Goal: Book appointment/travel/reservation: Book appointment/travel/reservation

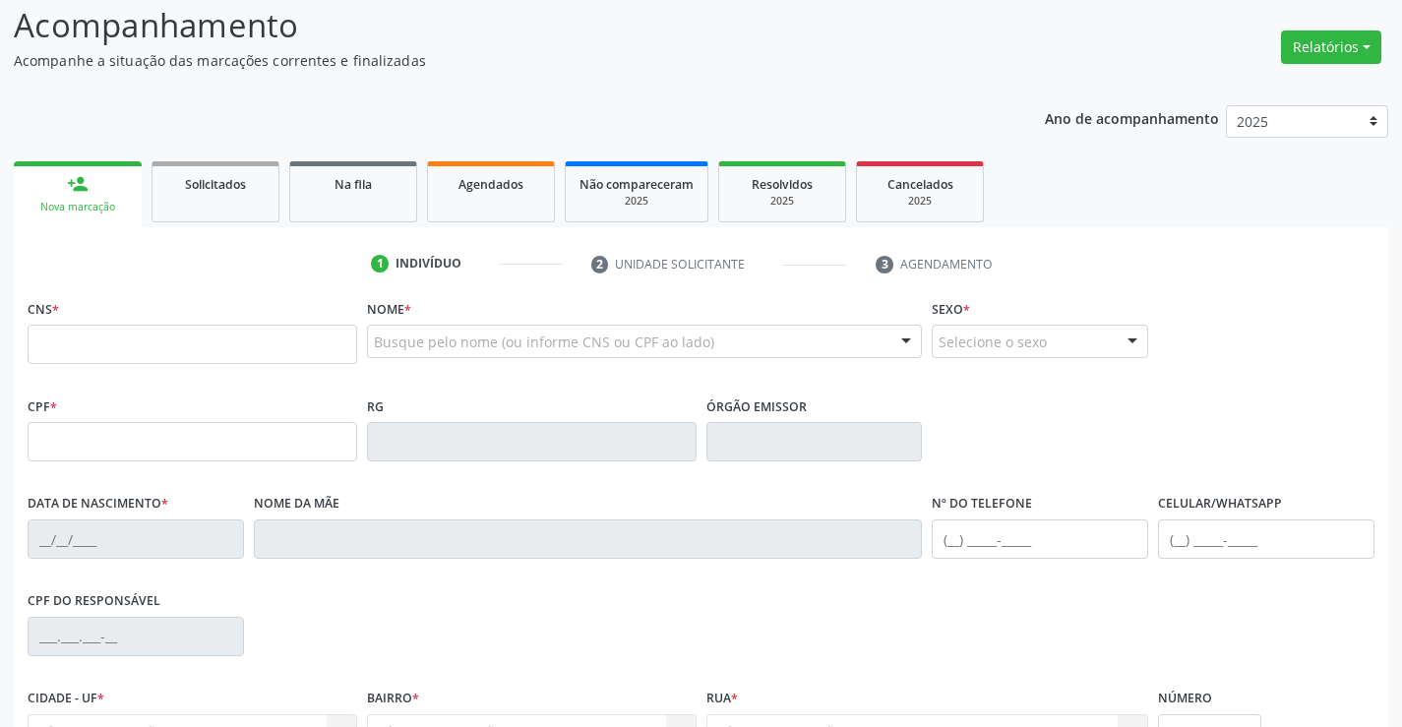
scroll to position [197, 0]
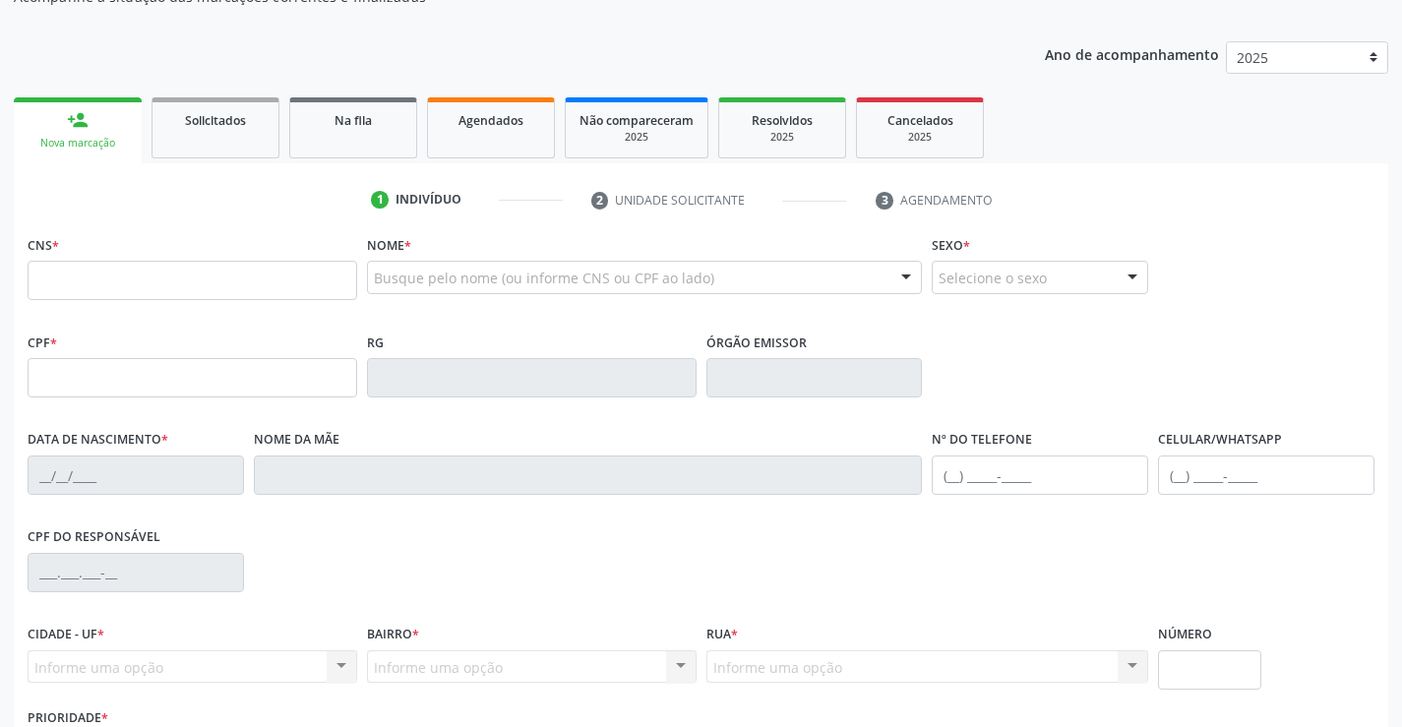
click at [134, 283] on input "text" at bounding box center [193, 280] width 330 height 39
type input "707 6002 7497 4394"
type input "2287463372"
type input "08[DATE]"
type input "[PHONE_NUMBER]"
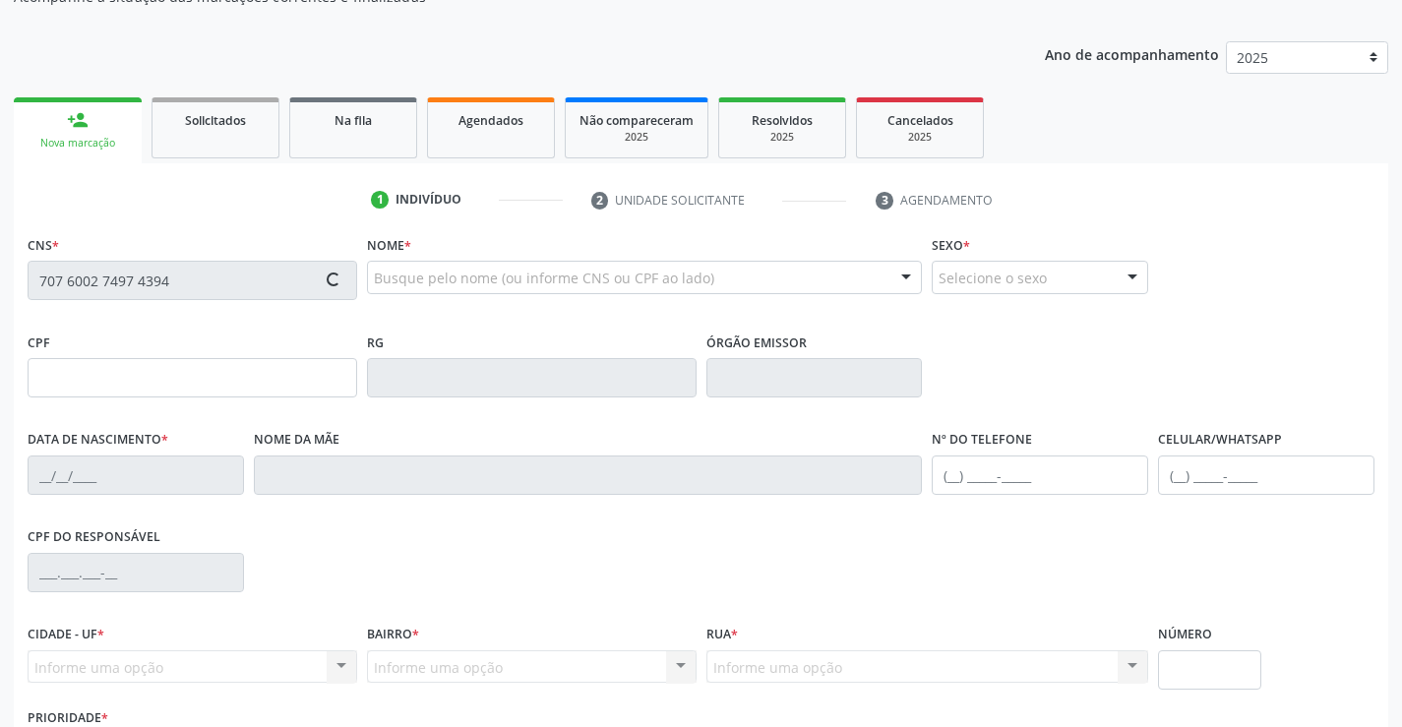
type input "[PHONE_NUMBER]"
type input "097.630.165-25"
type input "S/N"
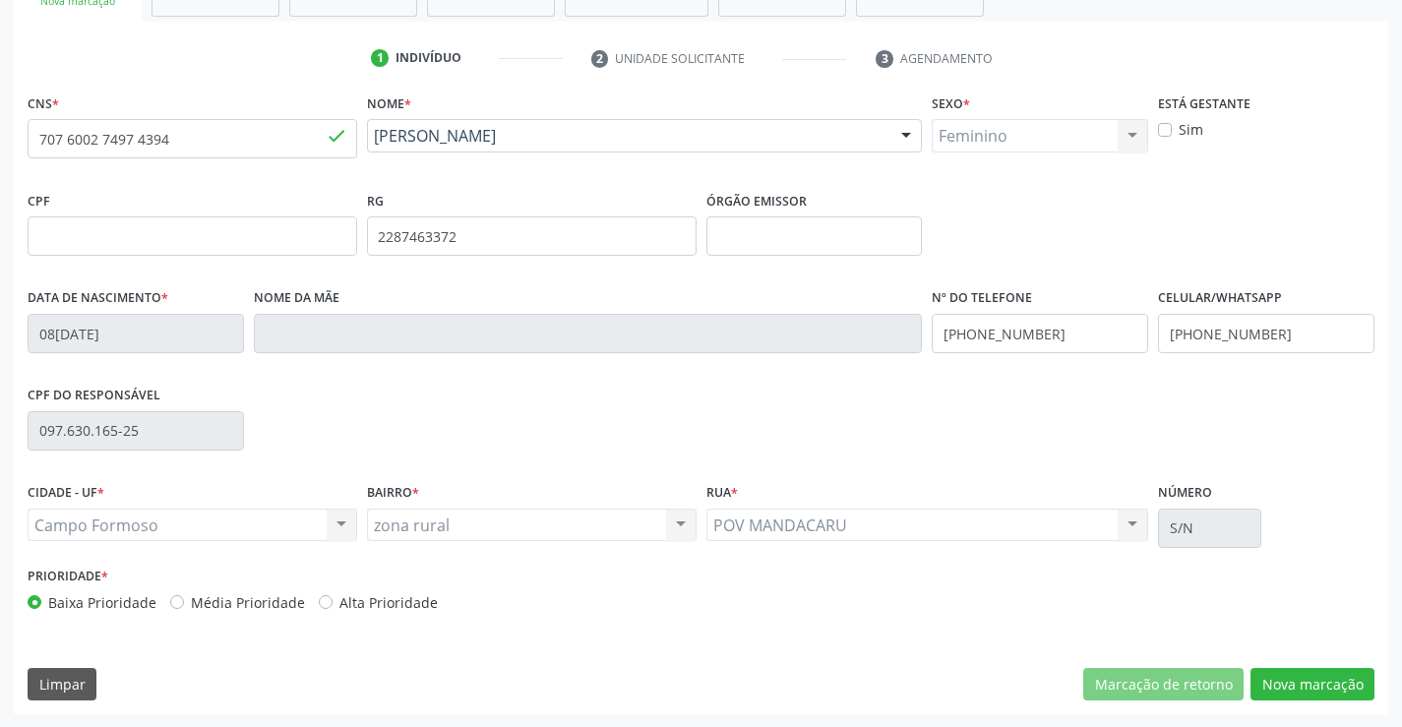
scroll to position [339, 0]
click at [1308, 685] on button "Nova marcação" at bounding box center [1312, 683] width 124 height 33
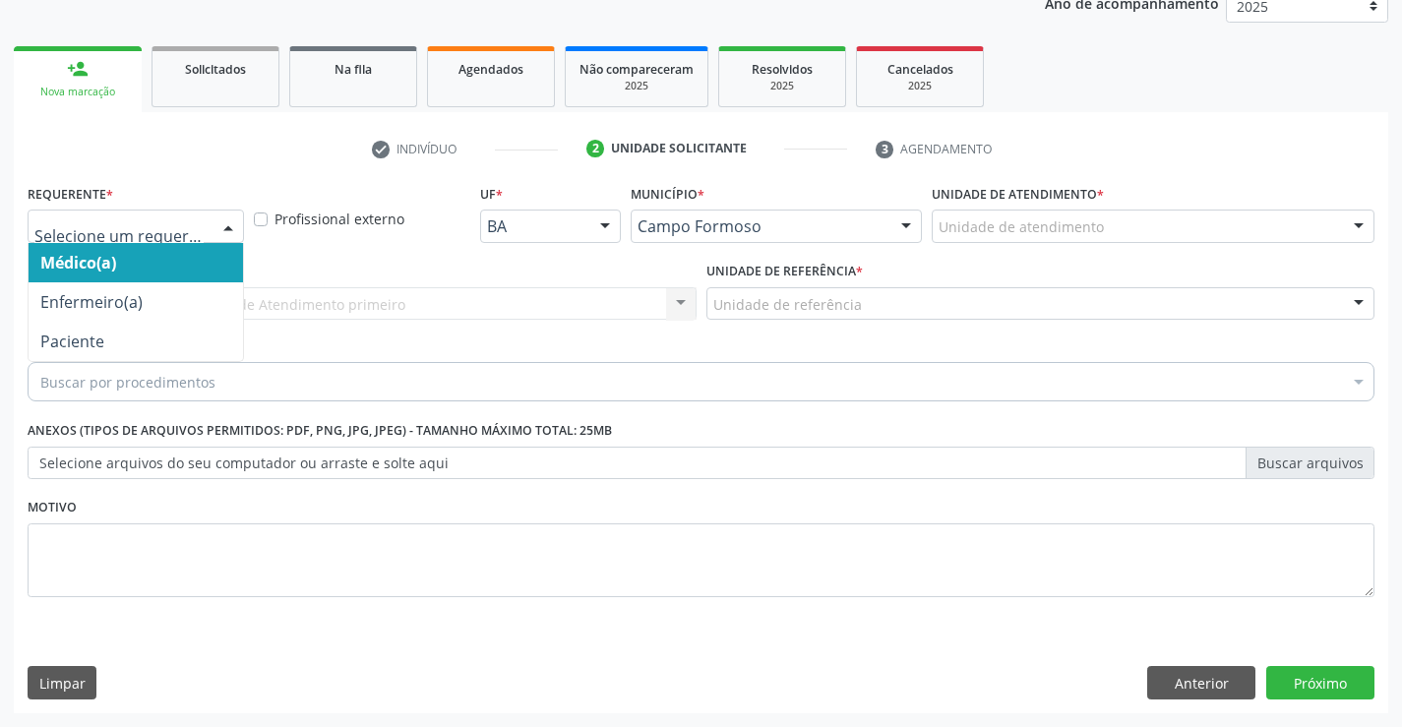
click at [223, 224] on div at bounding box center [228, 227] width 30 height 33
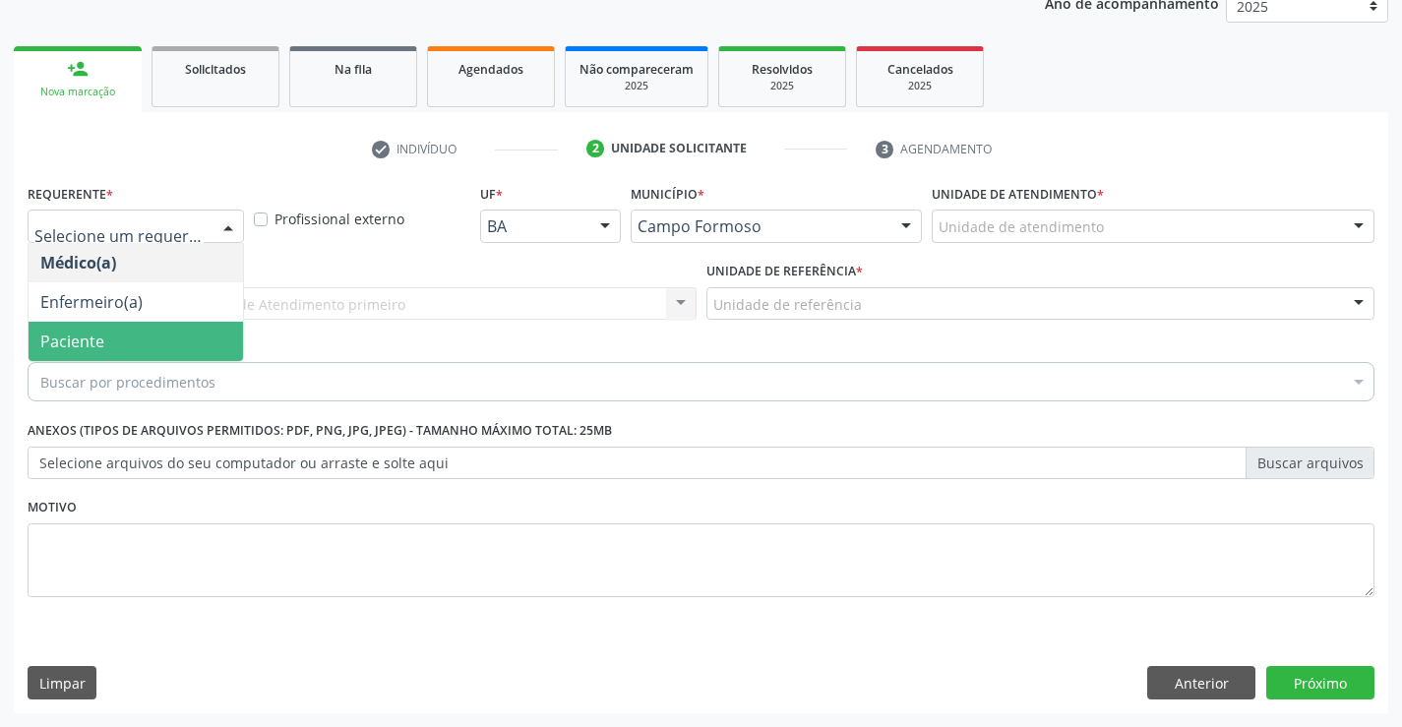
click at [164, 347] on span "Paciente" at bounding box center [136, 341] width 214 height 39
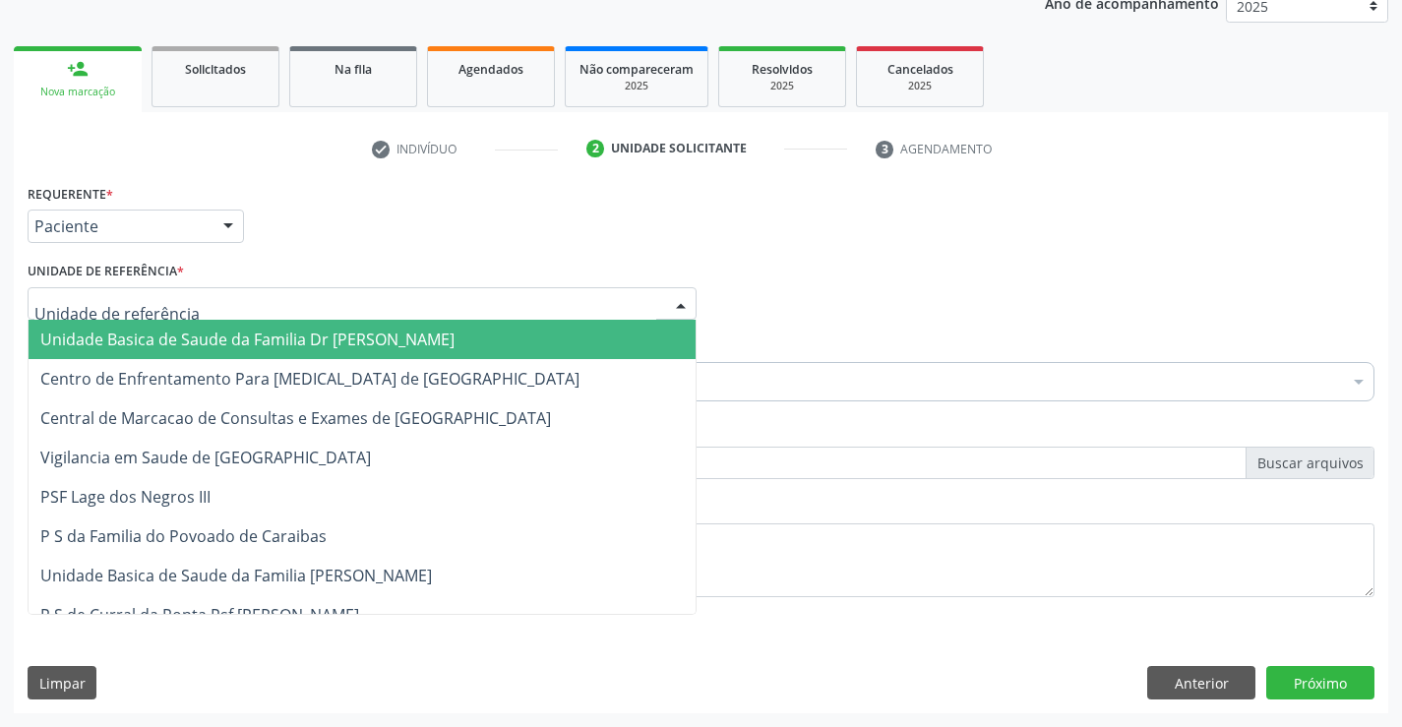
click at [185, 306] on div at bounding box center [362, 303] width 669 height 33
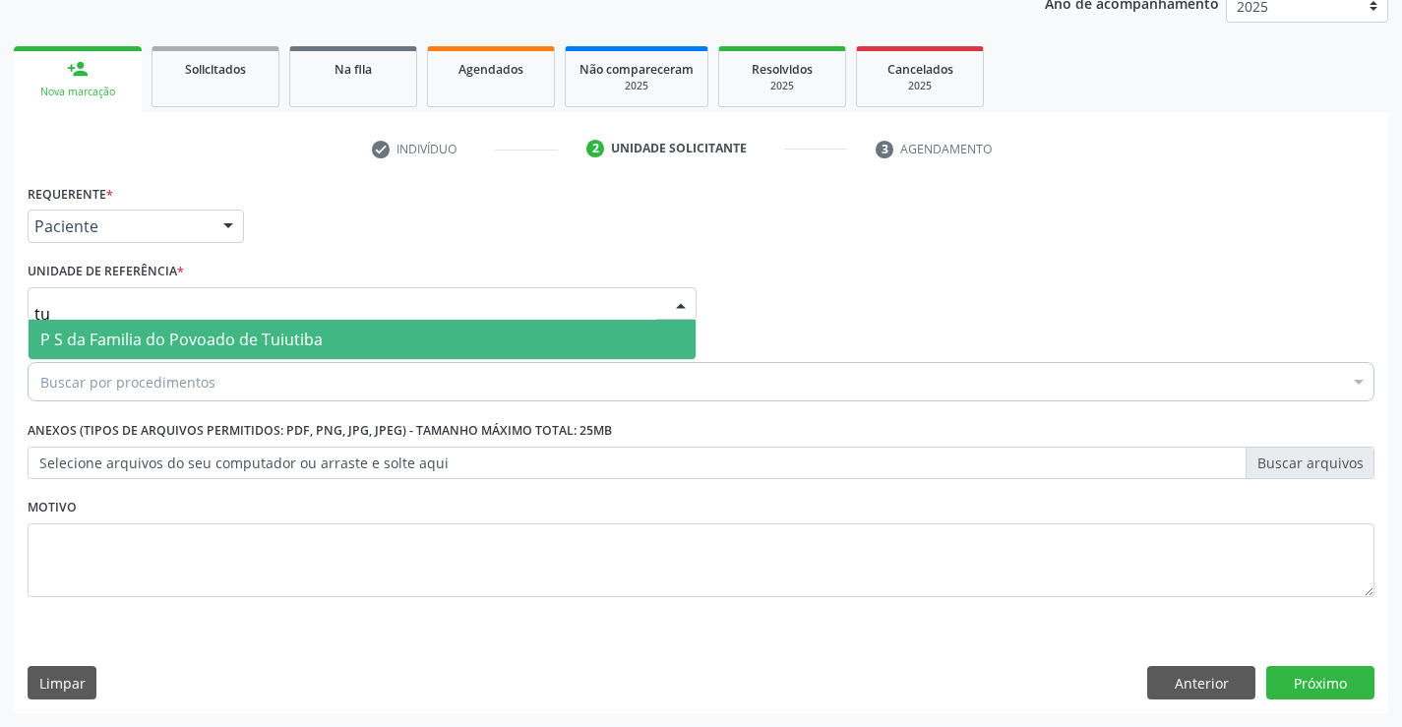
type input "tui"
click at [202, 339] on span "P S da Familia do Povoado de Tuiutiba" at bounding box center [181, 340] width 282 height 22
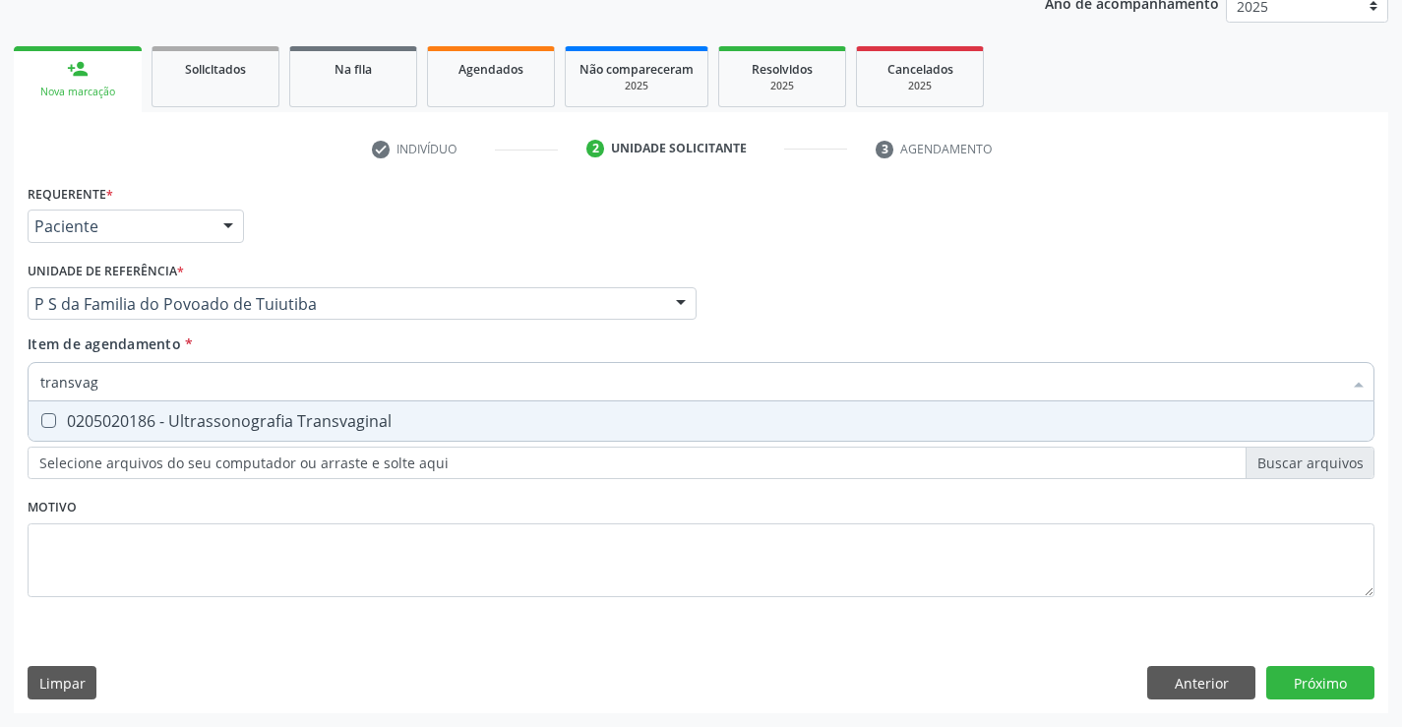
type input "transvagi"
click at [213, 421] on div "0205020186 - Ultrassonografia Transvaginal" at bounding box center [700, 421] width 1321 height 16
checkbox Transvaginal "true"
click at [207, 500] on div "Requerente * Paciente Médico(a) Enfermeiro(a) Paciente Nenhum resultado encontr…" at bounding box center [701, 402] width 1347 height 446
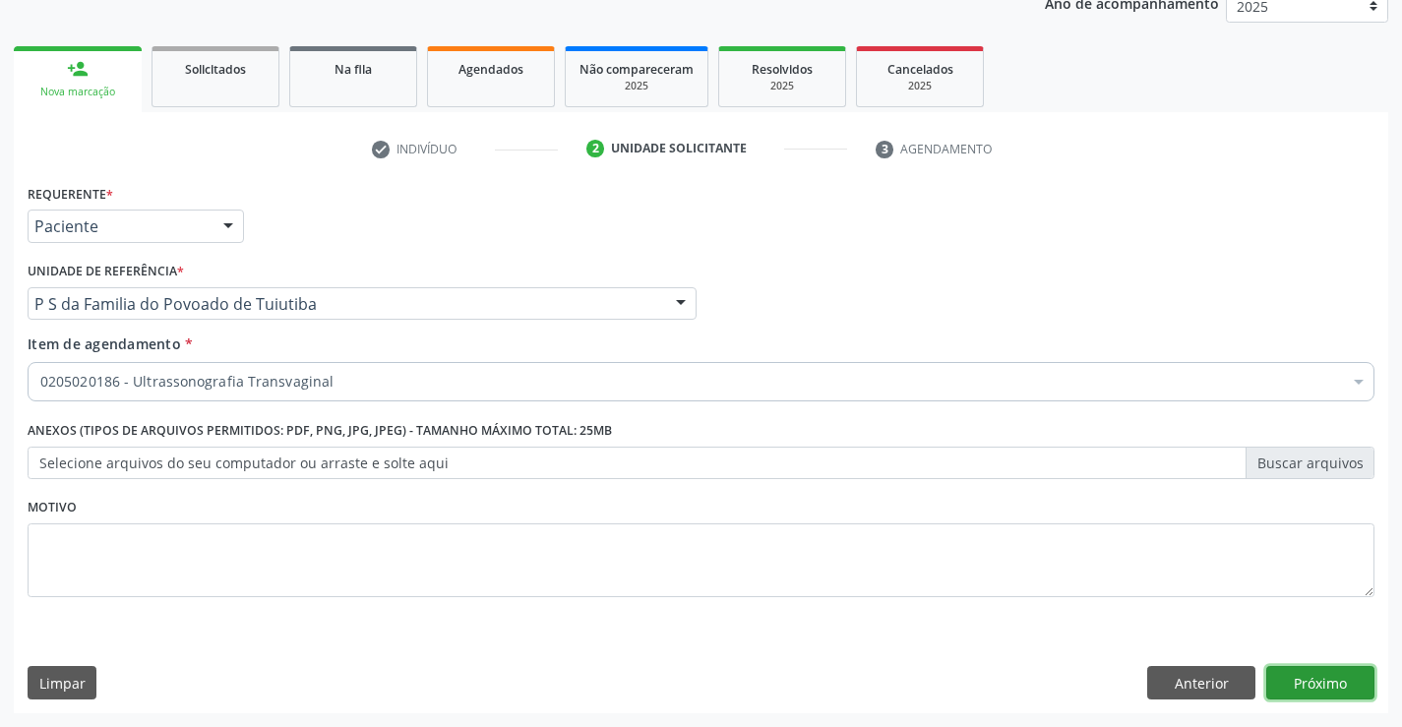
click at [1284, 682] on button "Próximo" at bounding box center [1320, 682] width 108 height 33
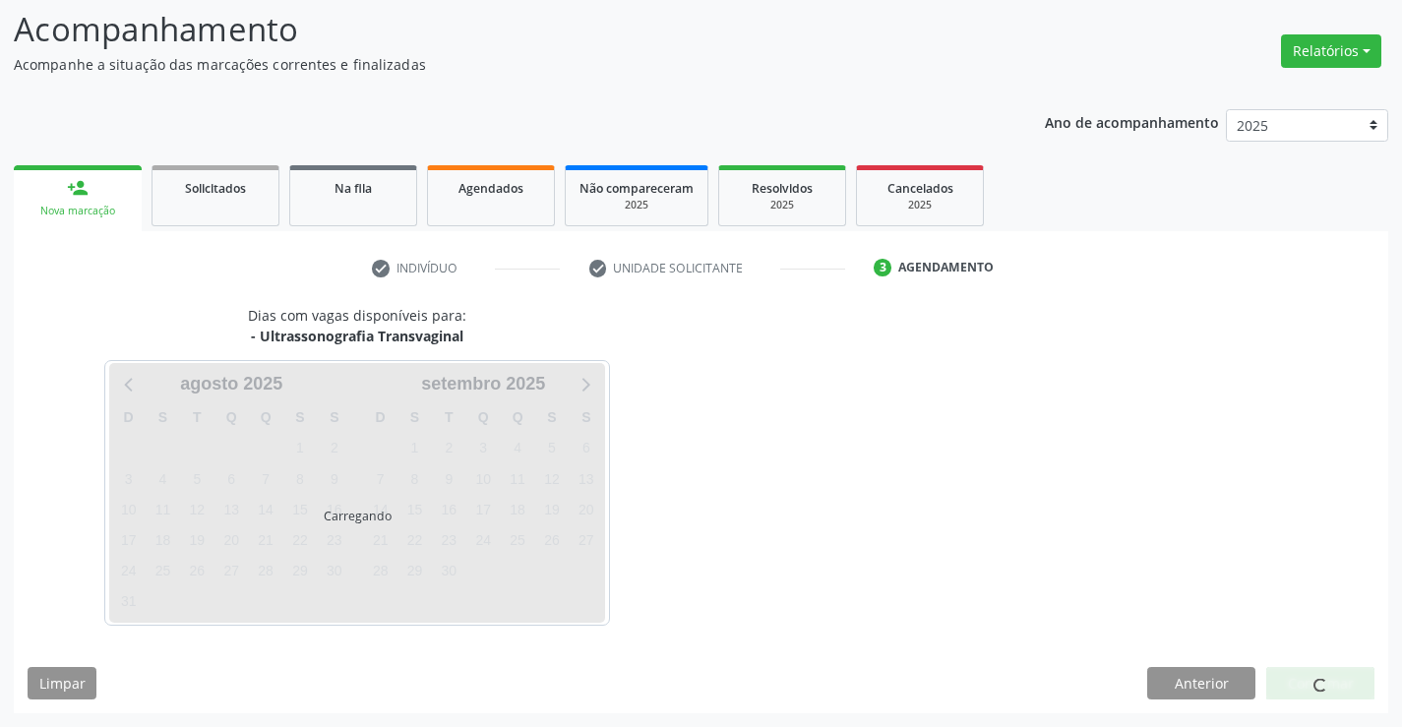
scroll to position [129, 0]
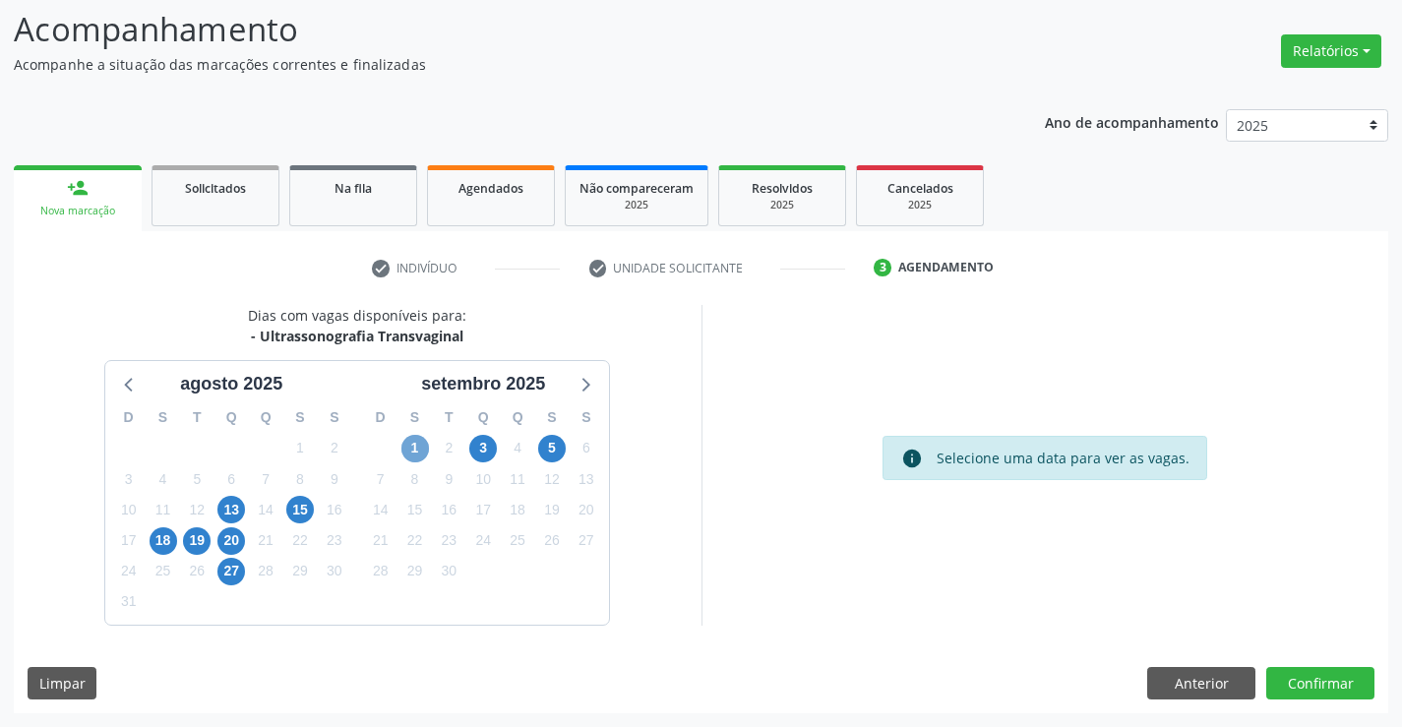
click at [416, 448] on span "1" at bounding box center [415, 449] width 28 height 28
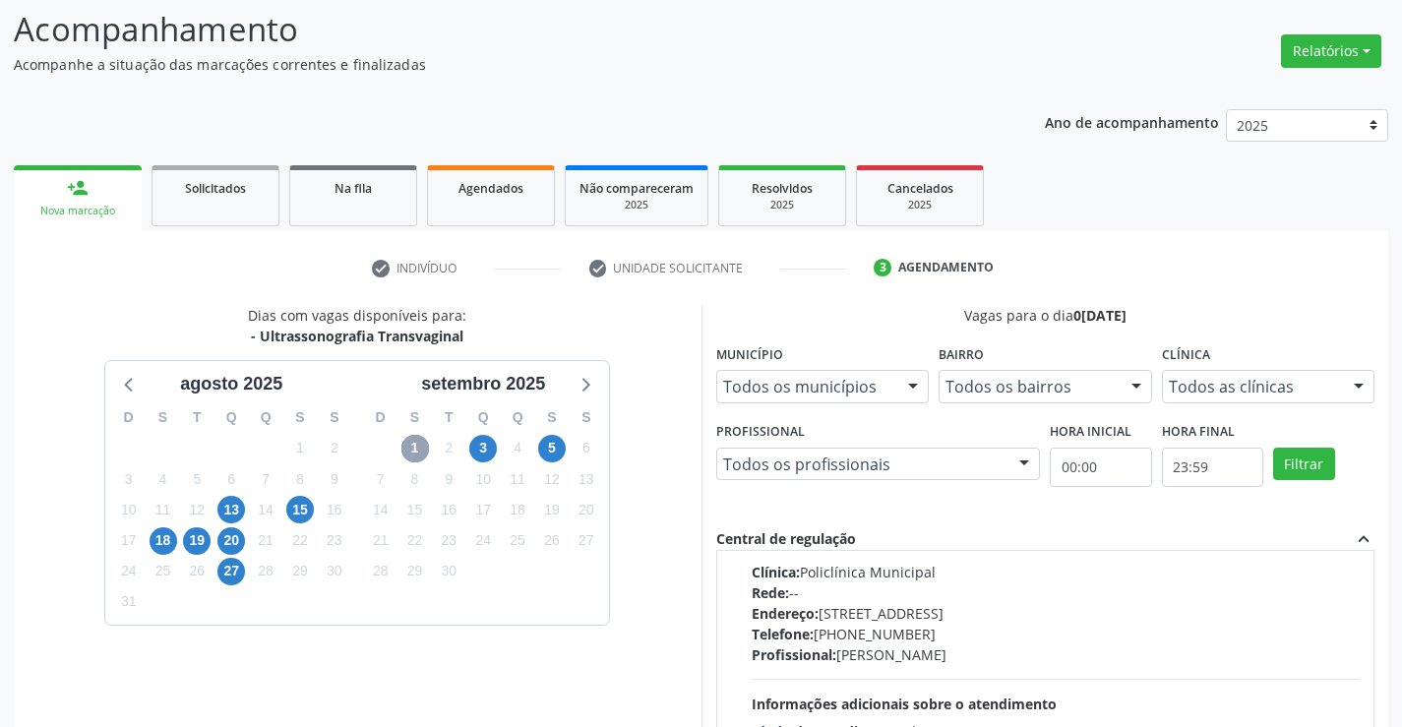
scroll to position [0, 0]
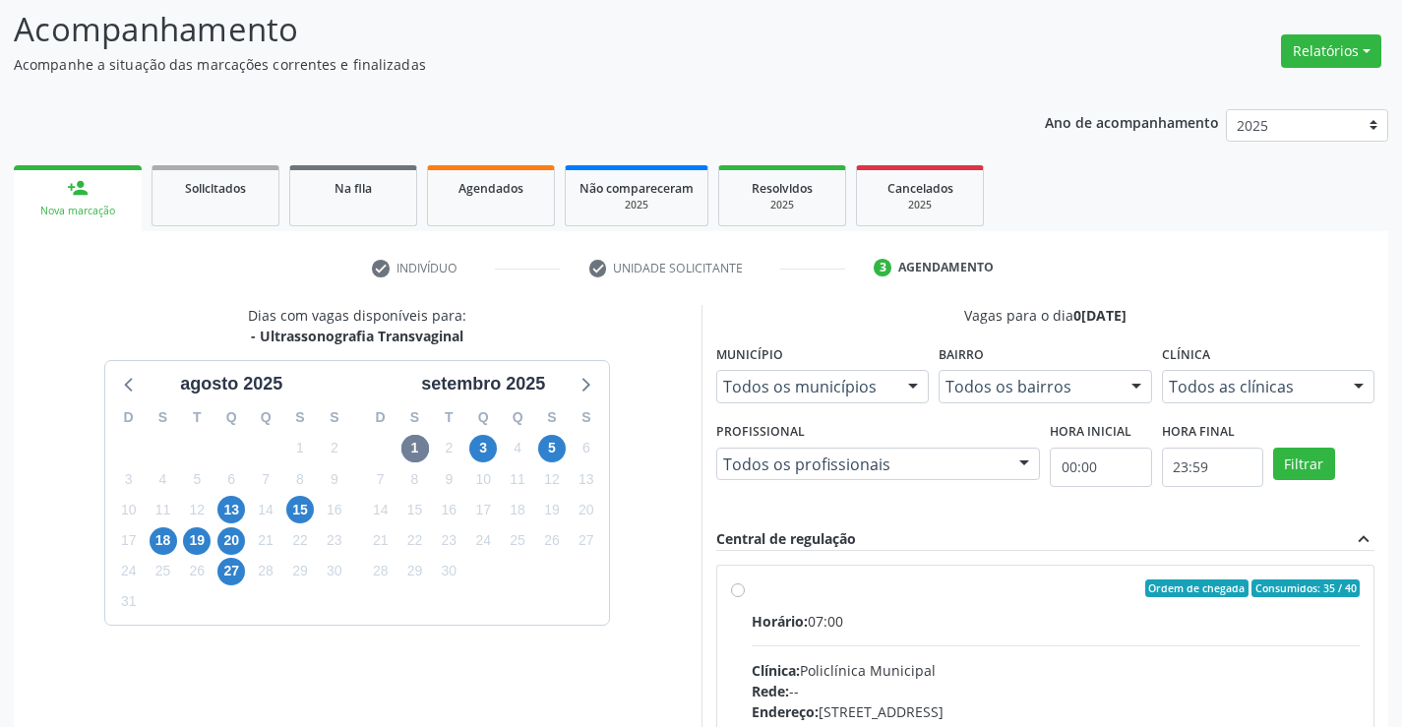
click at [752, 592] on label "Ordem de chegada Consumidos: 35 / 40 Horário: 07:00 Clínica: Policlínica Munici…" at bounding box center [1056, 730] width 609 height 302
click at [743, 592] on input "Ordem de chegada Consumidos: 35 / 40 Horário: 07:00 Clínica: Policlínica Munici…" at bounding box center [738, 588] width 14 height 18
radio input "true"
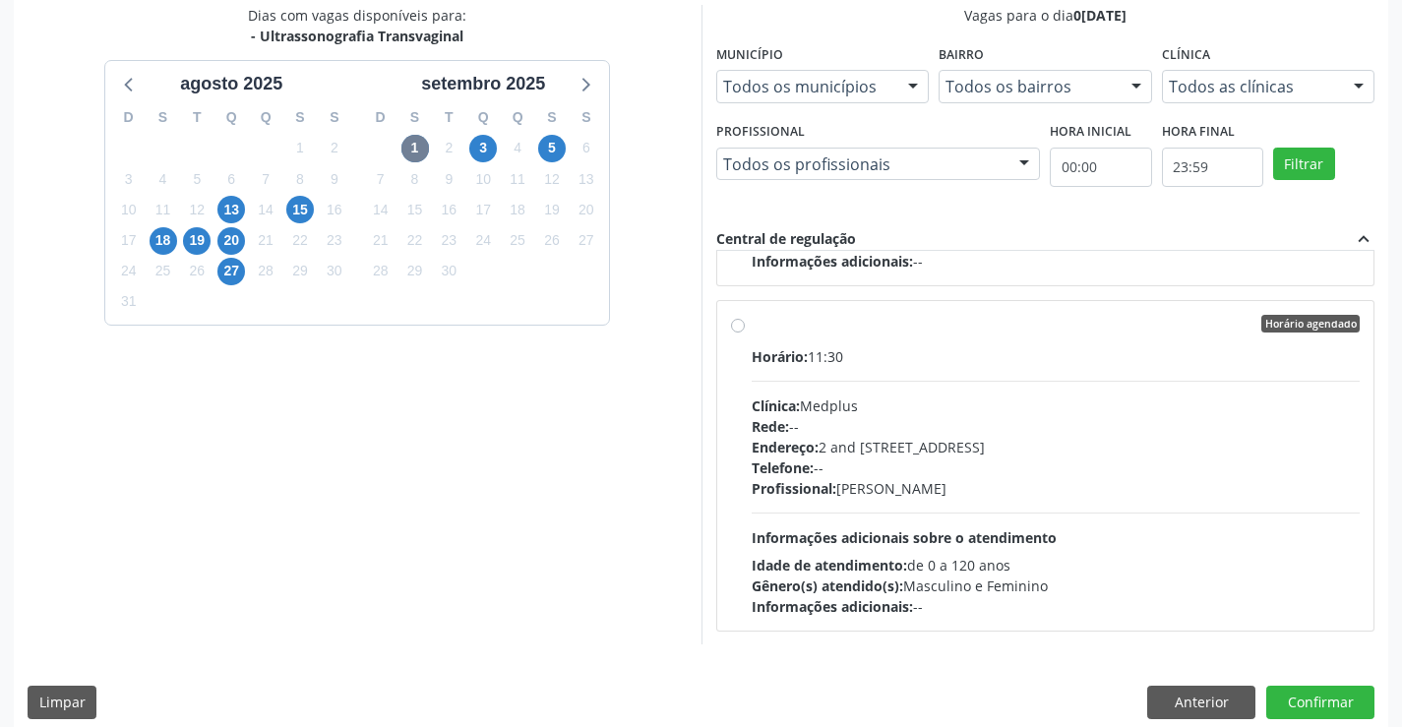
scroll to position [449, 0]
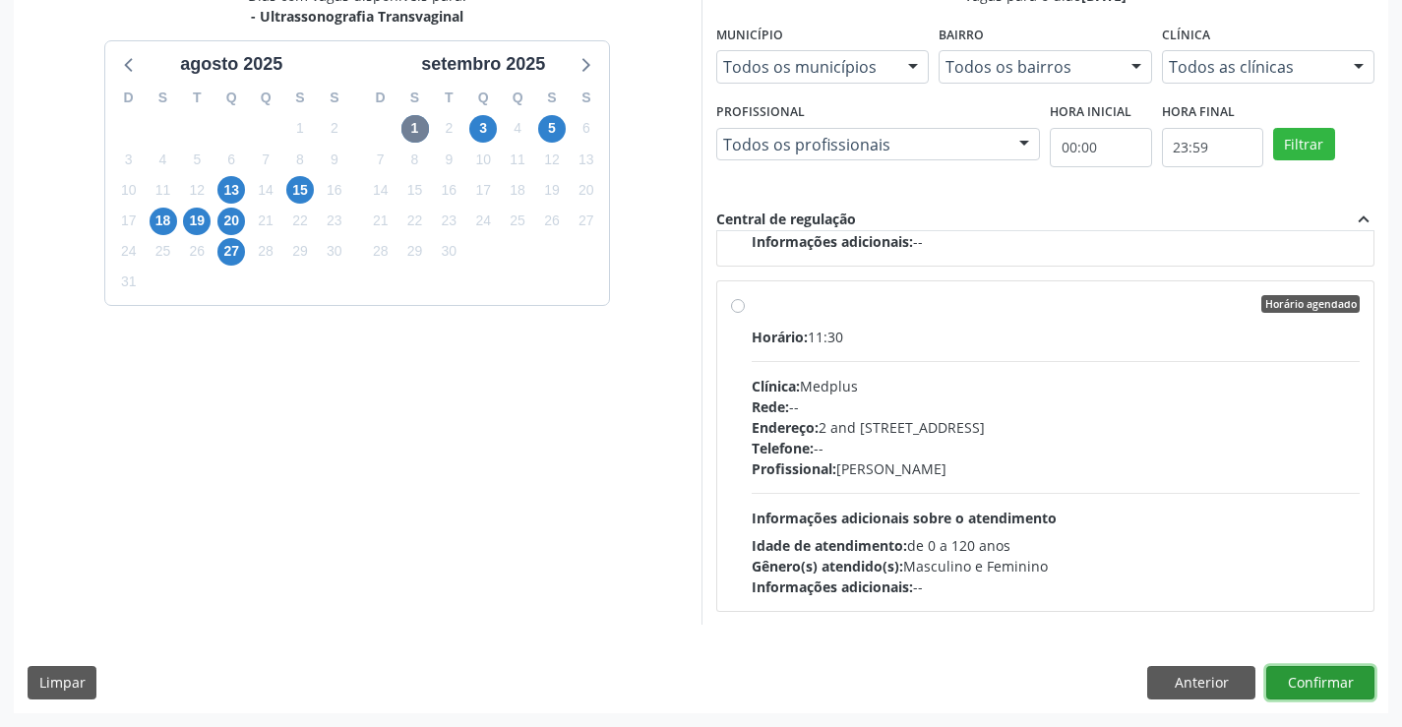
click at [1319, 674] on button "Confirmar" at bounding box center [1320, 682] width 108 height 33
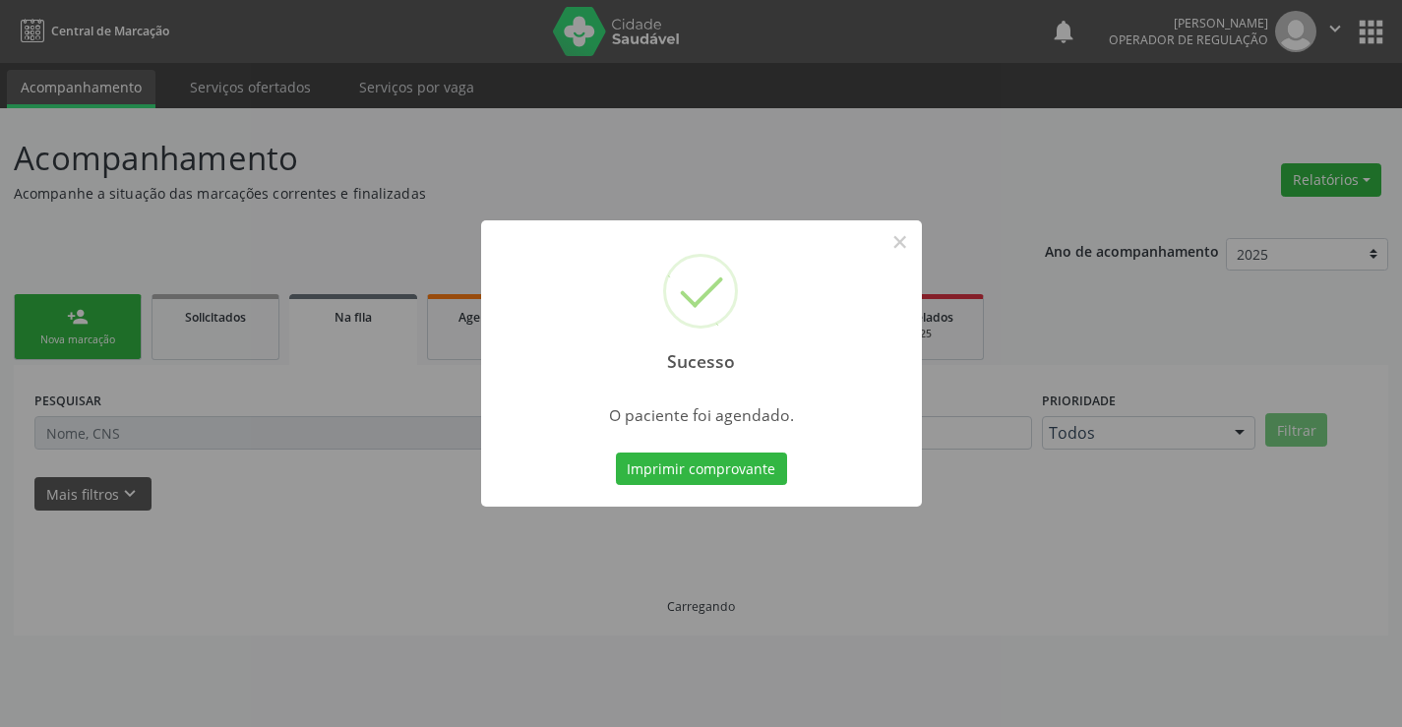
scroll to position [0, 0]
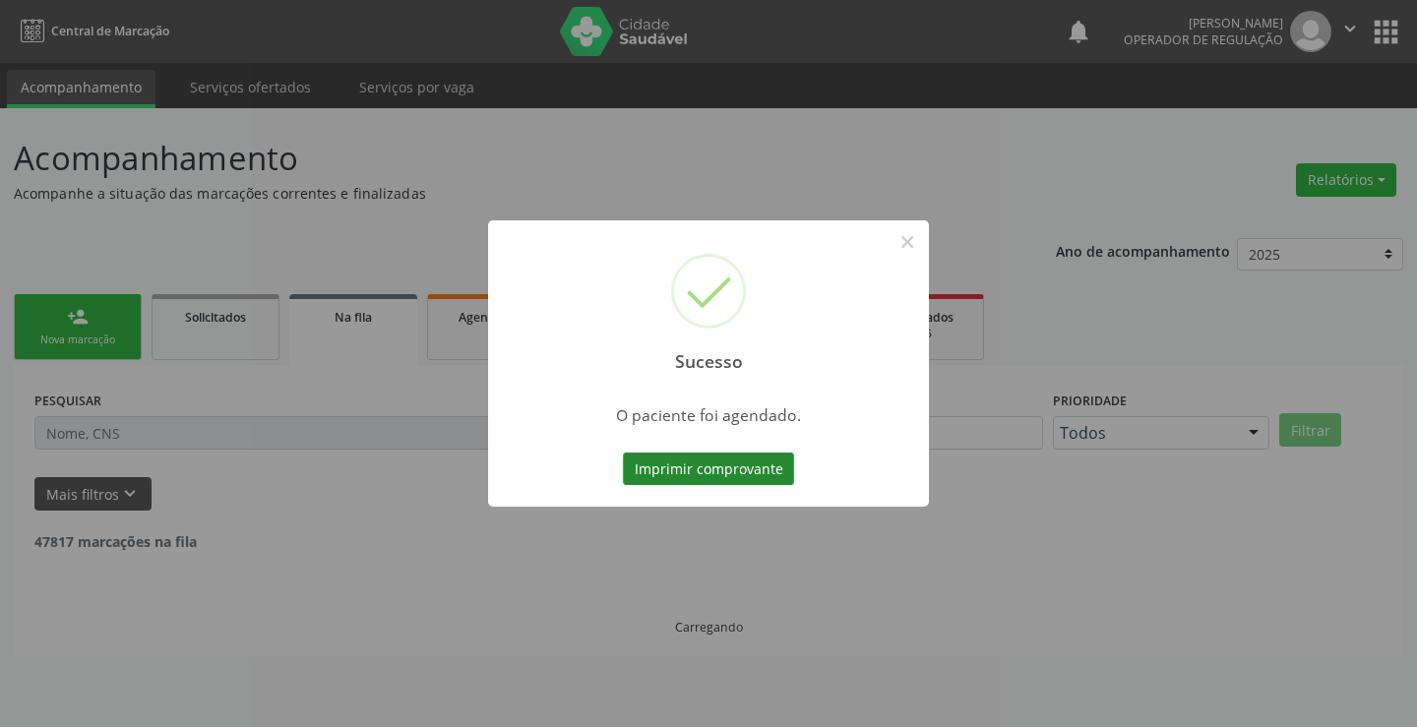
click at [755, 470] on button "Imprimir comprovante" at bounding box center [708, 469] width 171 height 33
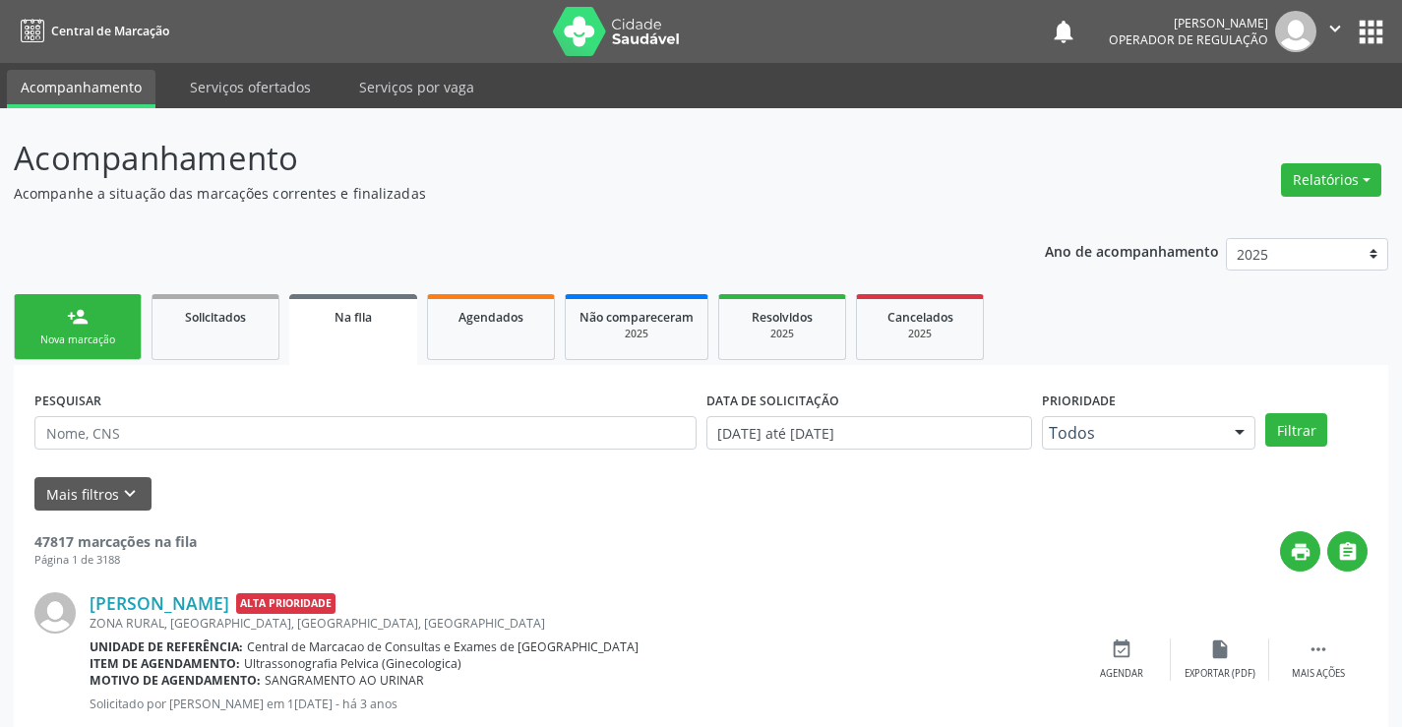
click at [110, 331] on link "person_add Nova marcação" at bounding box center [78, 327] width 128 height 66
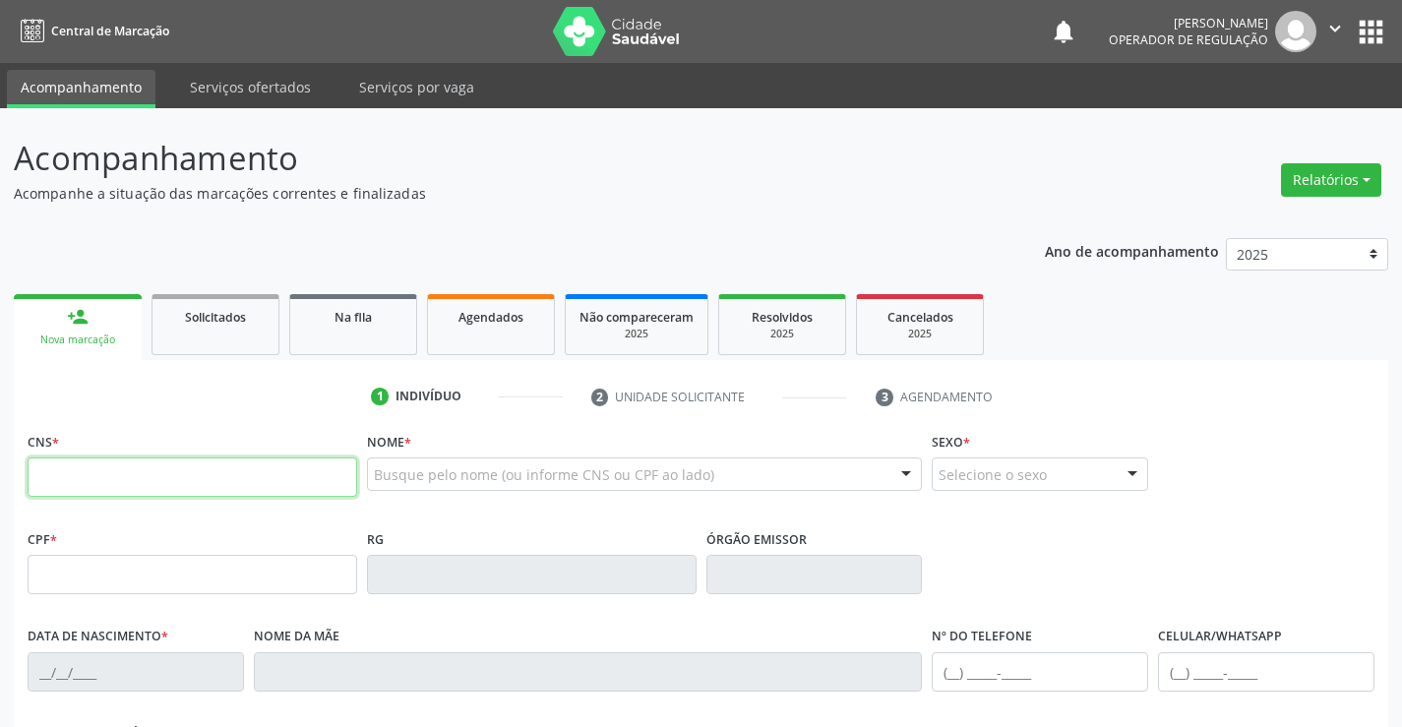
click at [114, 478] on input "text" at bounding box center [193, 476] width 330 height 39
type input "703 4082 0211 0616"
type input "1267684127"
type input "3[DATE]"
type input "[PHONE_NUMBER]"
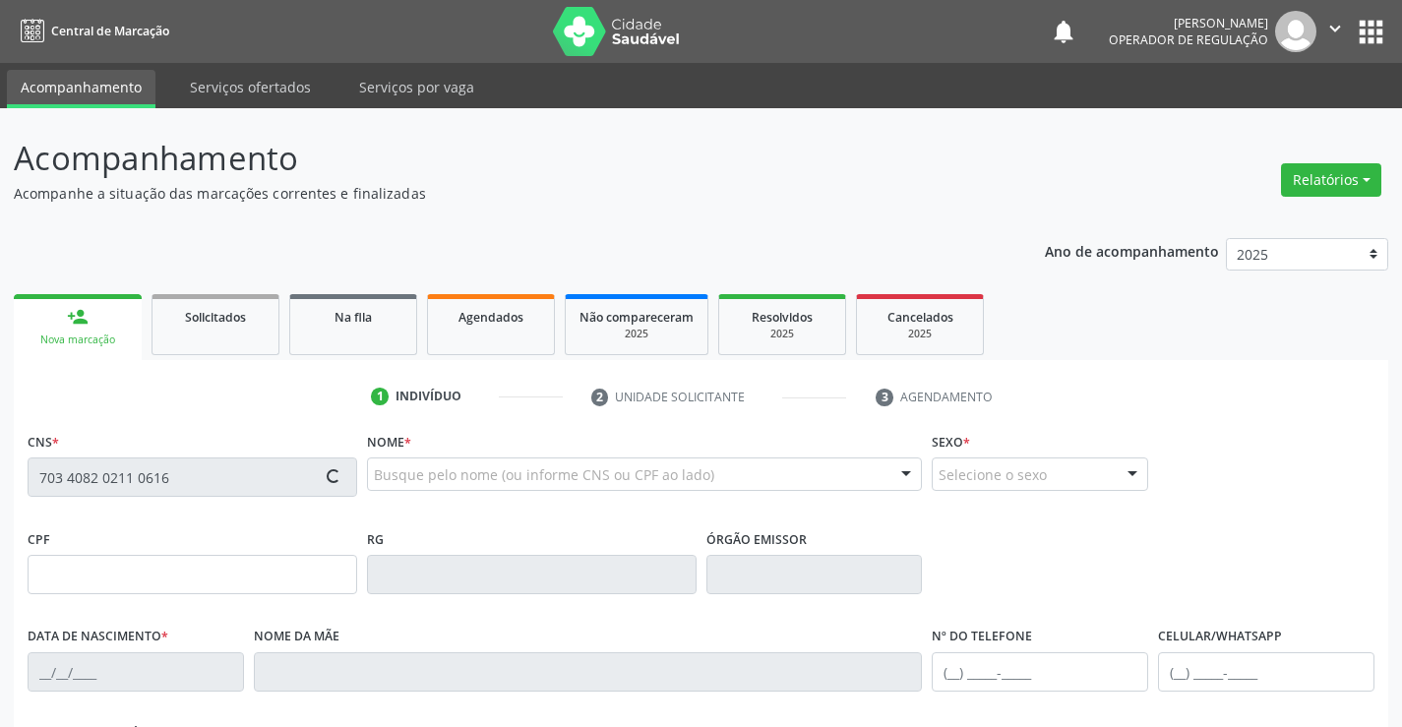
type input "[PHONE_NUMBER]"
type input "015.560.085-03"
type input "SN"
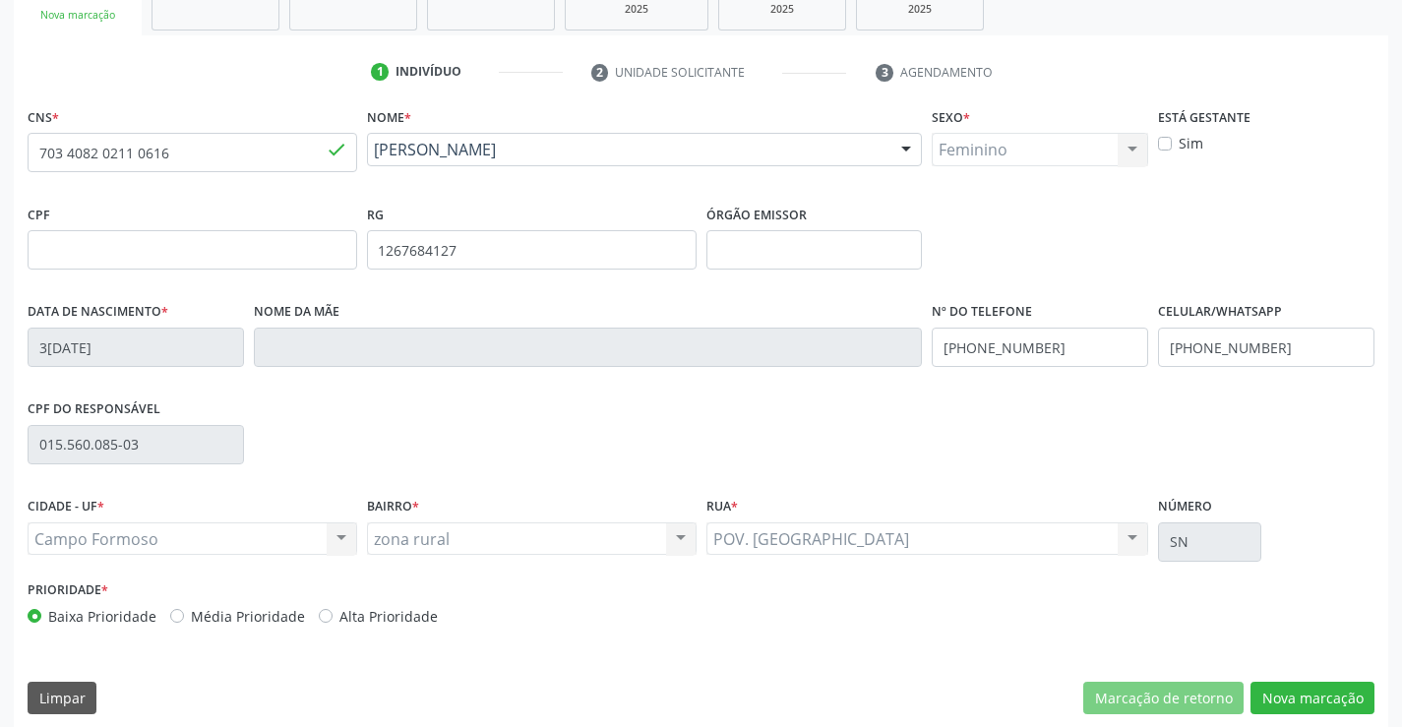
scroll to position [339, 0]
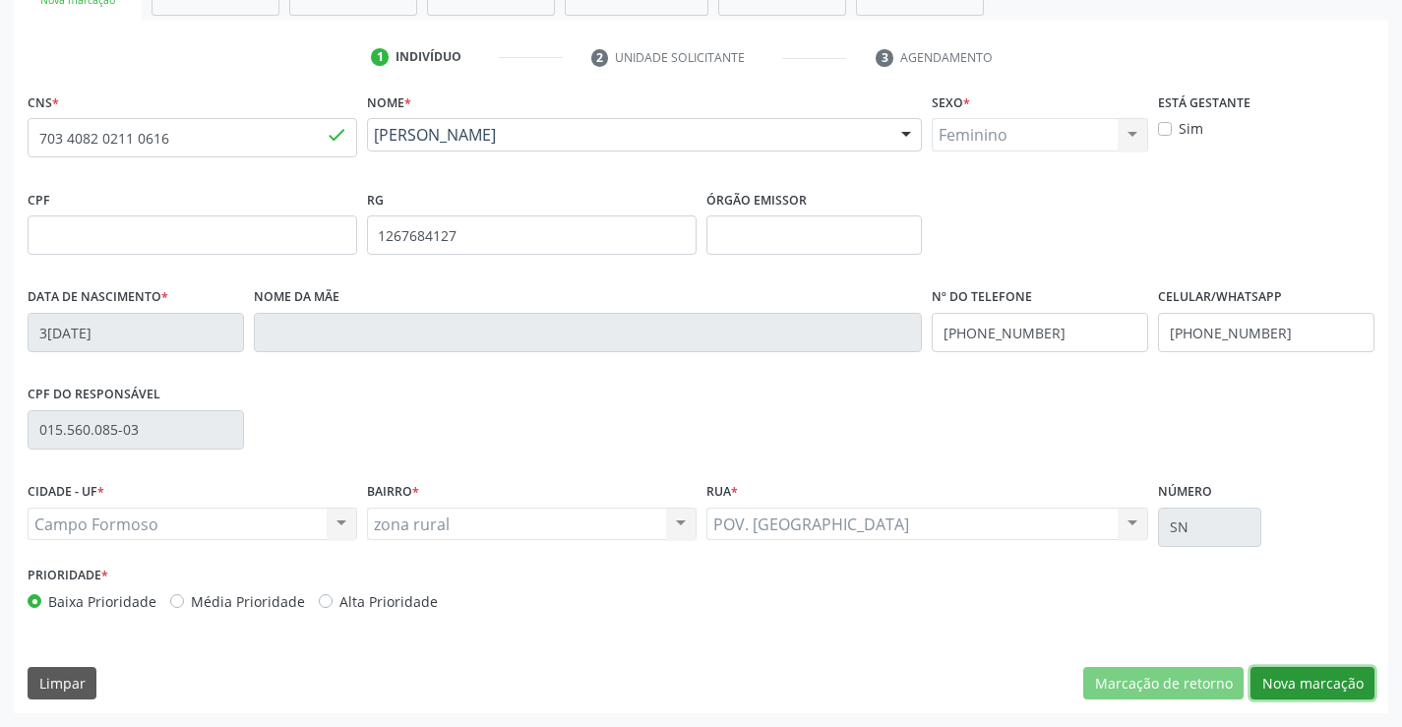
click at [1298, 676] on button "Nova marcação" at bounding box center [1312, 683] width 124 height 33
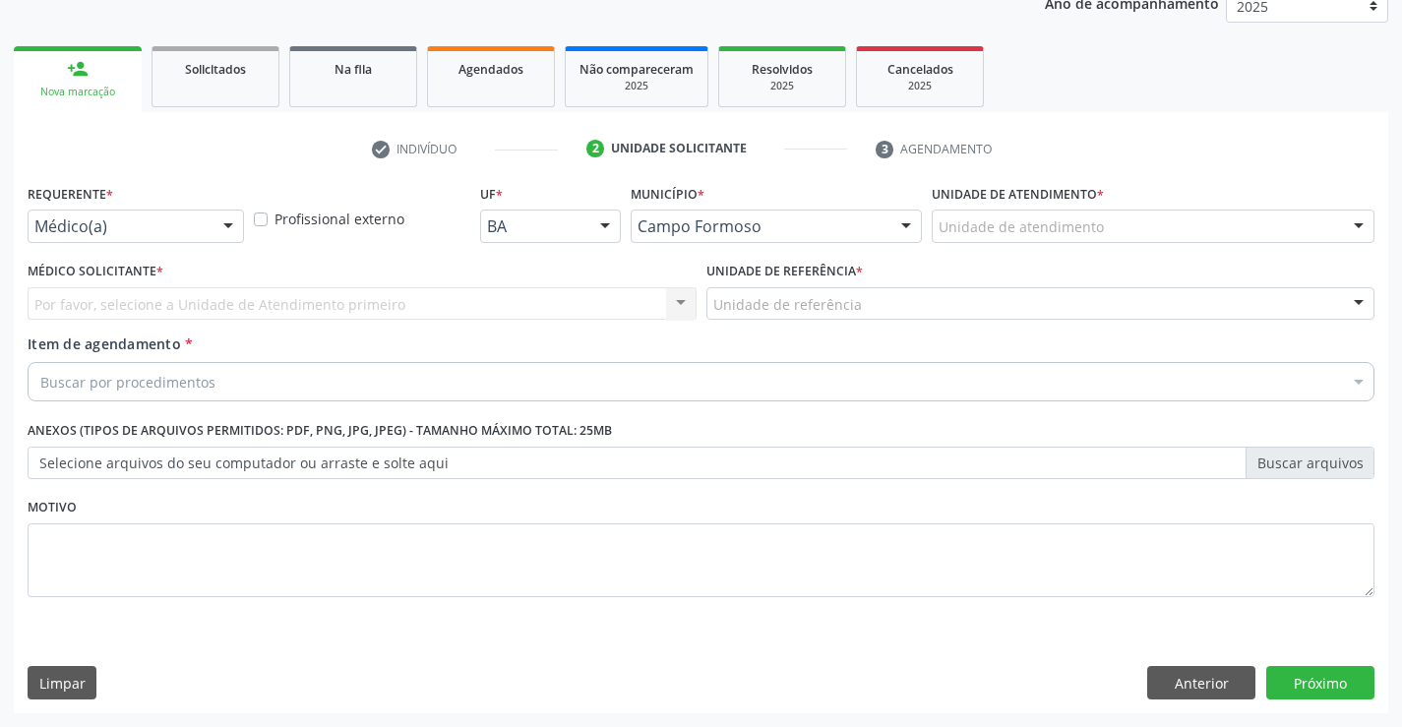
scroll to position [248, 0]
click at [220, 221] on div at bounding box center [228, 227] width 30 height 33
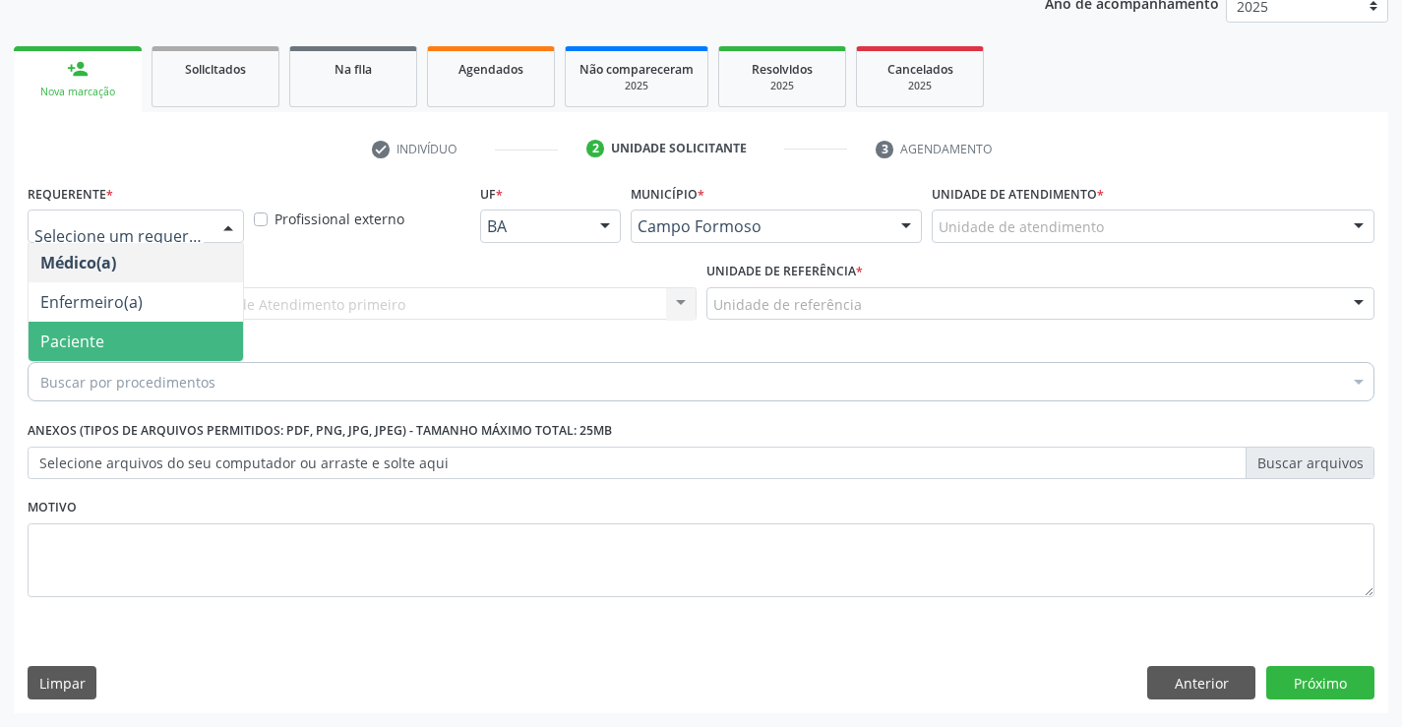
click at [157, 342] on span "Paciente" at bounding box center [136, 341] width 214 height 39
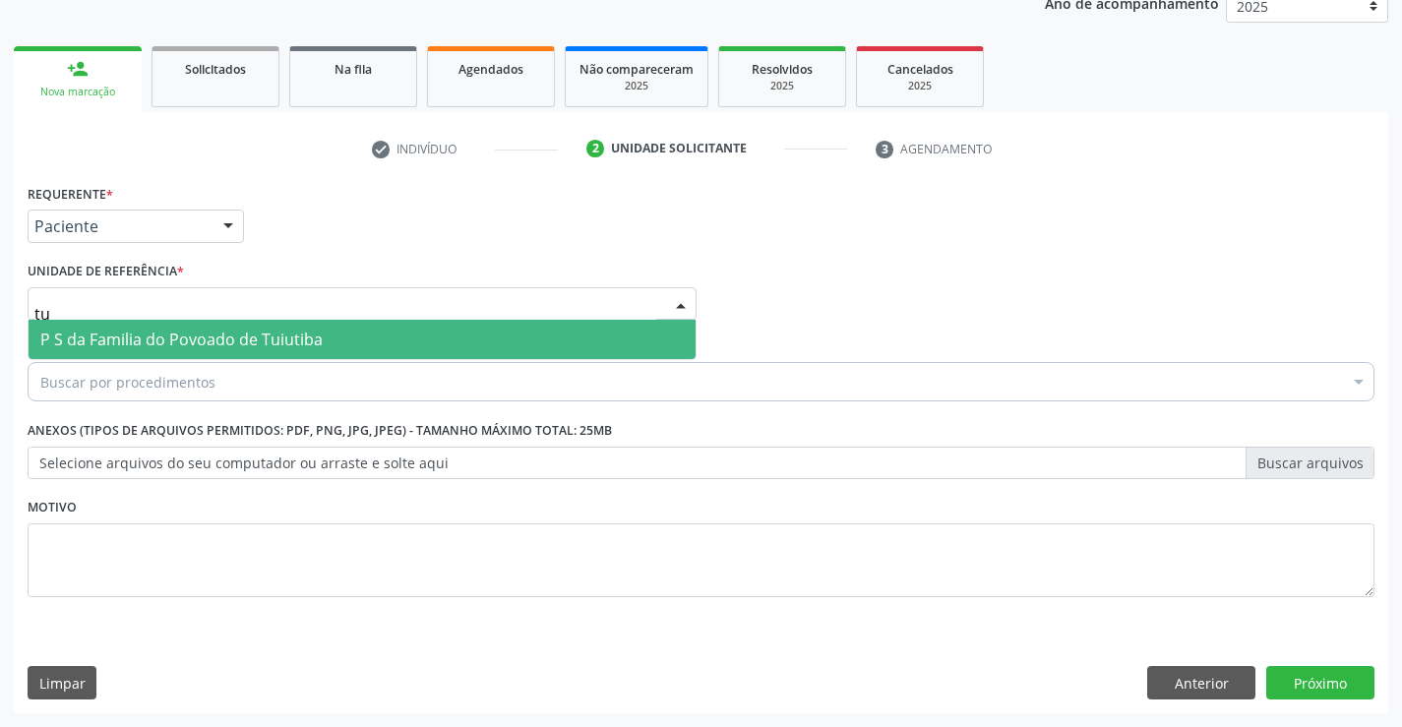
type input "tui"
click at [189, 343] on span "P S da Familia do Povoado de Tuiutiba" at bounding box center [181, 340] width 282 height 22
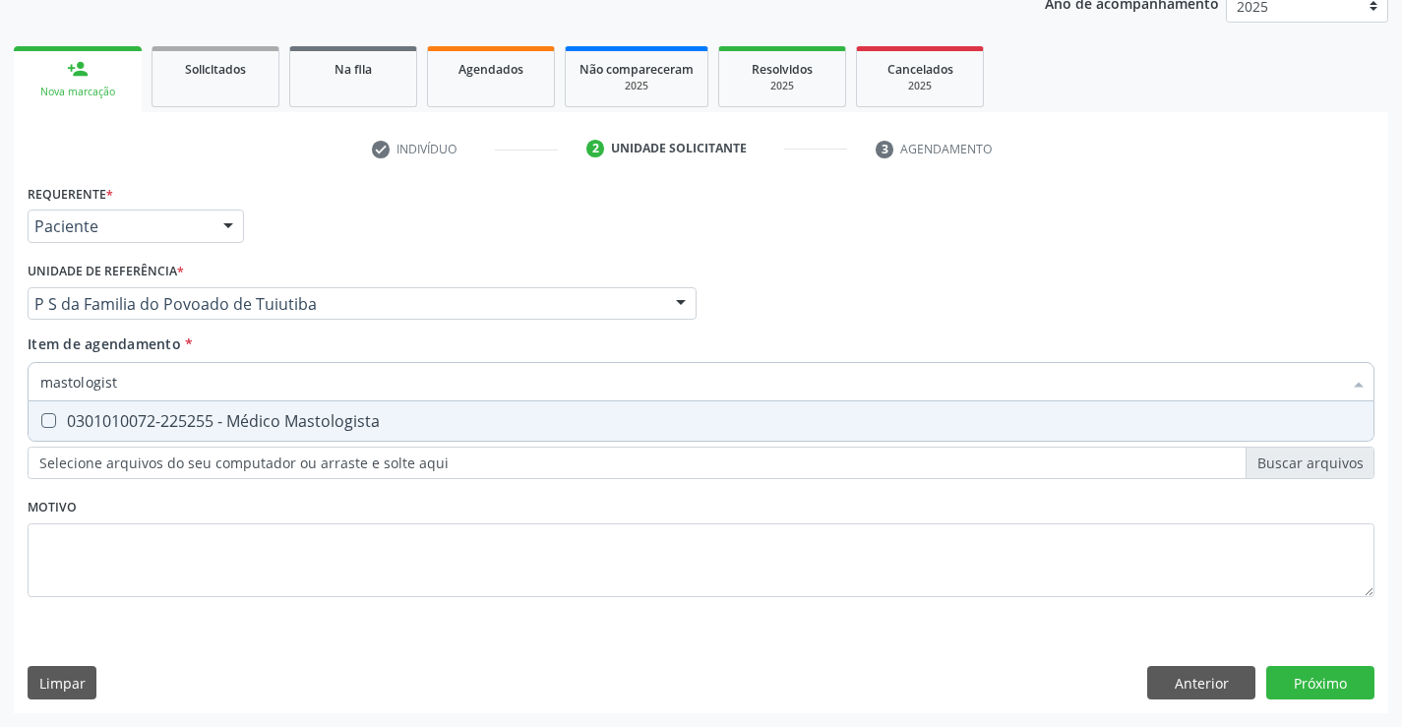
type input "mastologista"
click at [295, 427] on div "0301010072-225255 - Médico Mastologista" at bounding box center [700, 421] width 1321 height 16
checkbox Mastologista "true"
click at [313, 523] on div "Requerente * Paciente Médico(a) Enfermeiro(a) Paciente Nenhum resultado encontr…" at bounding box center [701, 402] width 1347 height 446
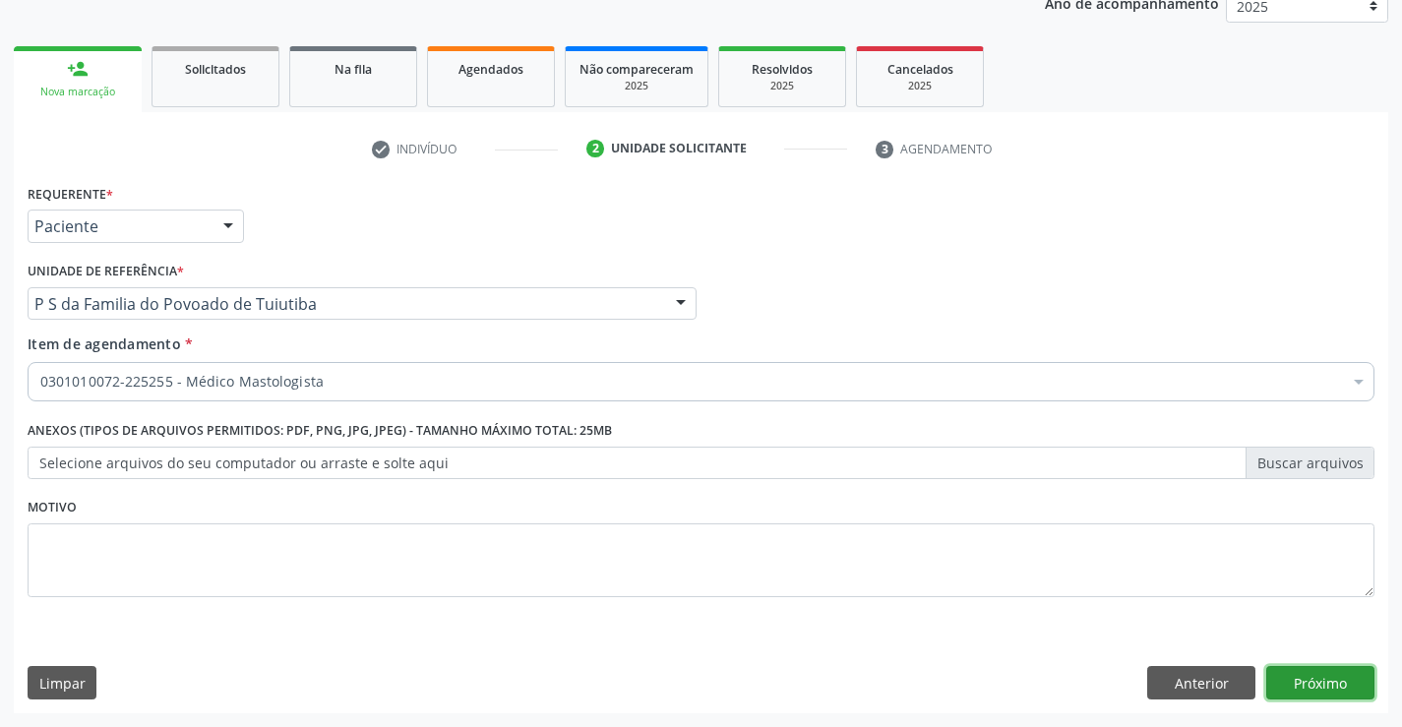
click at [1304, 687] on button "Próximo" at bounding box center [1320, 682] width 108 height 33
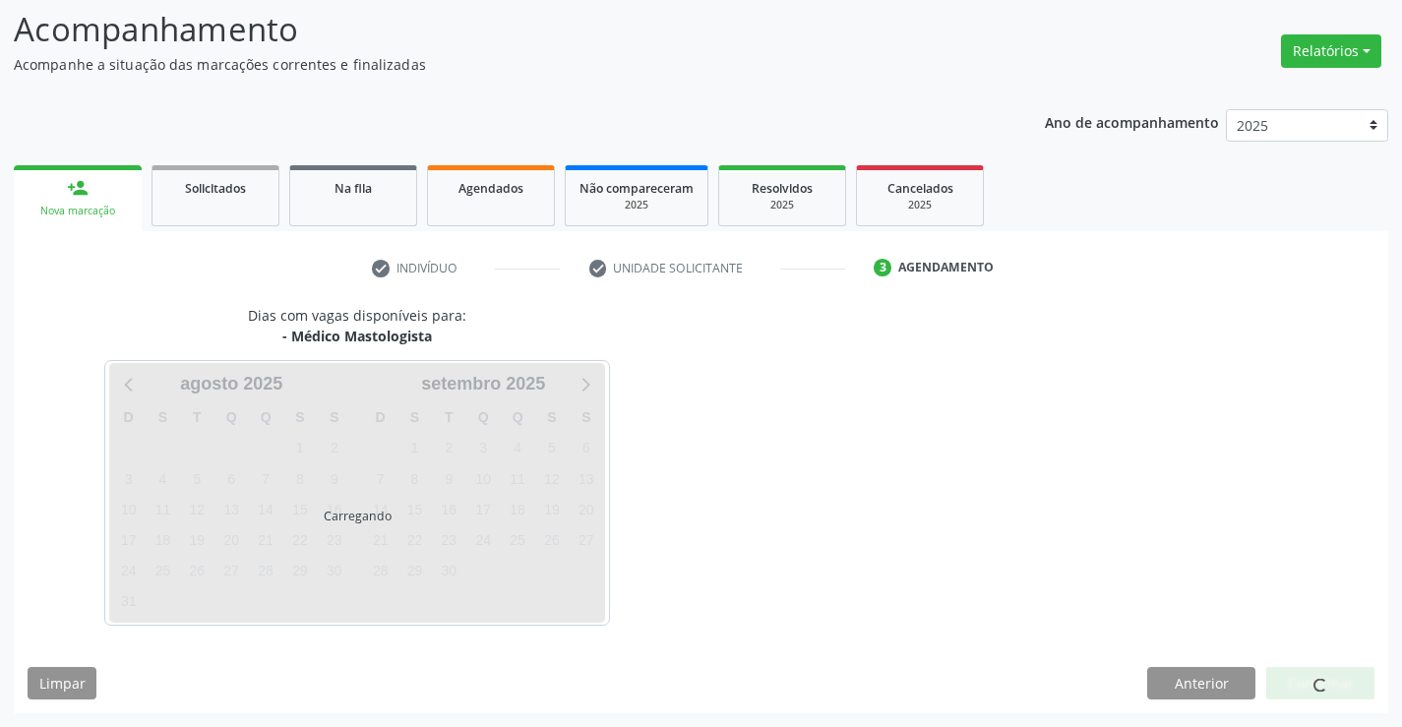
scroll to position [187, 0]
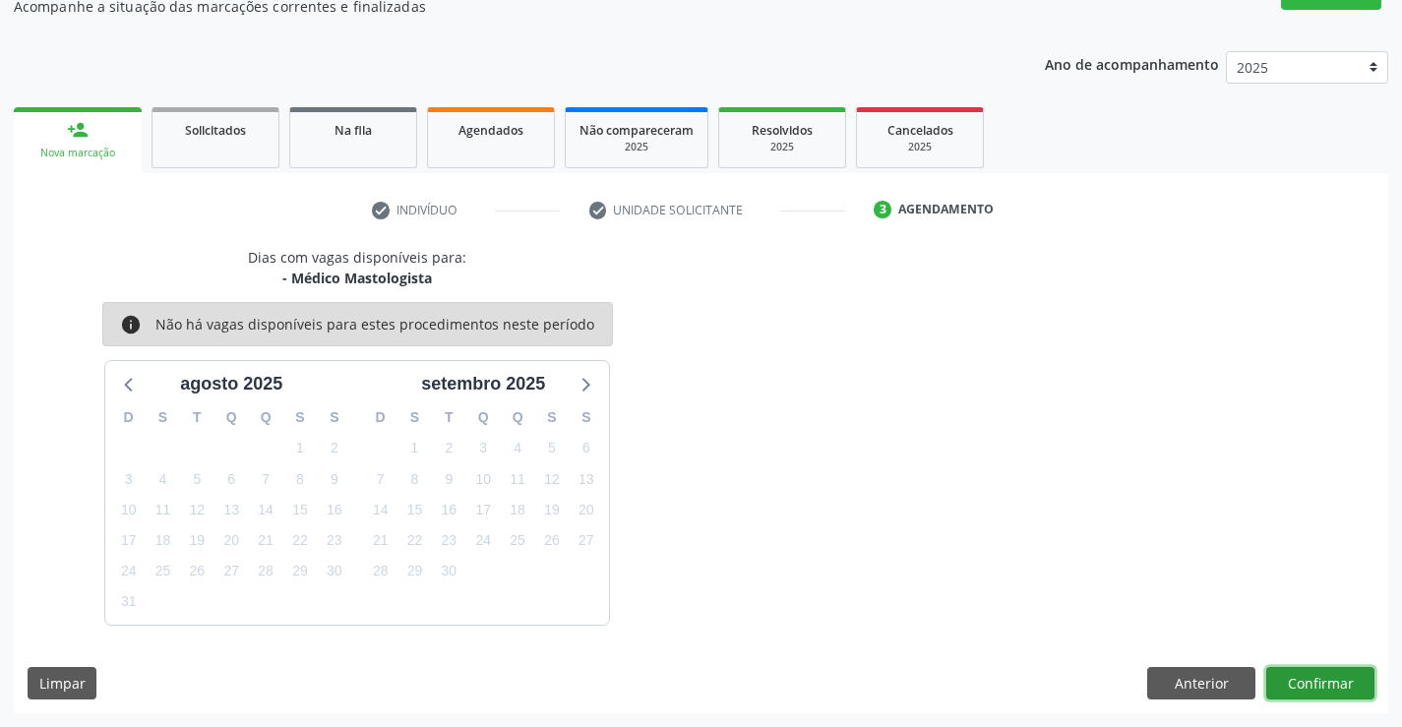
click at [1304, 687] on button "Confirmar" at bounding box center [1320, 683] width 108 height 33
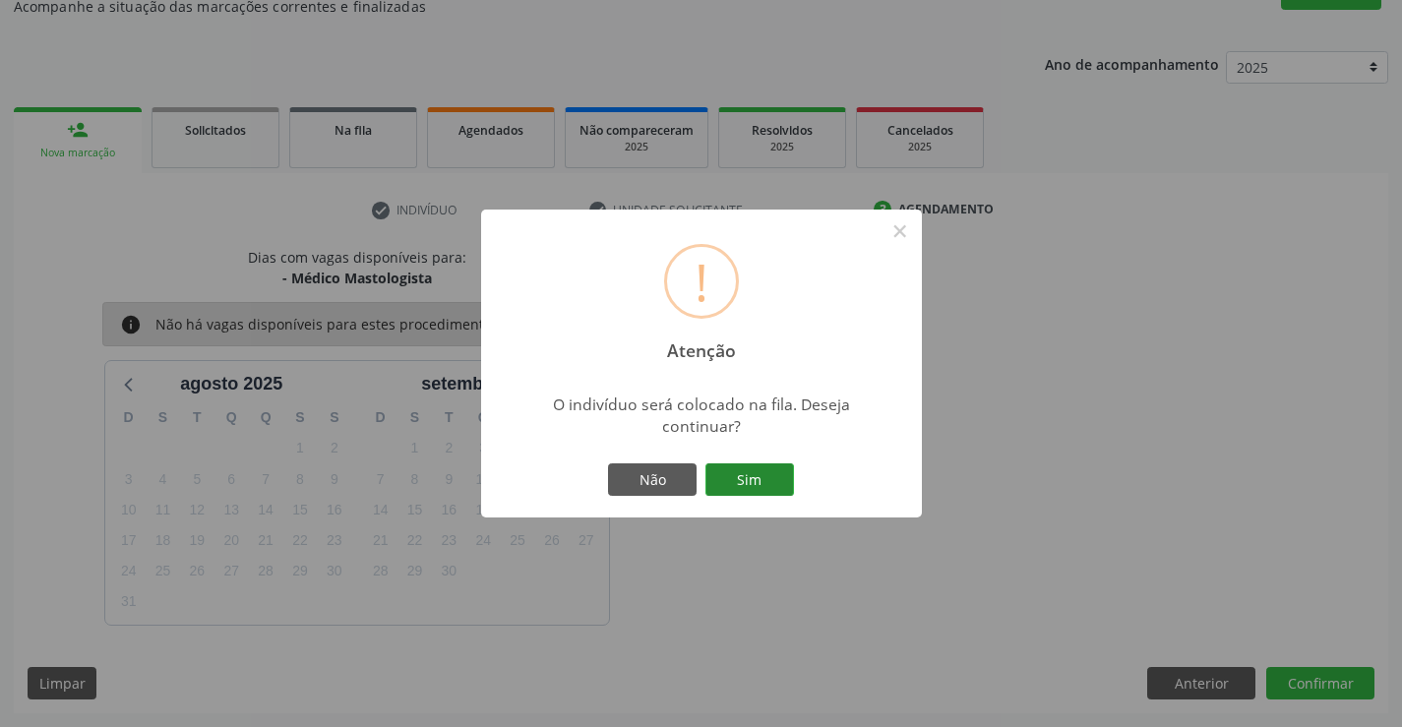
click at [766, 474] on button "Sim" at bounding box center [749, 479] width 89 height 33
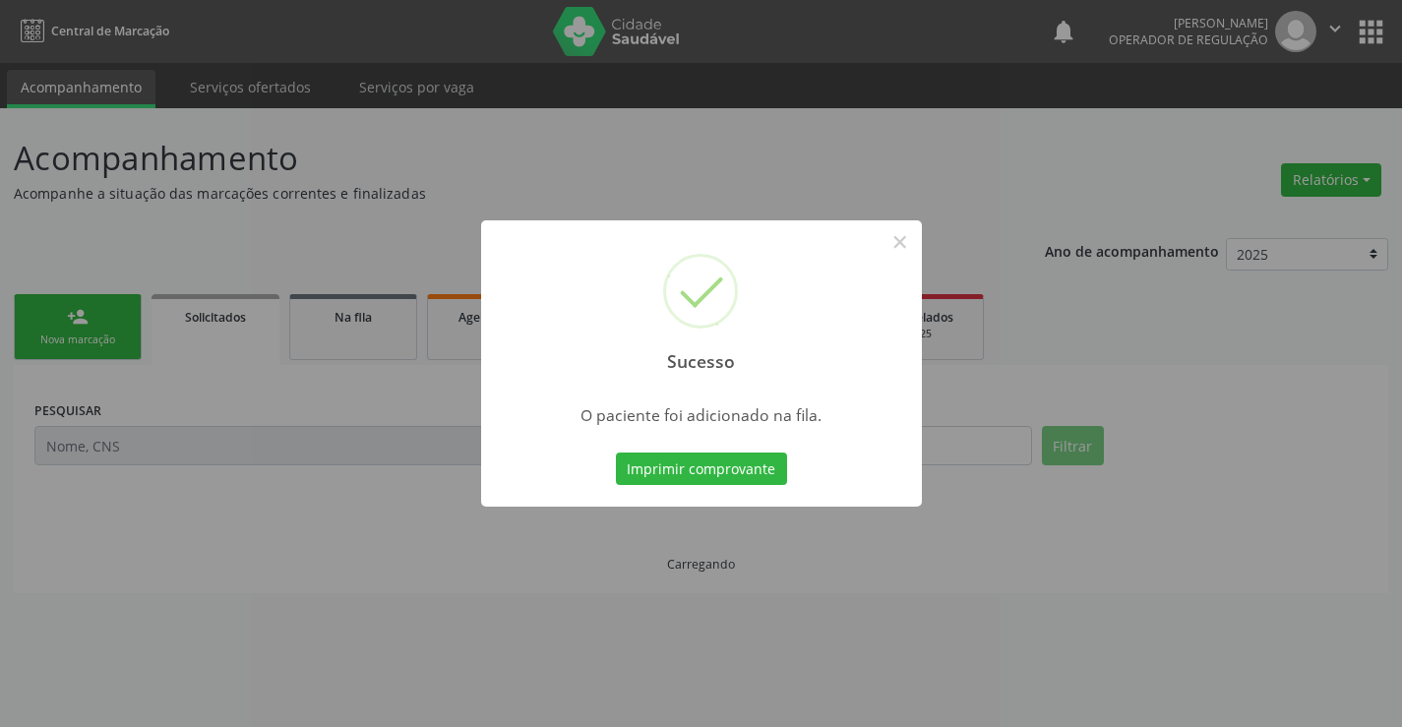
scroll to position [0, 0]
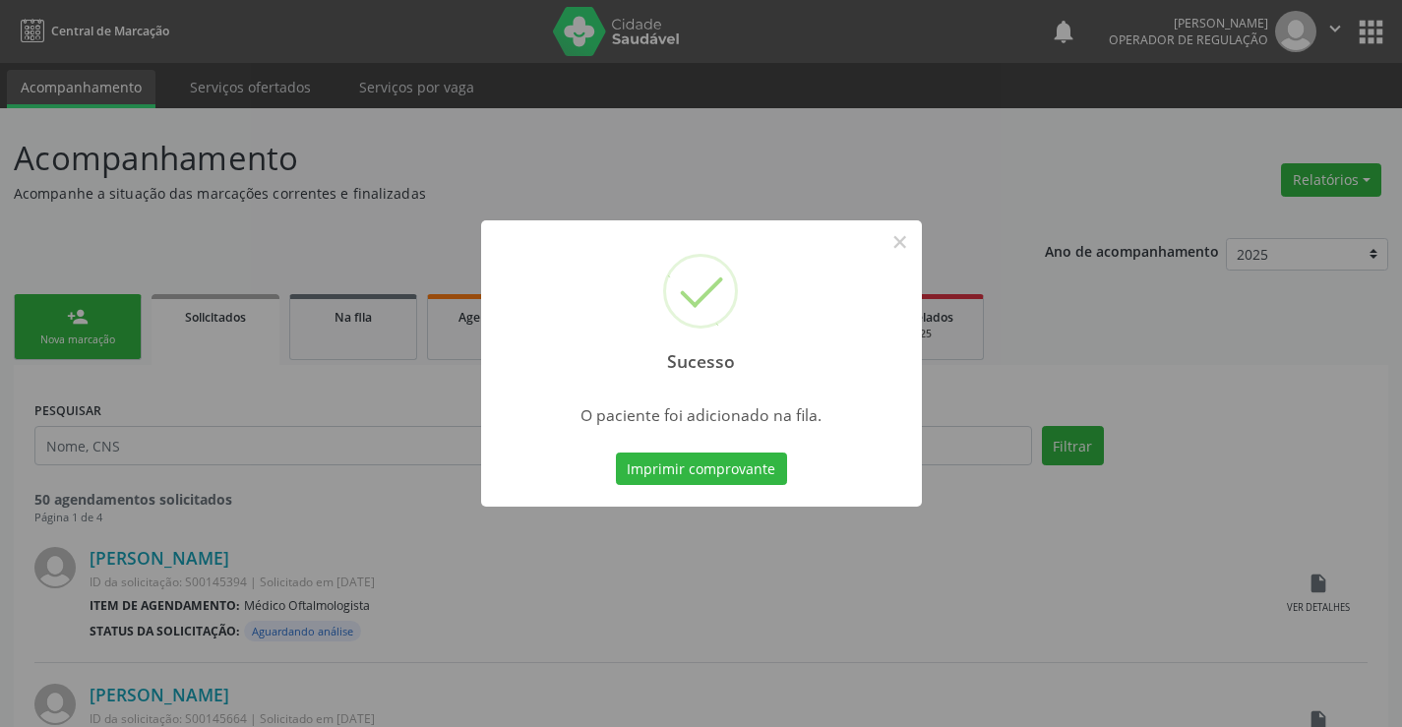
click at [766, 474] on button "Imprimir comprovante" at bounding box center [701, 469] width 171 height 33
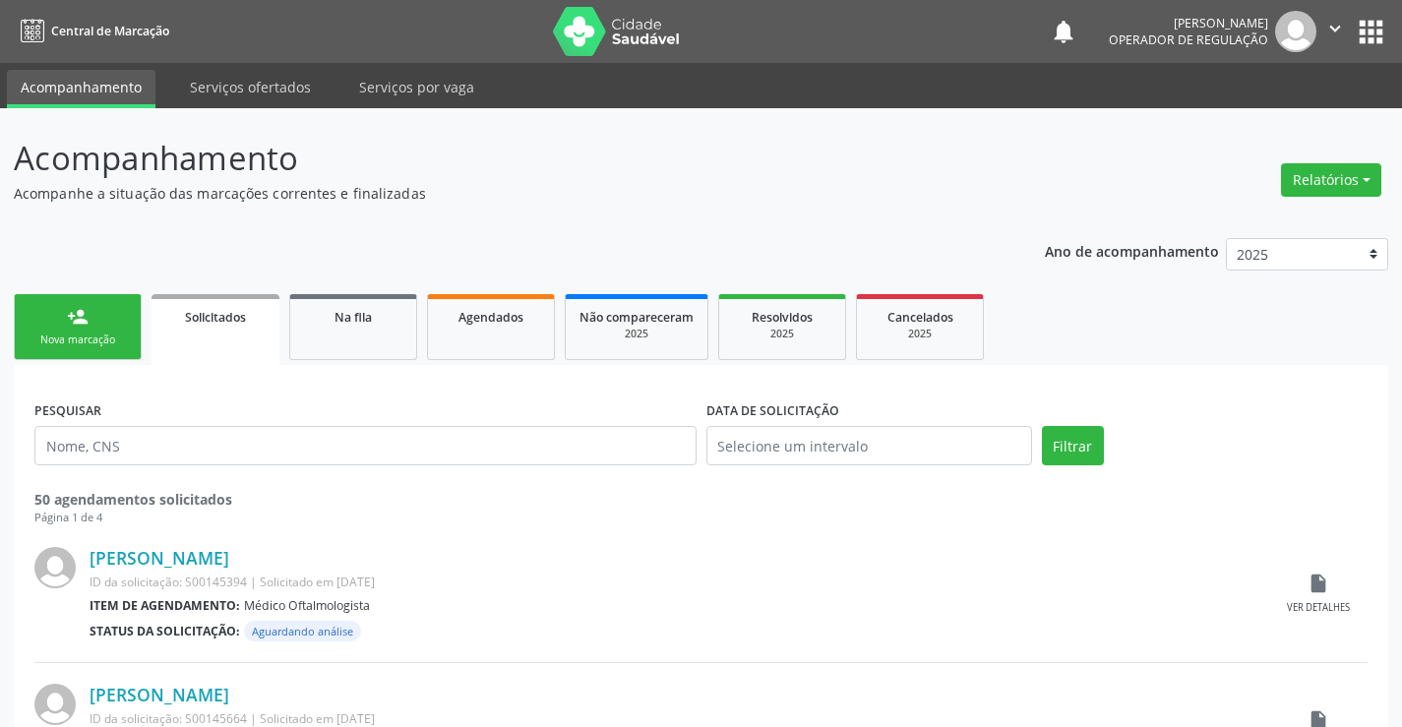
click at [110, 339] on div "Nova marcação" at bounding box center [78, 340] width 98 height 15
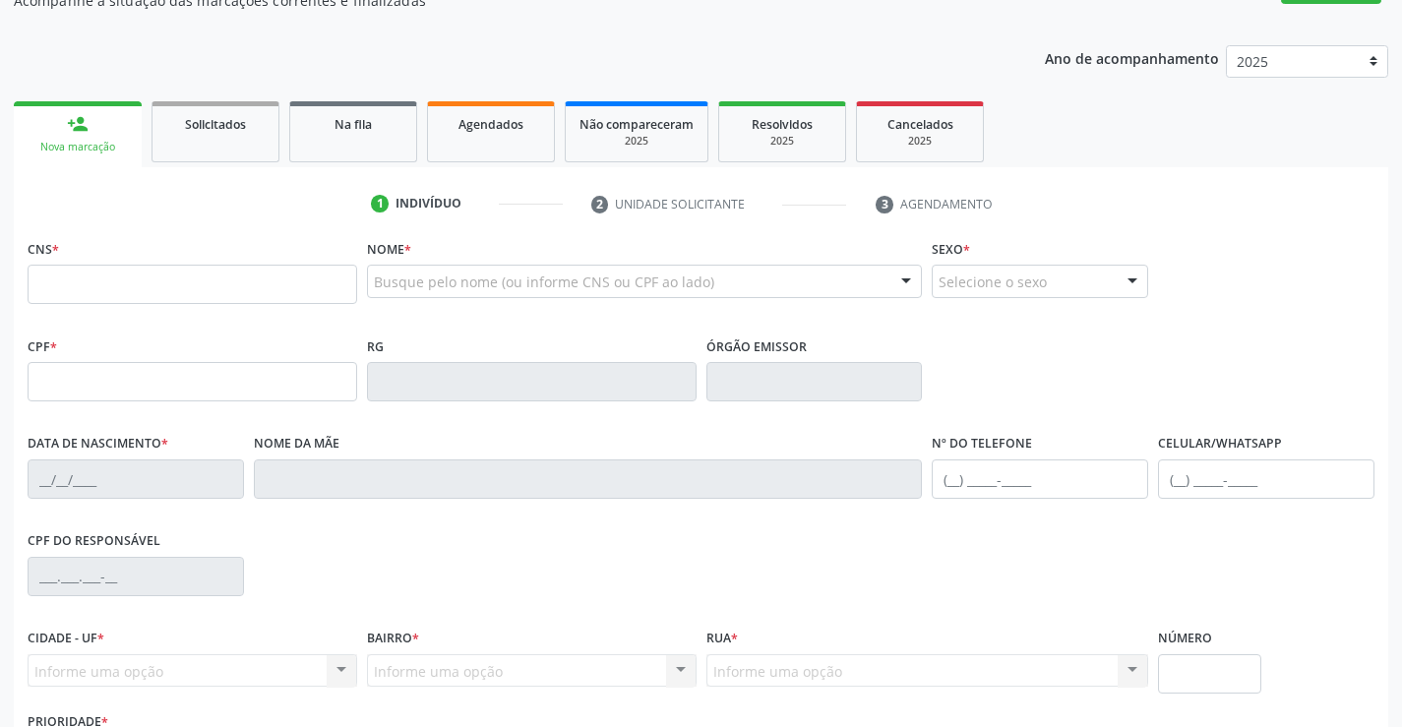
scroll to position [197, 0]
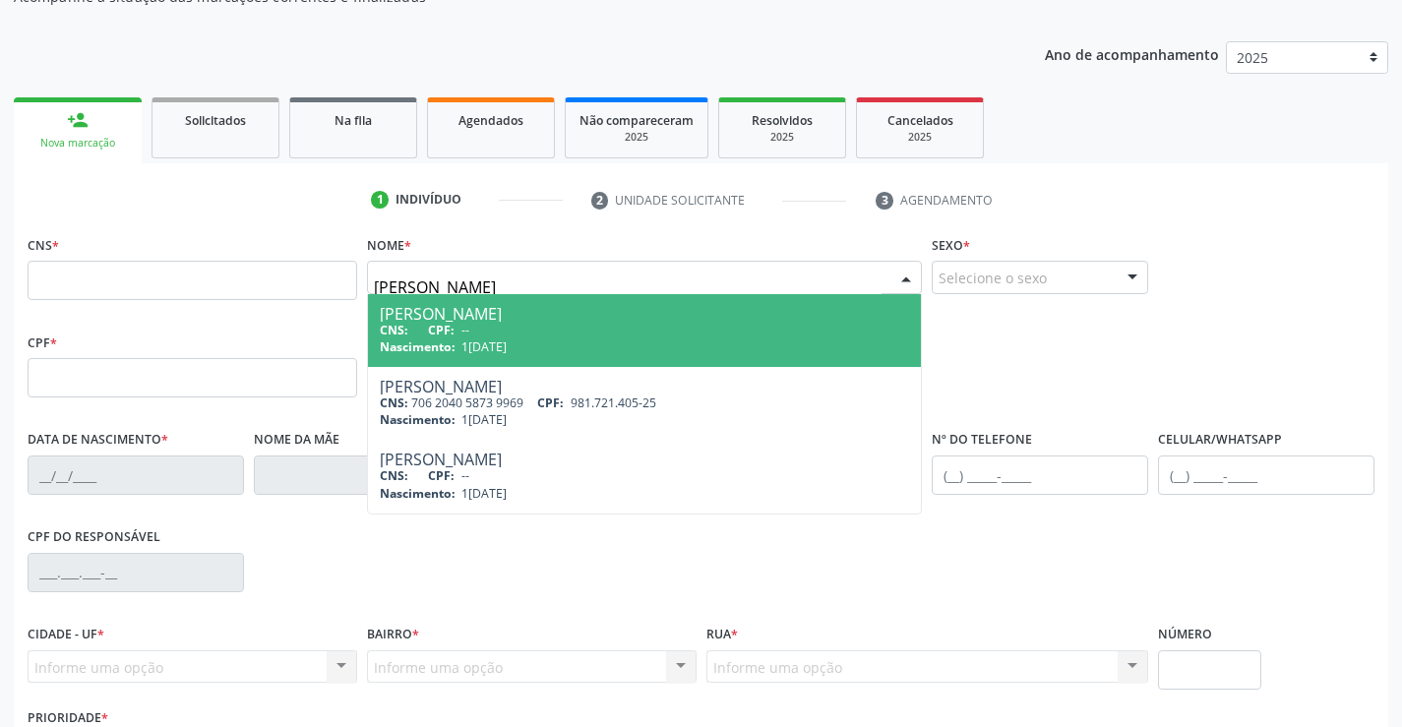
click at [493, 338] on span "1[DATE]" at bounding box center [483, 346] width 45 height 17
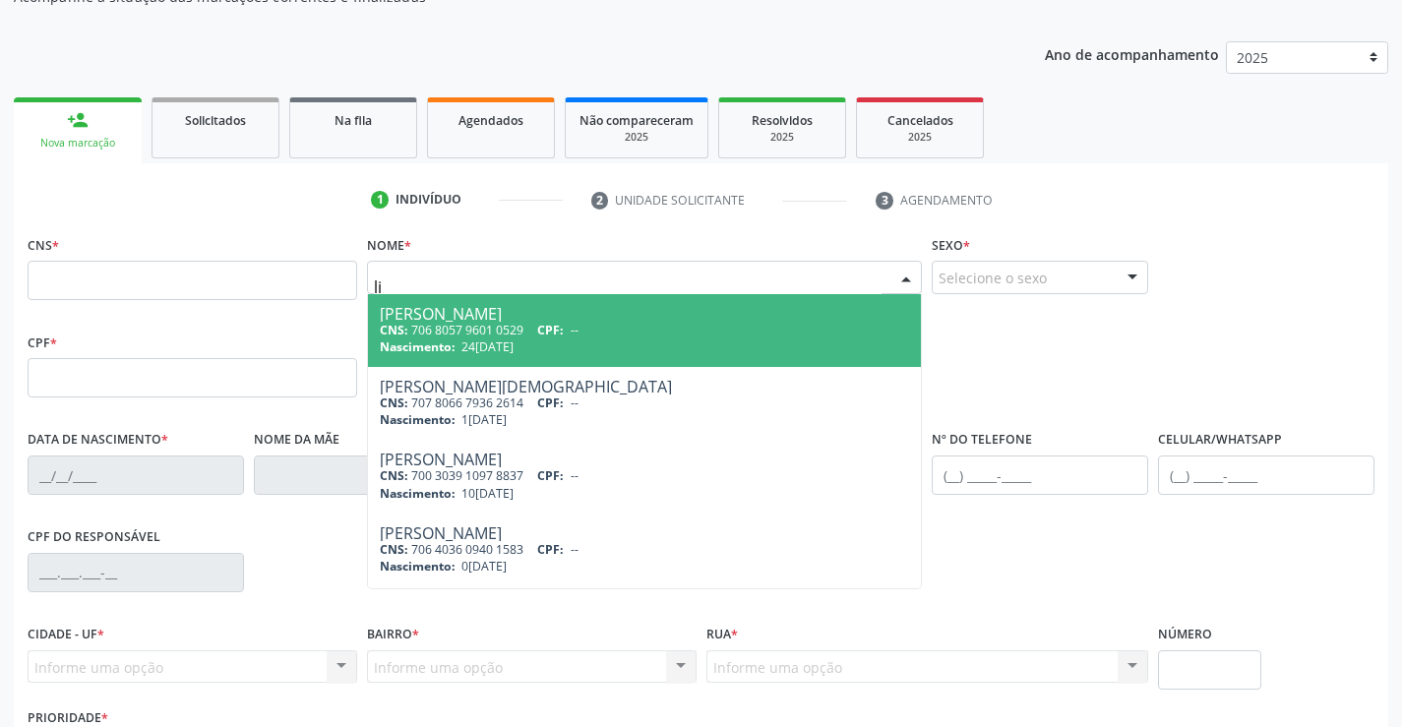
type input "l"
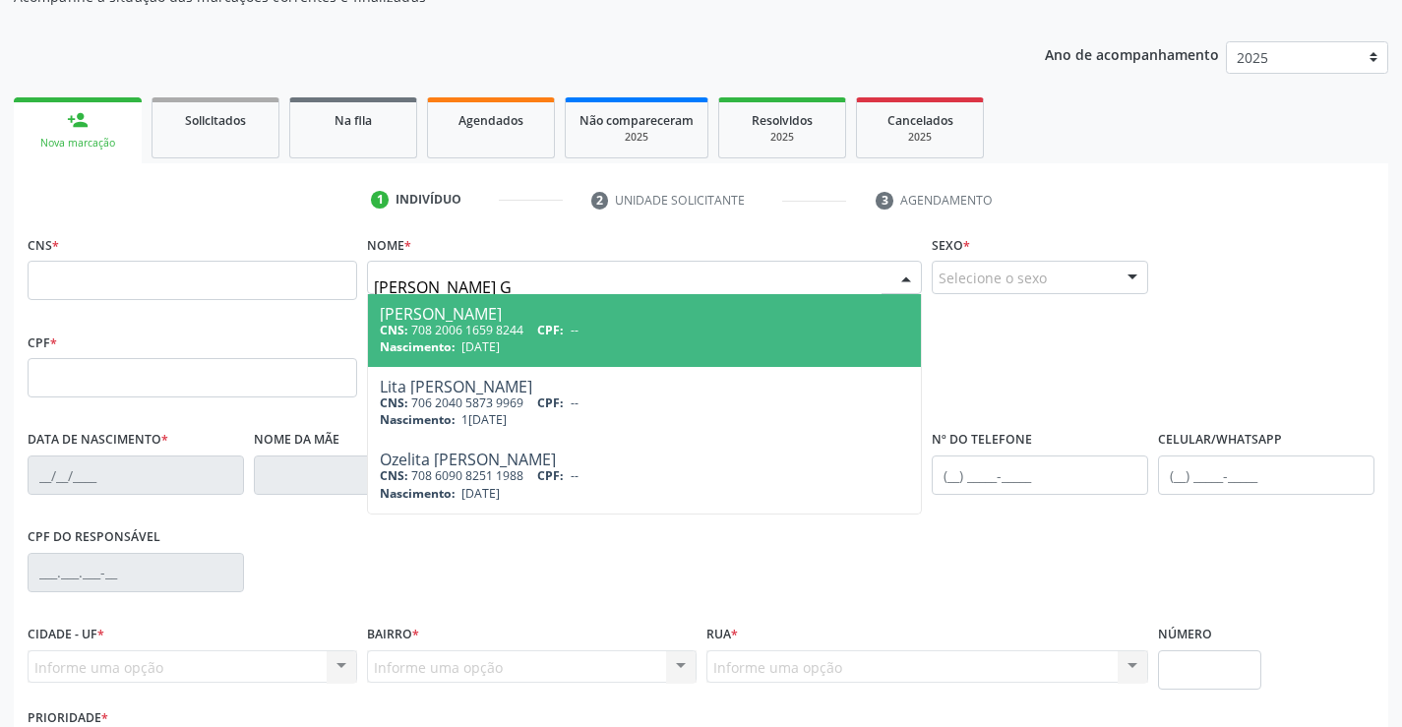
type input "[PERSON_NAME] GA"
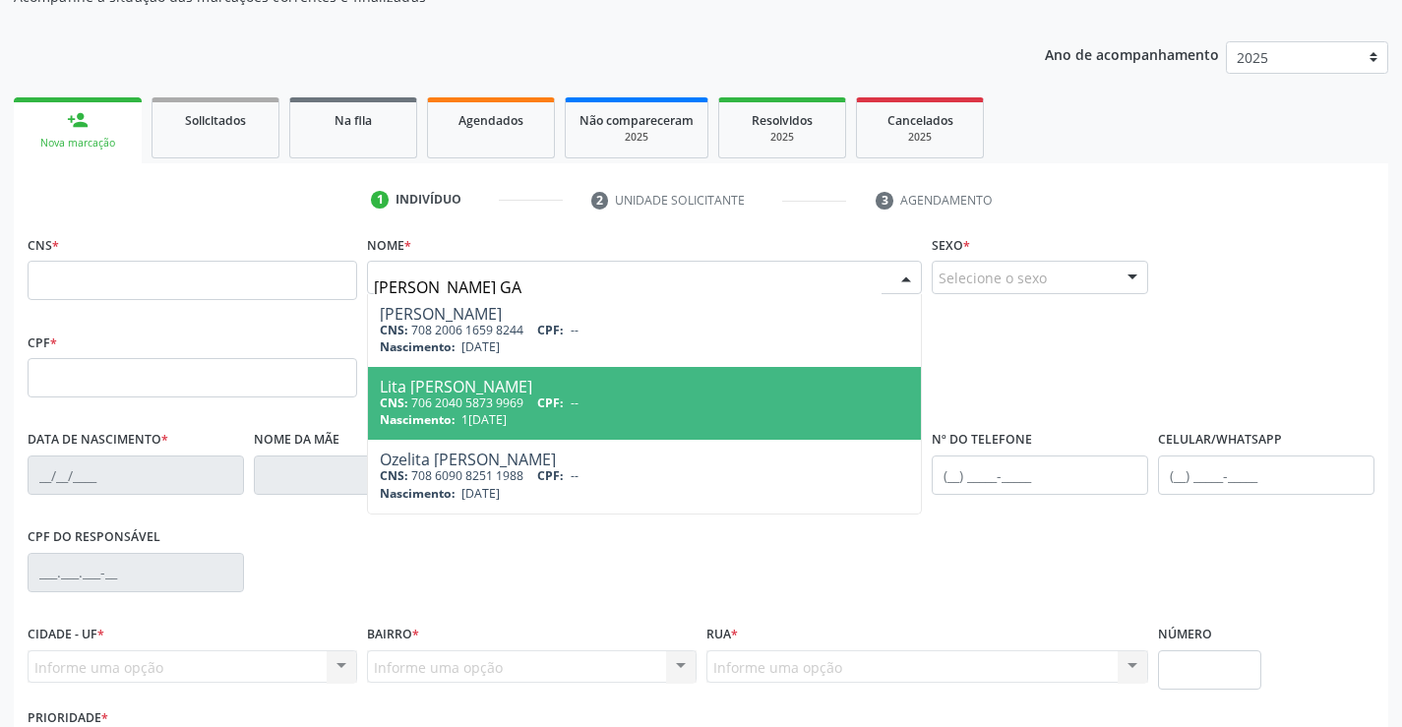
click at [512, 382] on div "Lita [PERSON_NAME]" at bounding box center [645, 387] width 530 height 16
type input "706 2040 5873 9969"
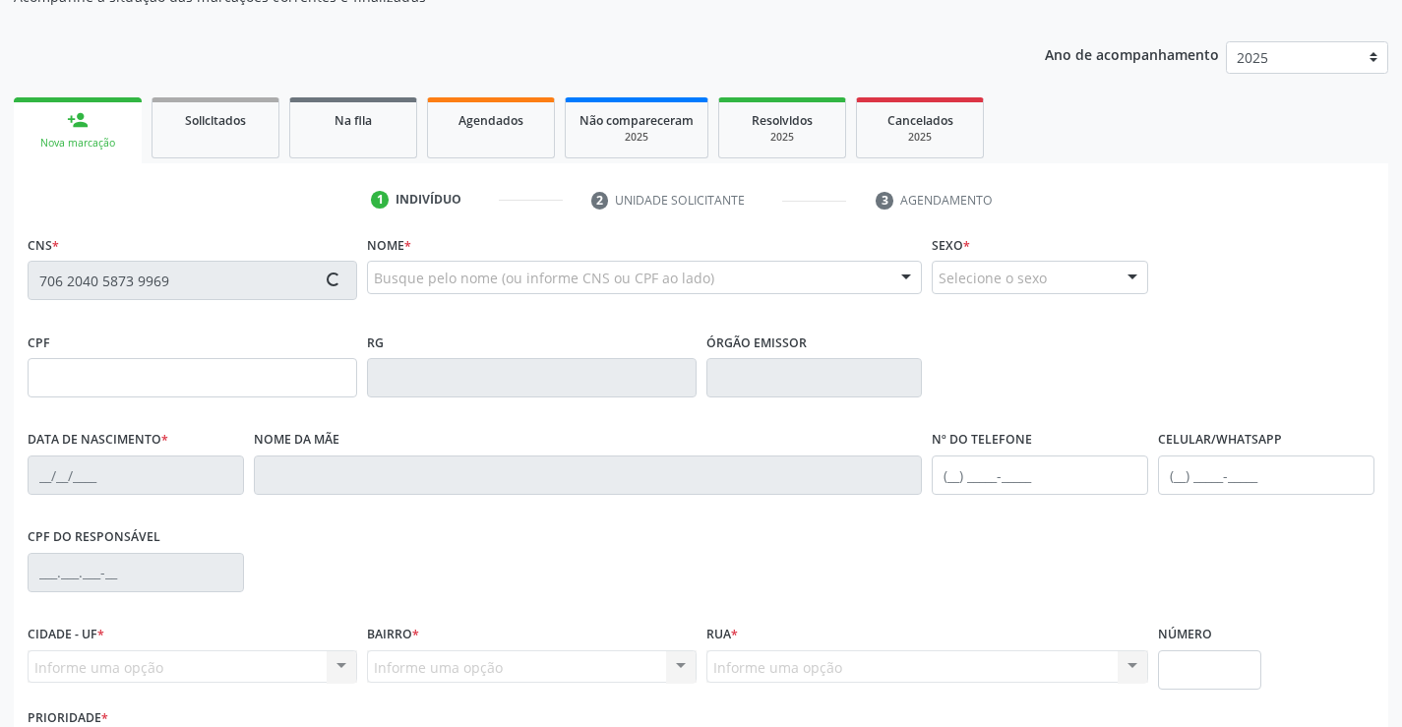
type input "0556576055"
type input "1[DATE]"
type input "[PHONE_NUMBER]"
type input "S/N"
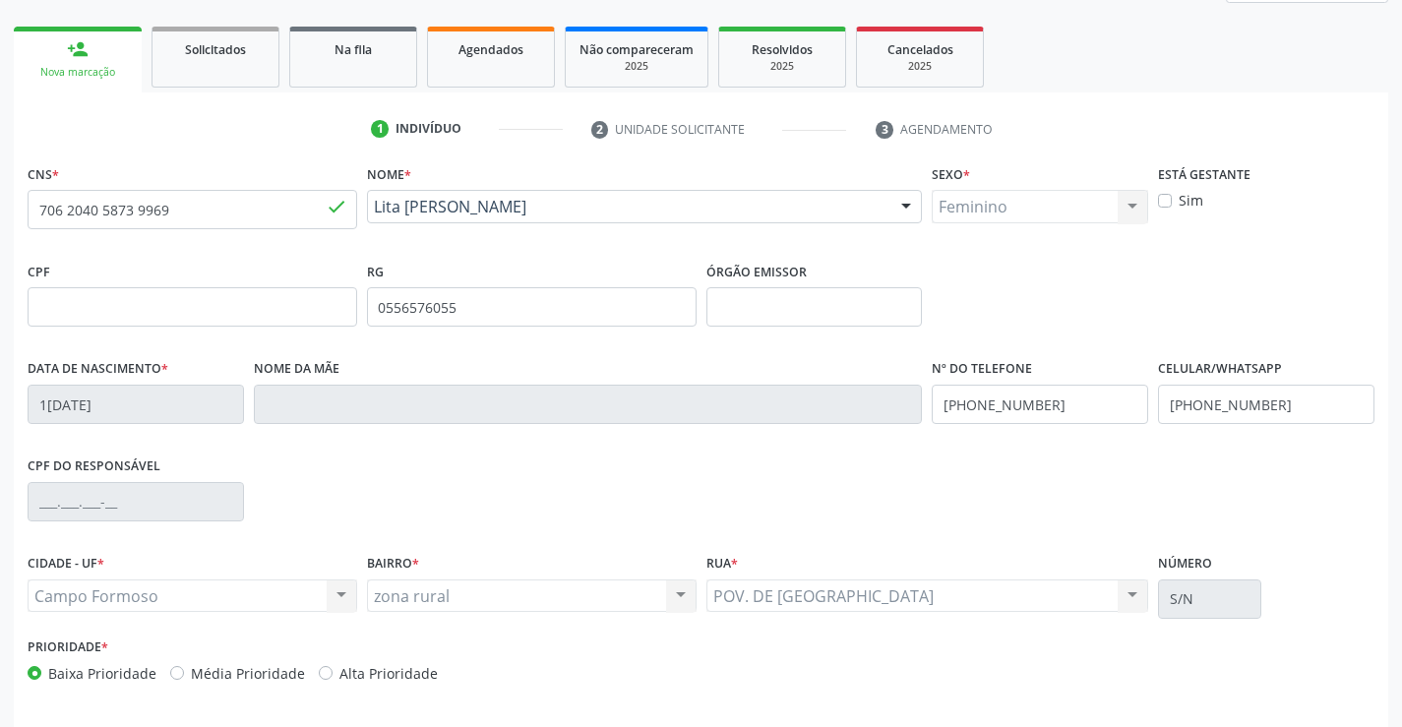
scroll to position [339, 0]
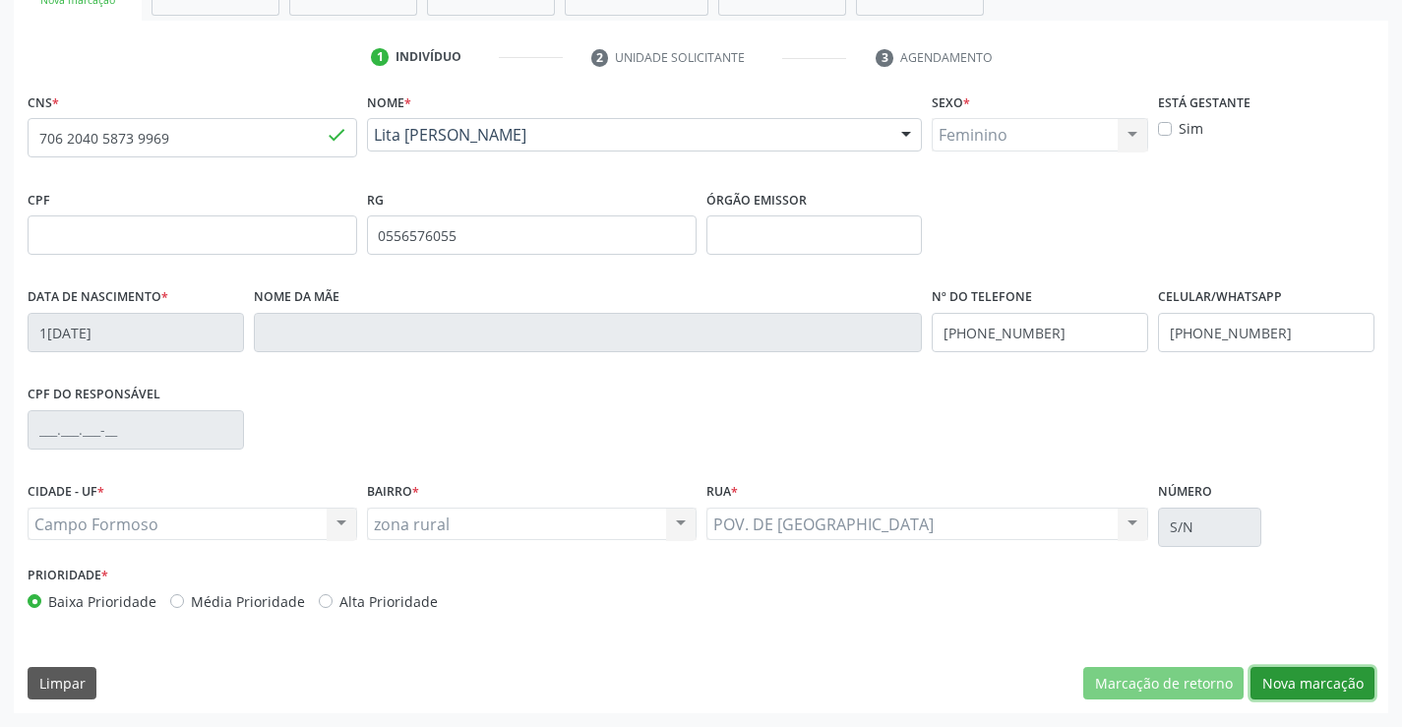
click at [1302, 679] on button "Nova marcação" at bounding box center [1312, 683] width 124 height 33
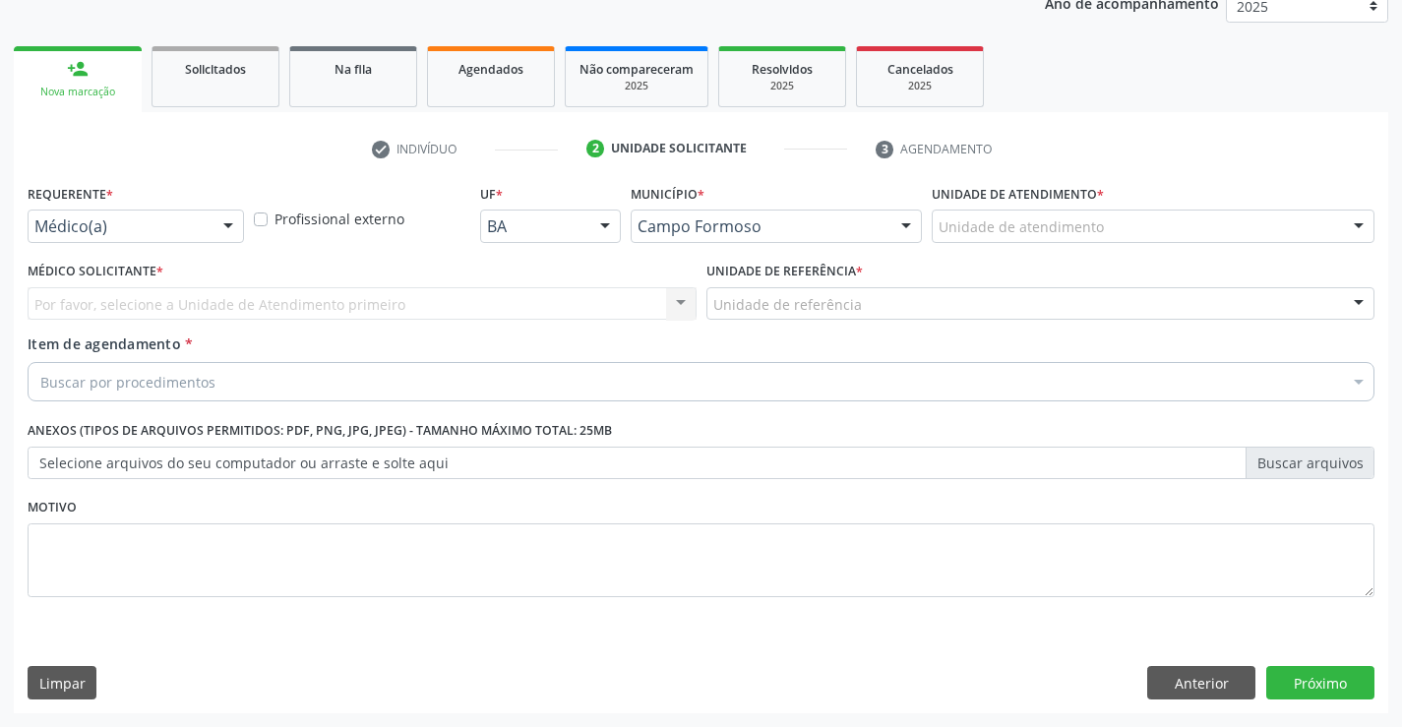
scroll to position [248, 0]
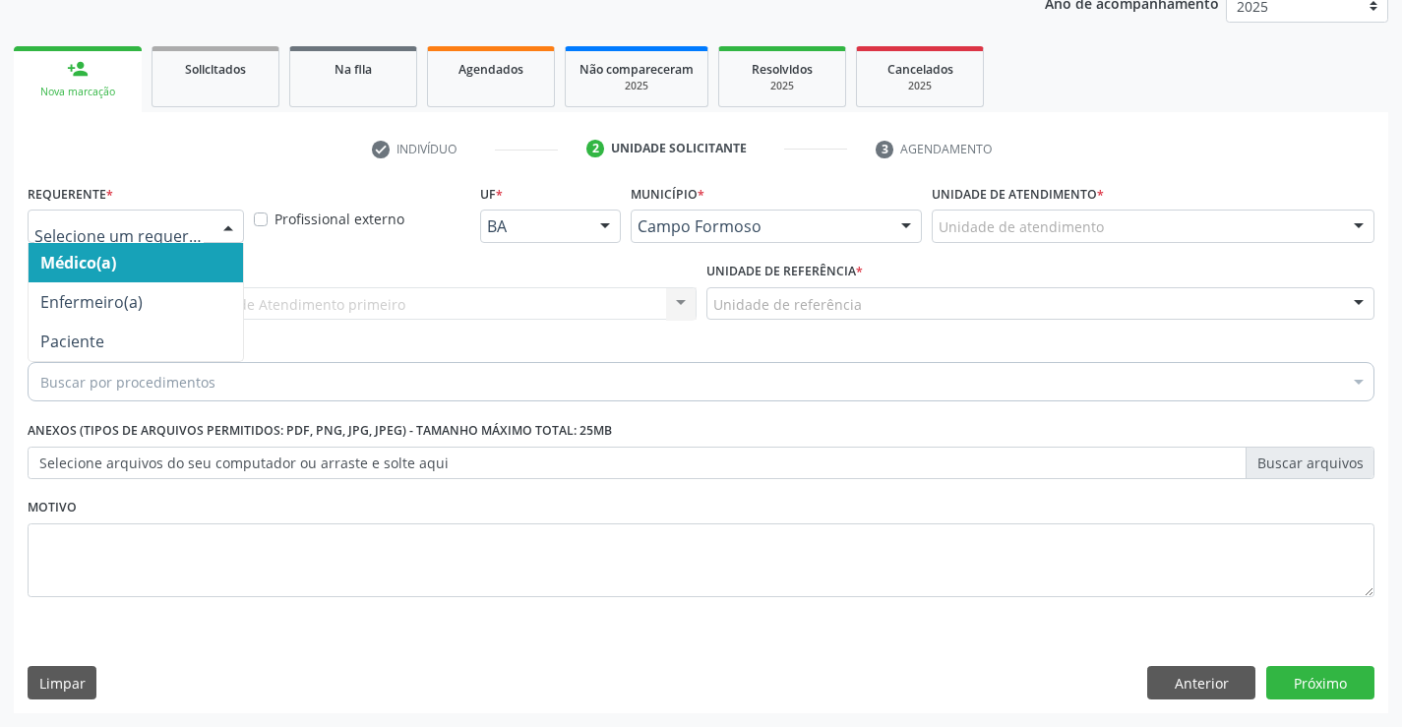
click at [220, 226] on div at bounding box center [228, 227] width 30 height 33
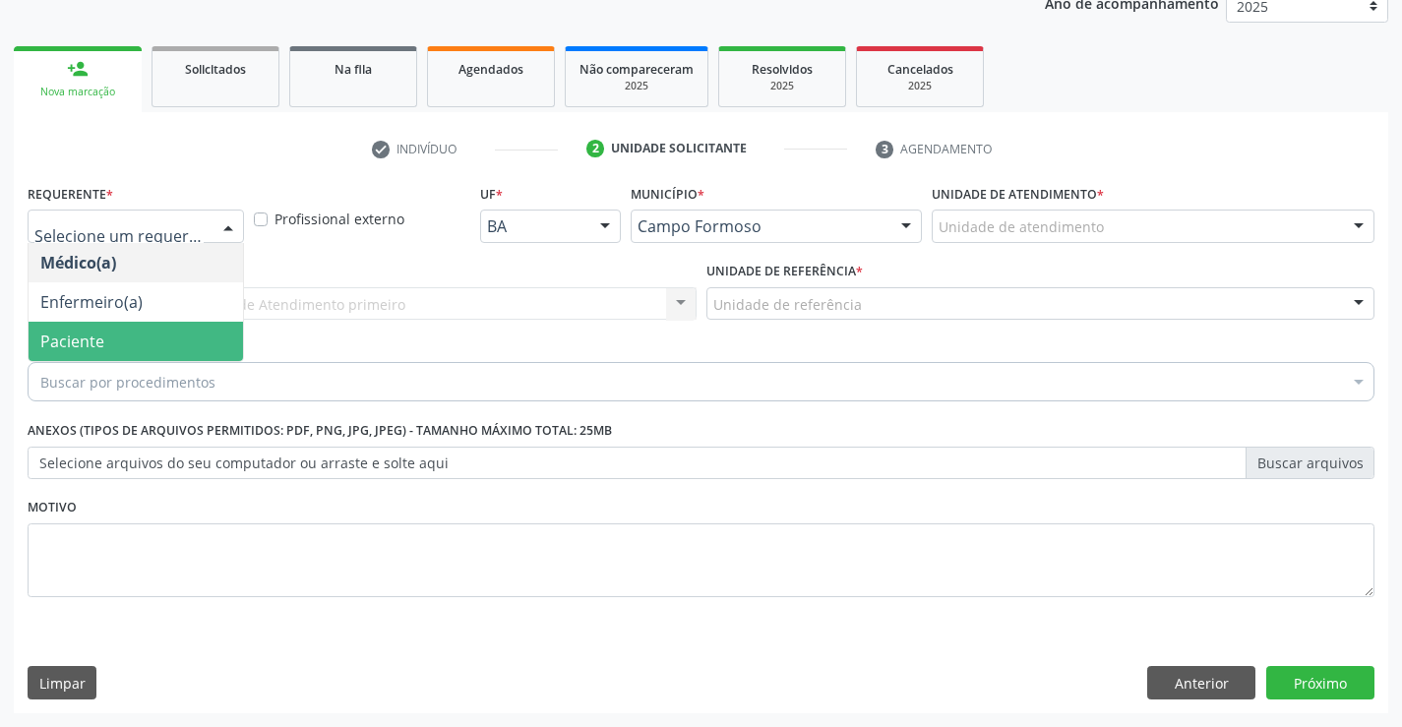
click at [148, 336] on span "Paciente" at bounding box center [136, 341] width 214 height 39
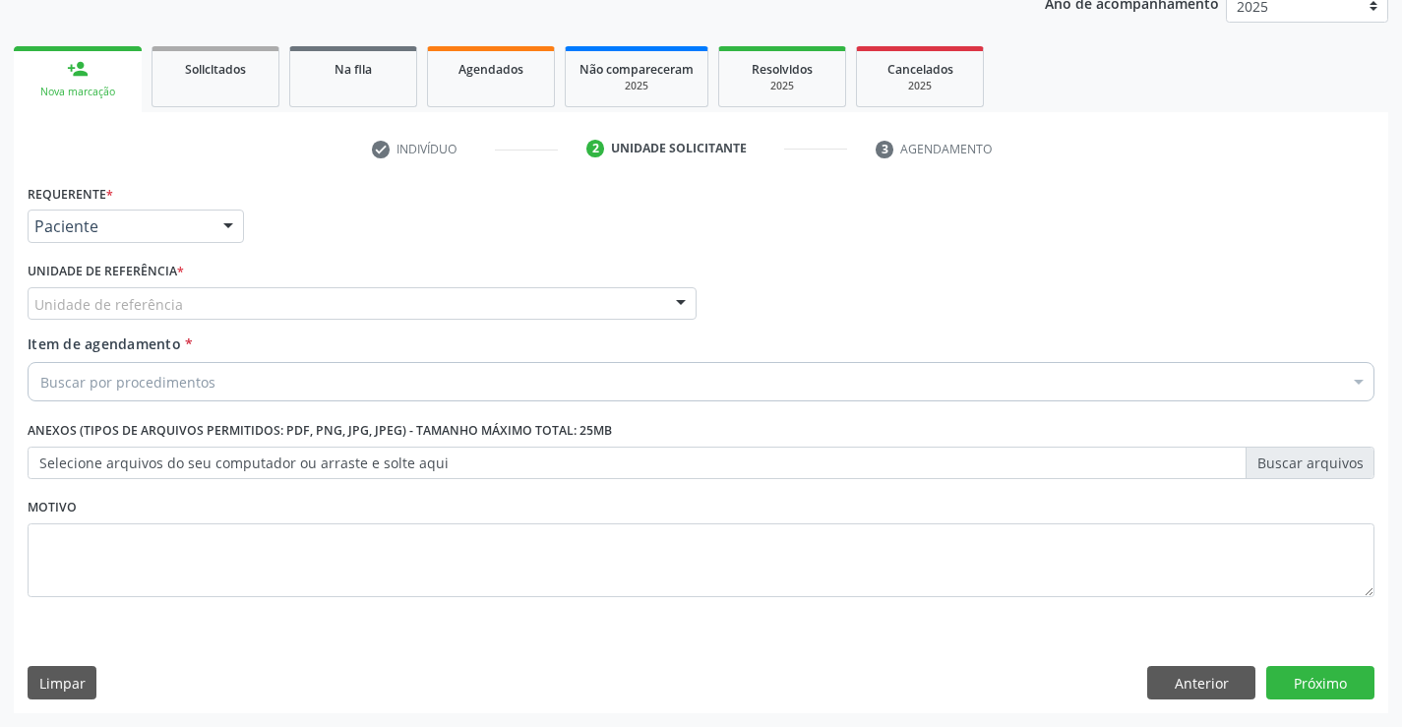
click at [204, 302] on div "Unidade de referência" at bounding box center [362, 303] width 669 height 33
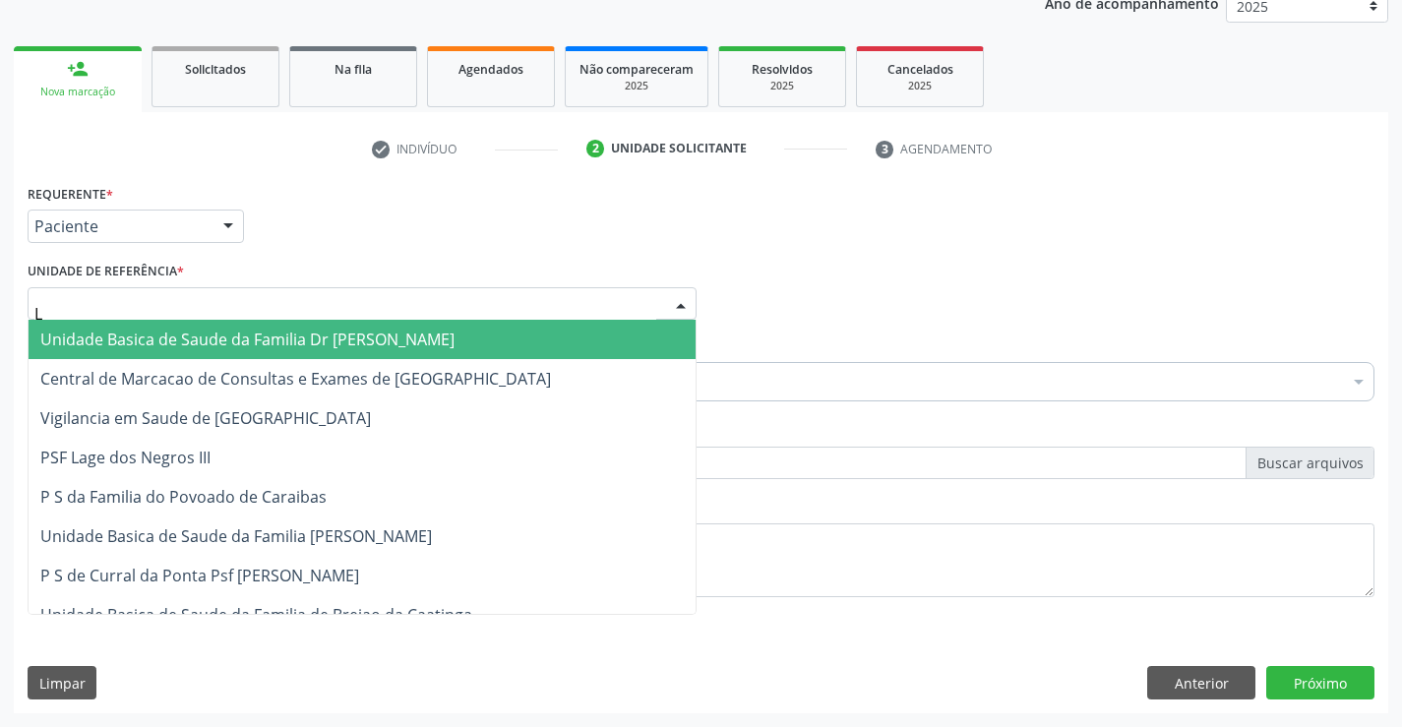
type input "LA"
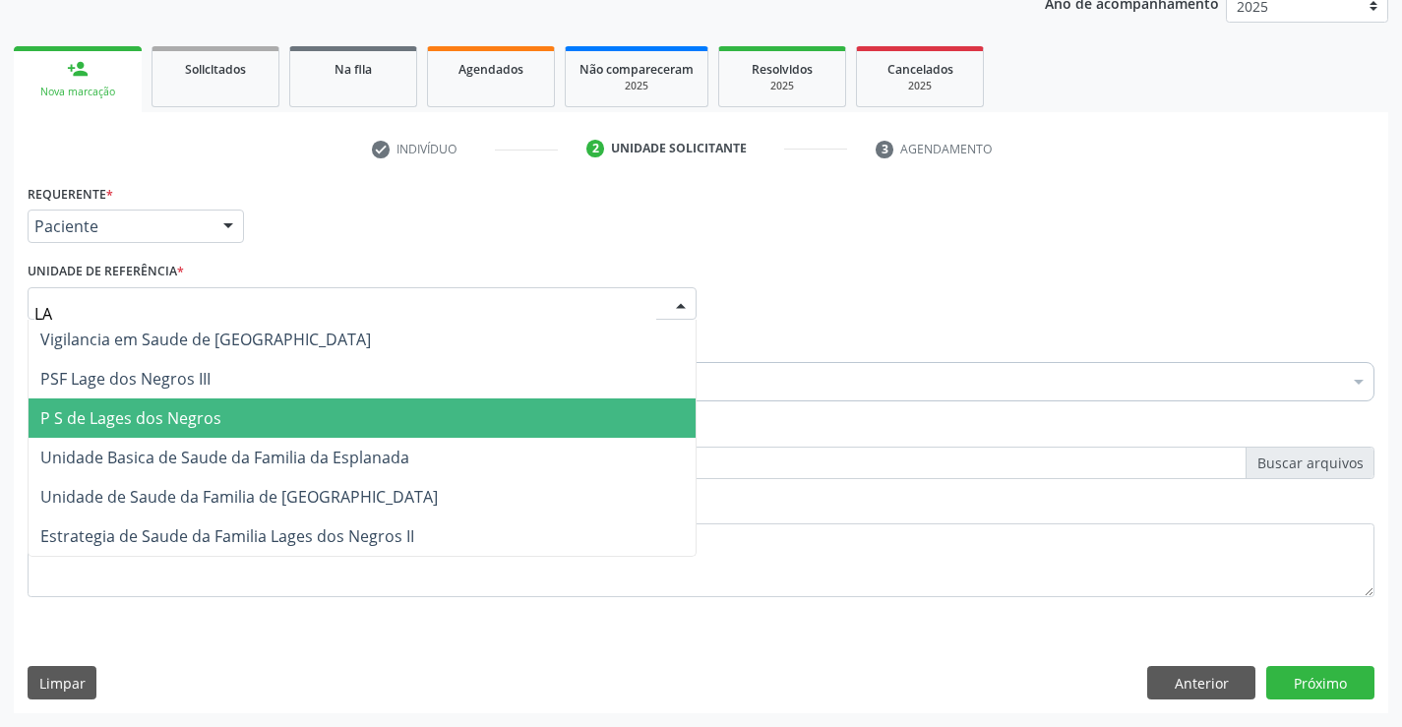
click at [205, 413] on span "P S de Lages dos Negros" at bounding box center [130, 418] width 181 height 22
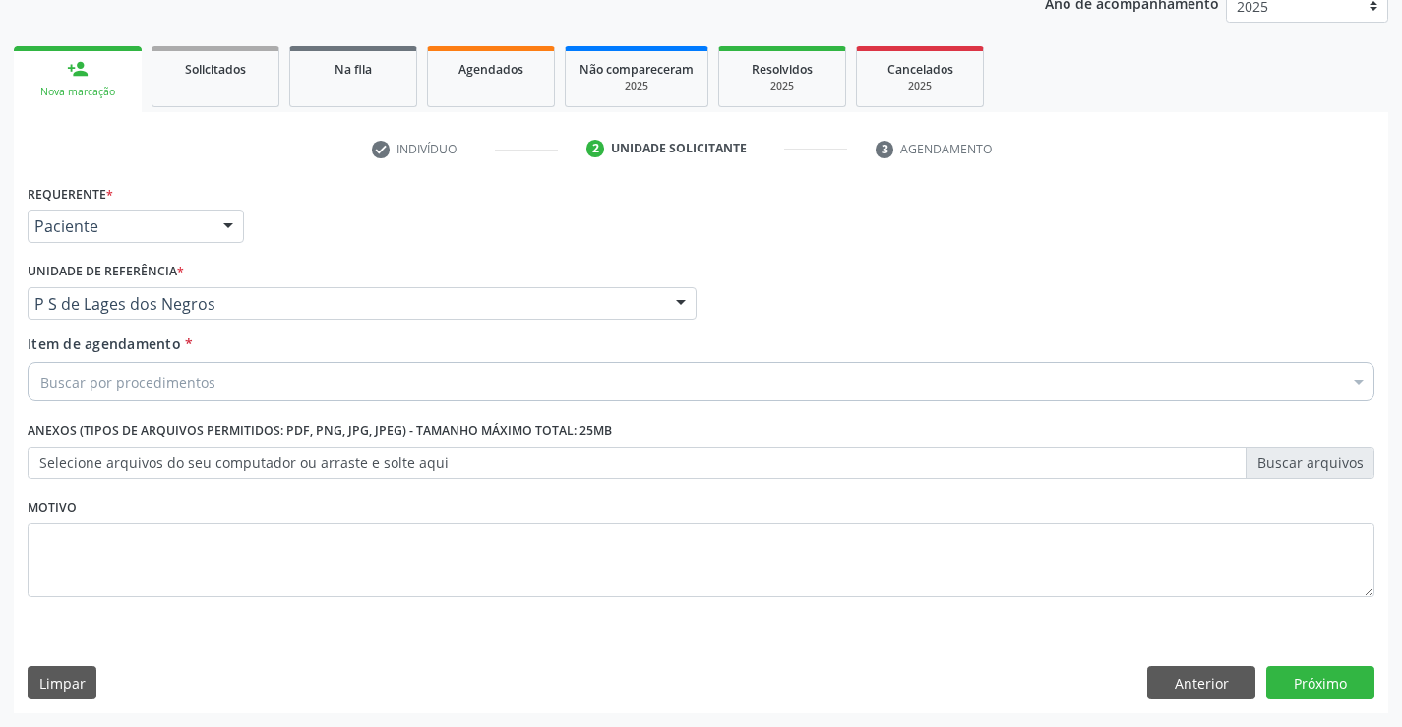
click at [230, 384] on div "Buscar por procedimentos" at bounding box center [701, 381] width 1347 height 39
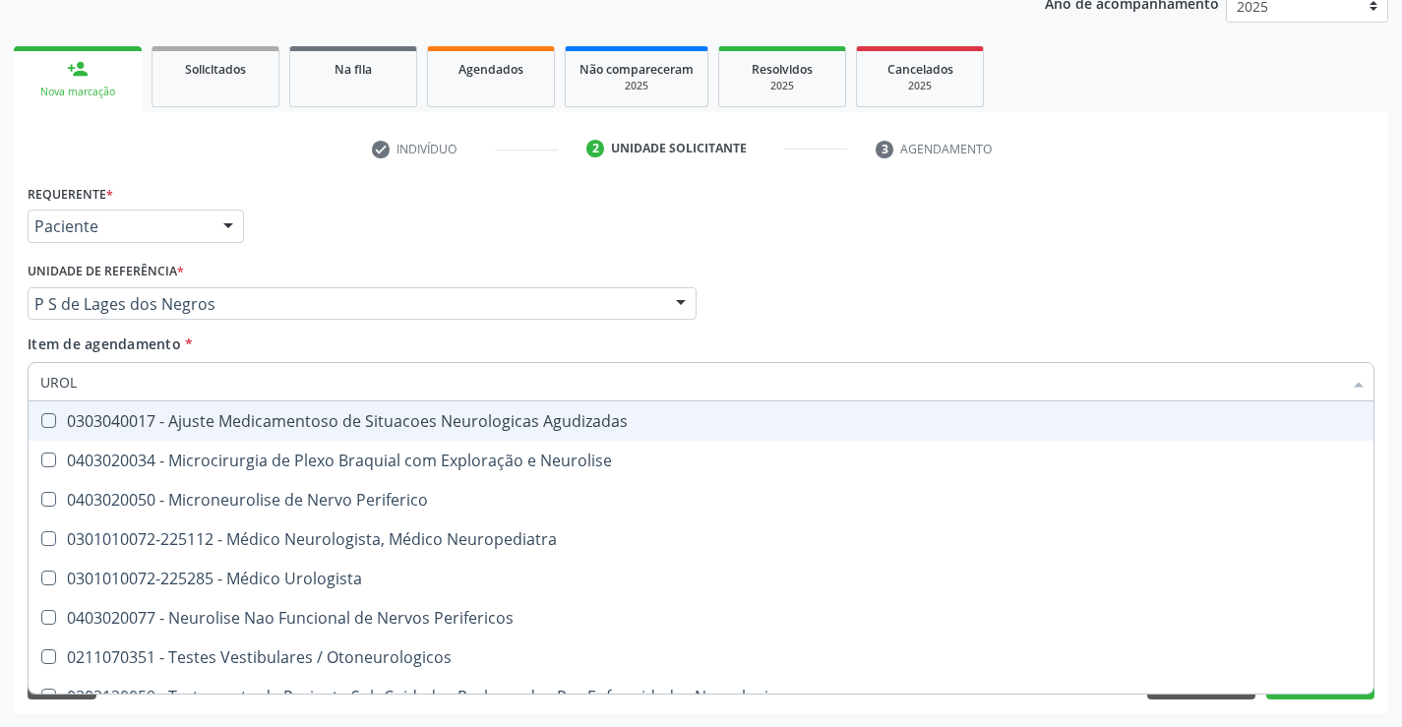
type input "UROLO"
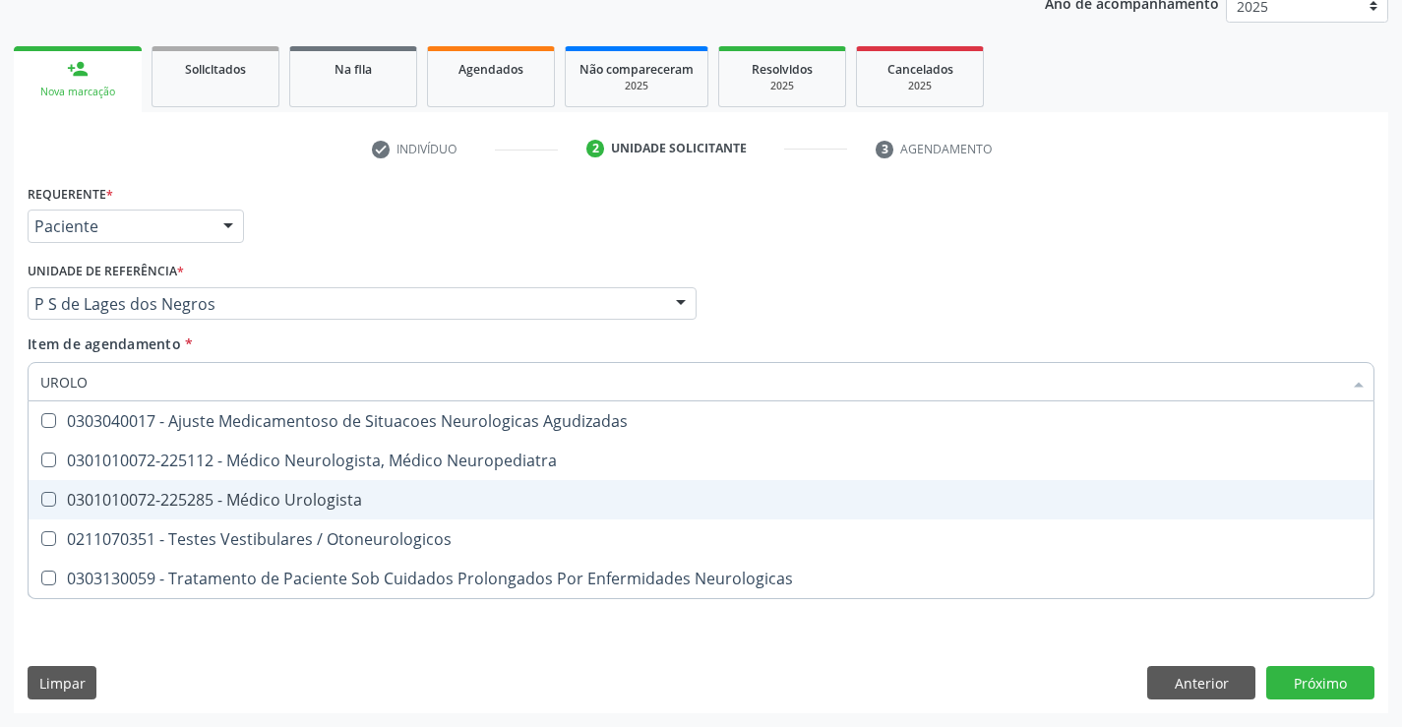
click at [322, 496] on div "0301010072-225285 - Médico Urologista" at bounding box center [700, 500] width 1321 height 16
checkbox Urologista "true"
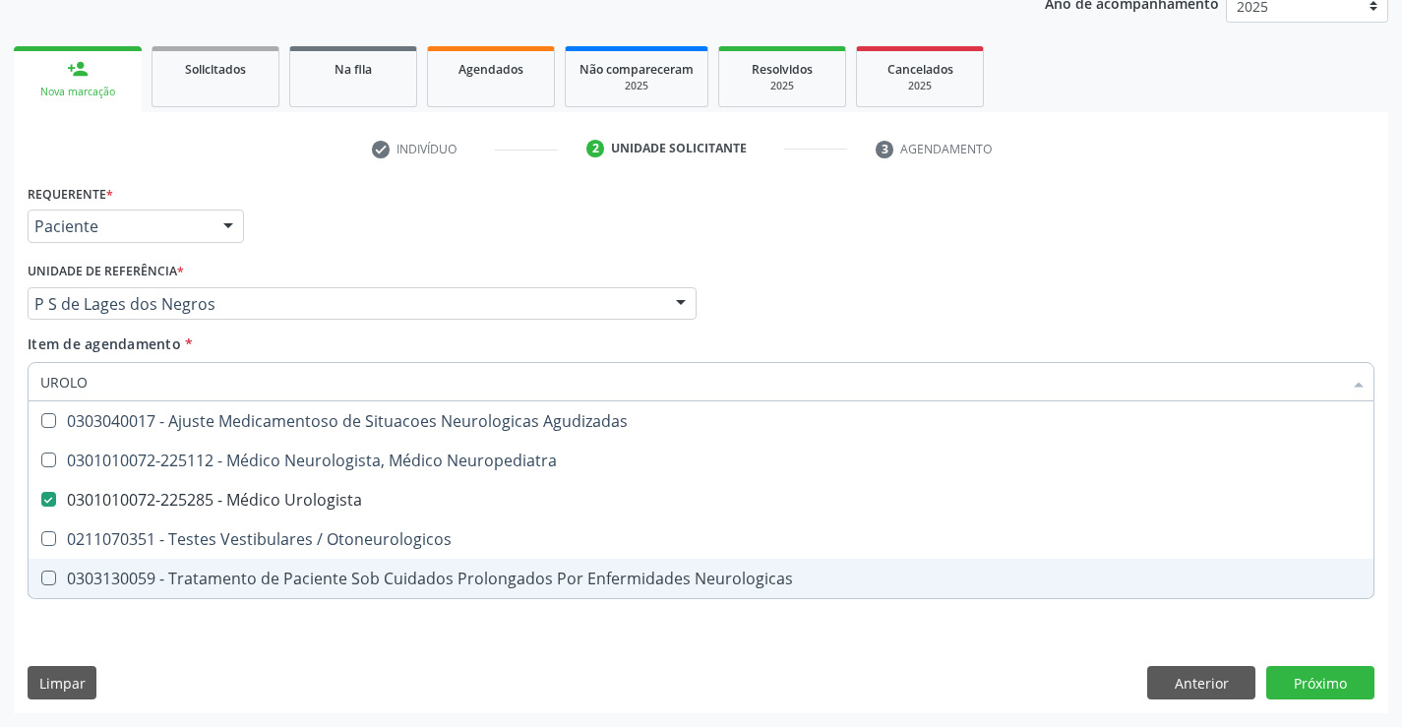
type input "UROLO"
click at [350, 655] on div "Requerente * Paciente Médico(a) Enfermeiro(a) Paciente Nenhum resultado encontr…" at bounding box center [701, 446] width 1374 height 534
checkbox Neuropediatra "true"
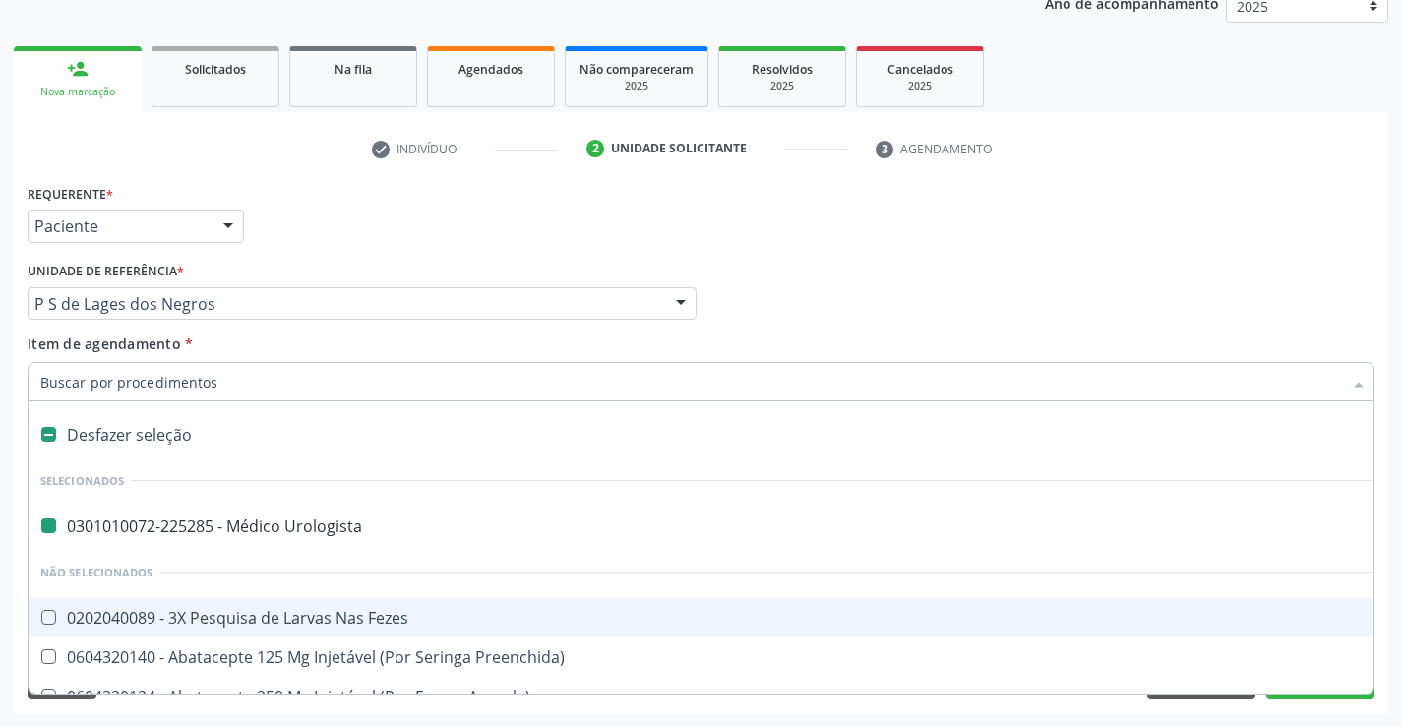
type input "P"
checkbox Urologista "false"
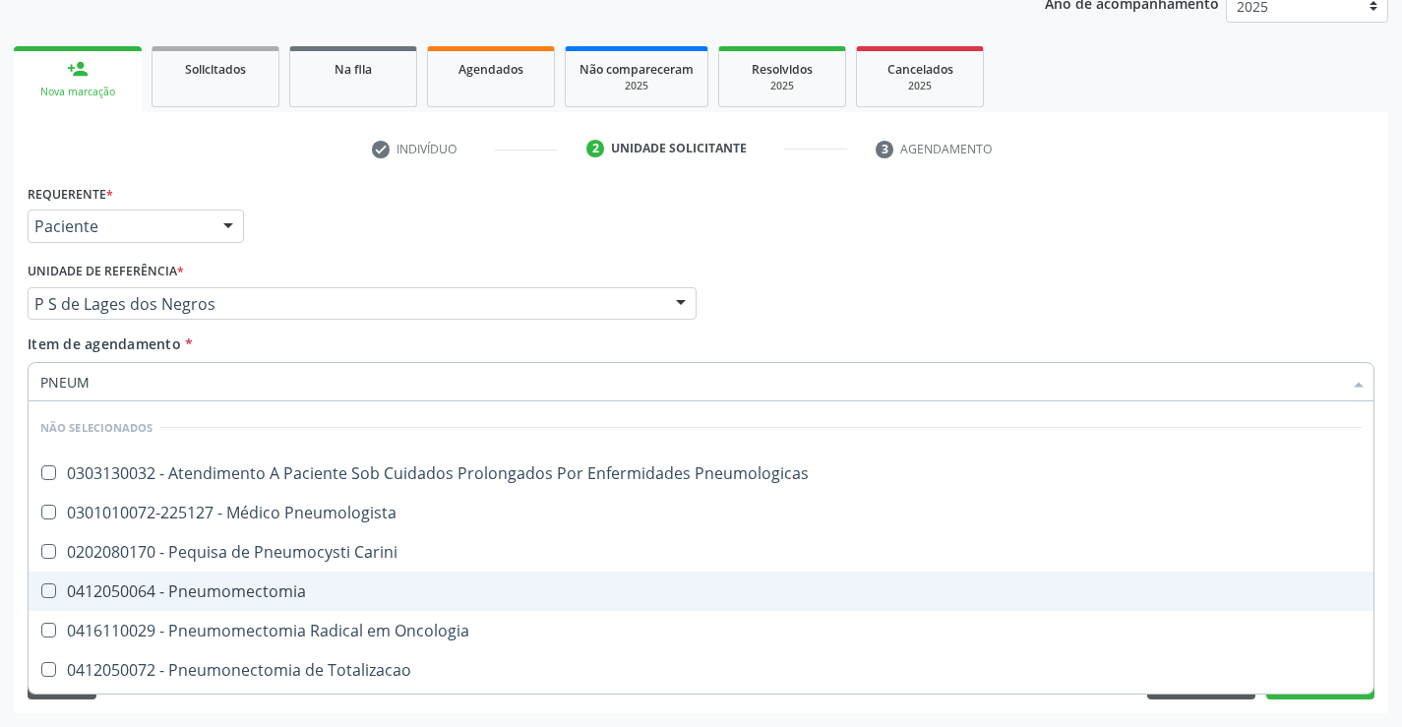
type input "PNEUMO"
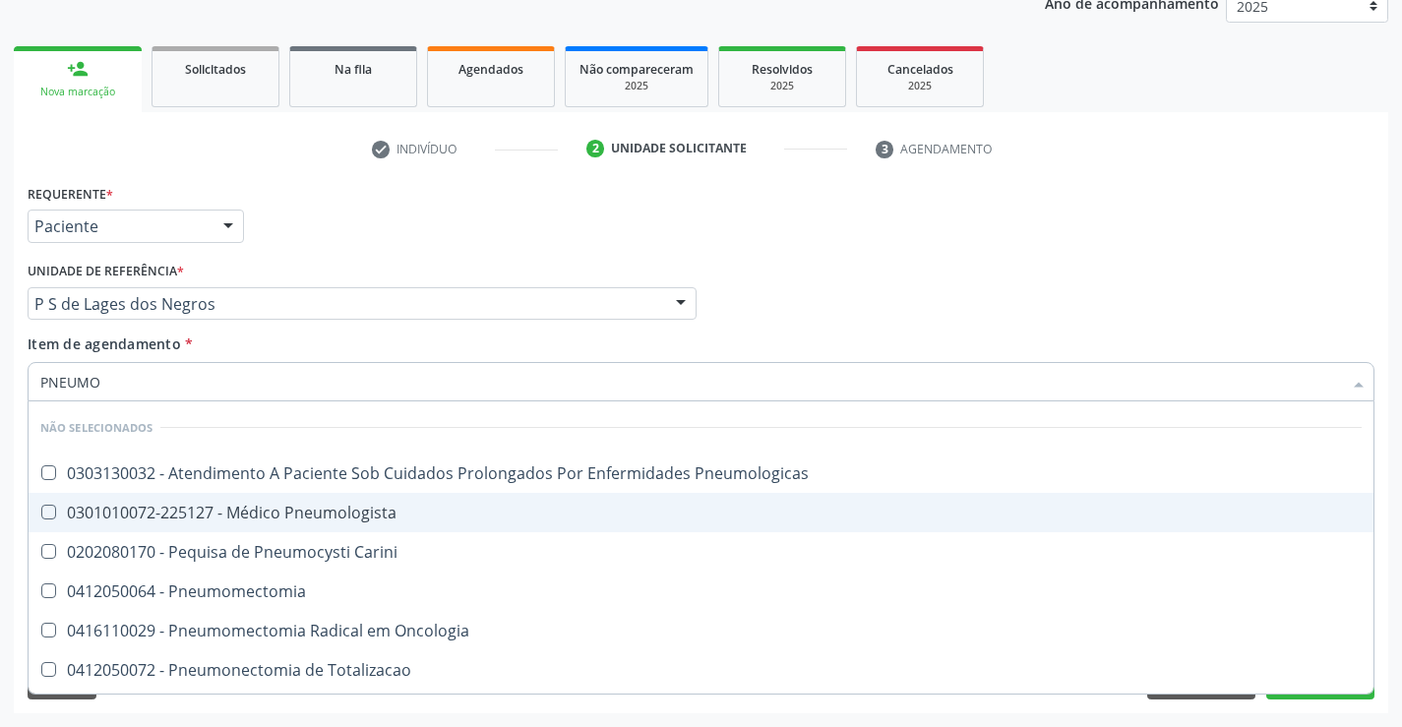
click at [383, 511] on div "0301010072-225127 - Médico Pneumologista" at bounding box center [700, 513] width 1321 height 16
checkbox Pneumologista "true"
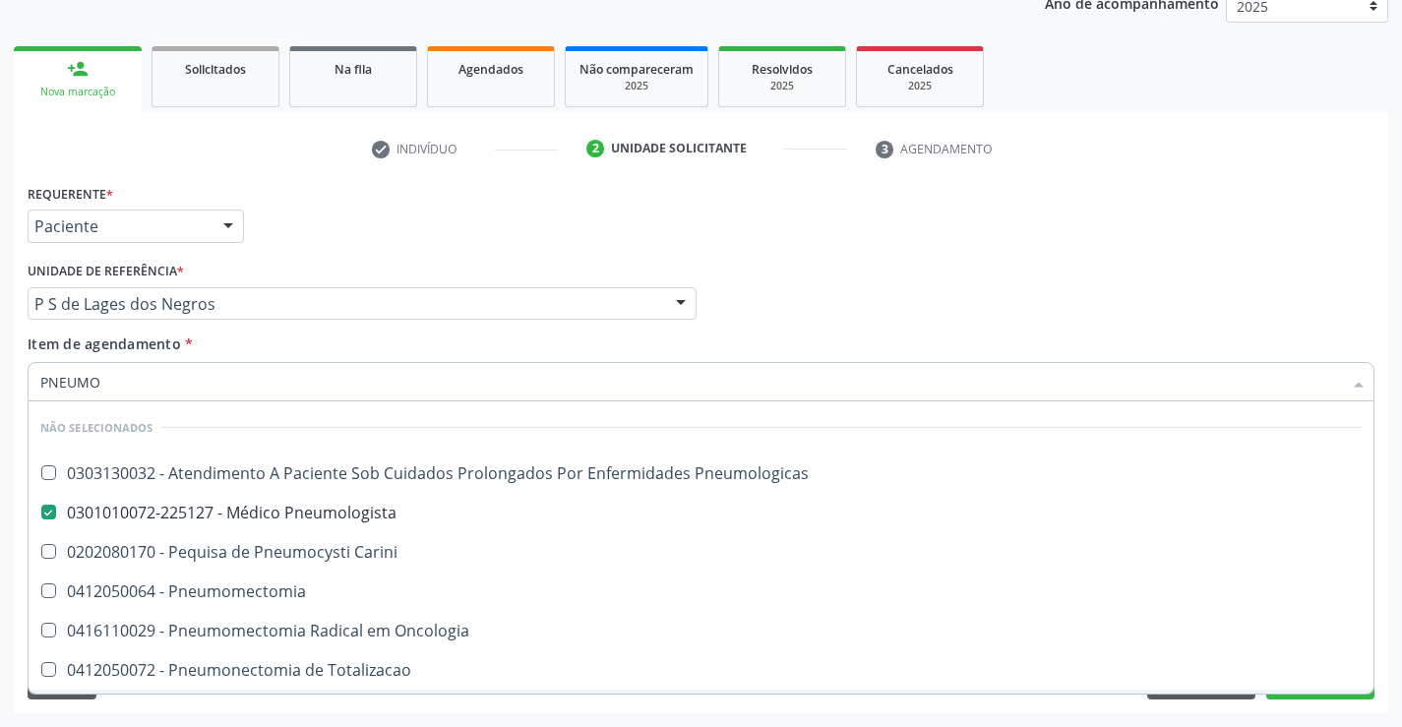
click at [422, 706] on div "Requerente * Paciente Médico(a) Enfermeiro(a) Paciente Nenhum resultado encontr…" at bounding box center [701, 446] width 1374 height 534
checkbox Pneumologicas "true"
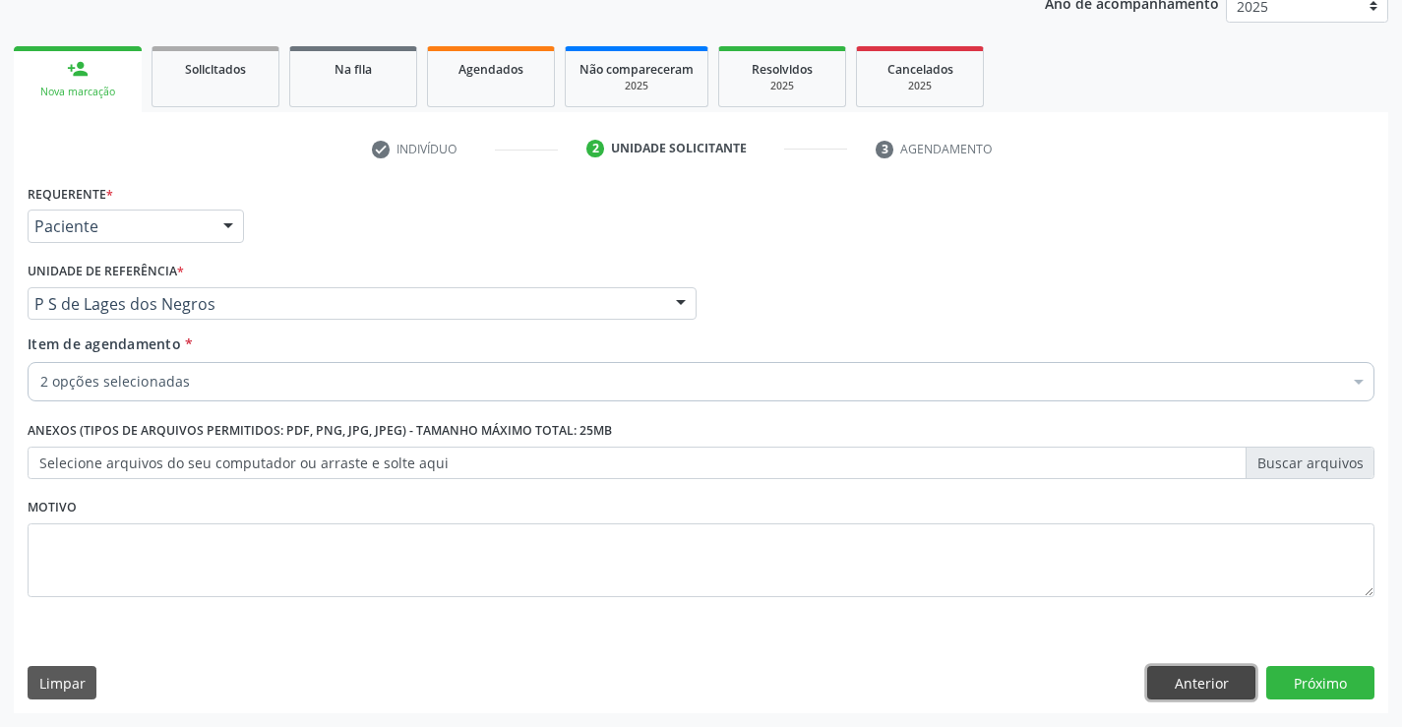
click at [1168, 678] on button "Anterior" at bounding box center [1201, 682] width 108 height 33
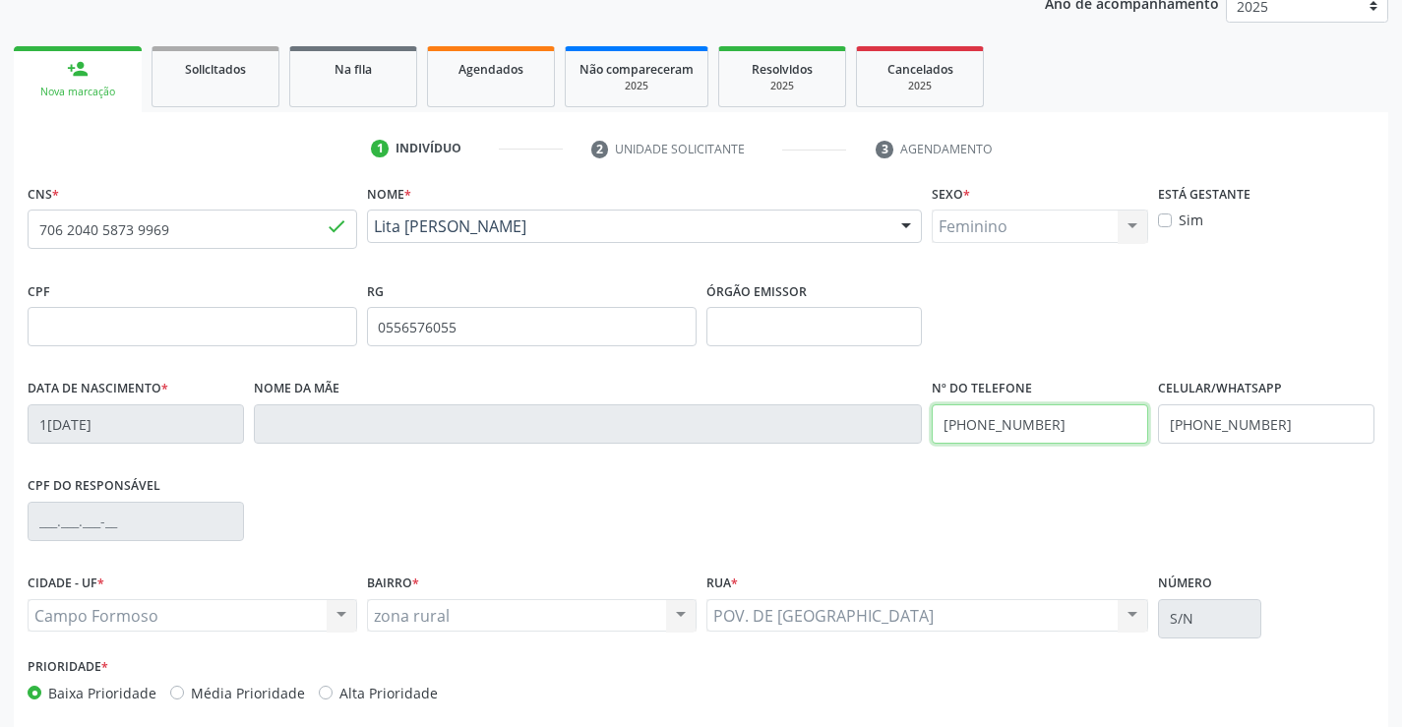
click at [1056, 428] on input "[PHONE_NUMBER]" at bounding box center [1040, 423] width 216 height 39
type input "[PHONE_NUMBER]"
click at [1285, 425] on input "[PHONE_NUMBER]" at bounding box center [1266, 423] width 216 height 39
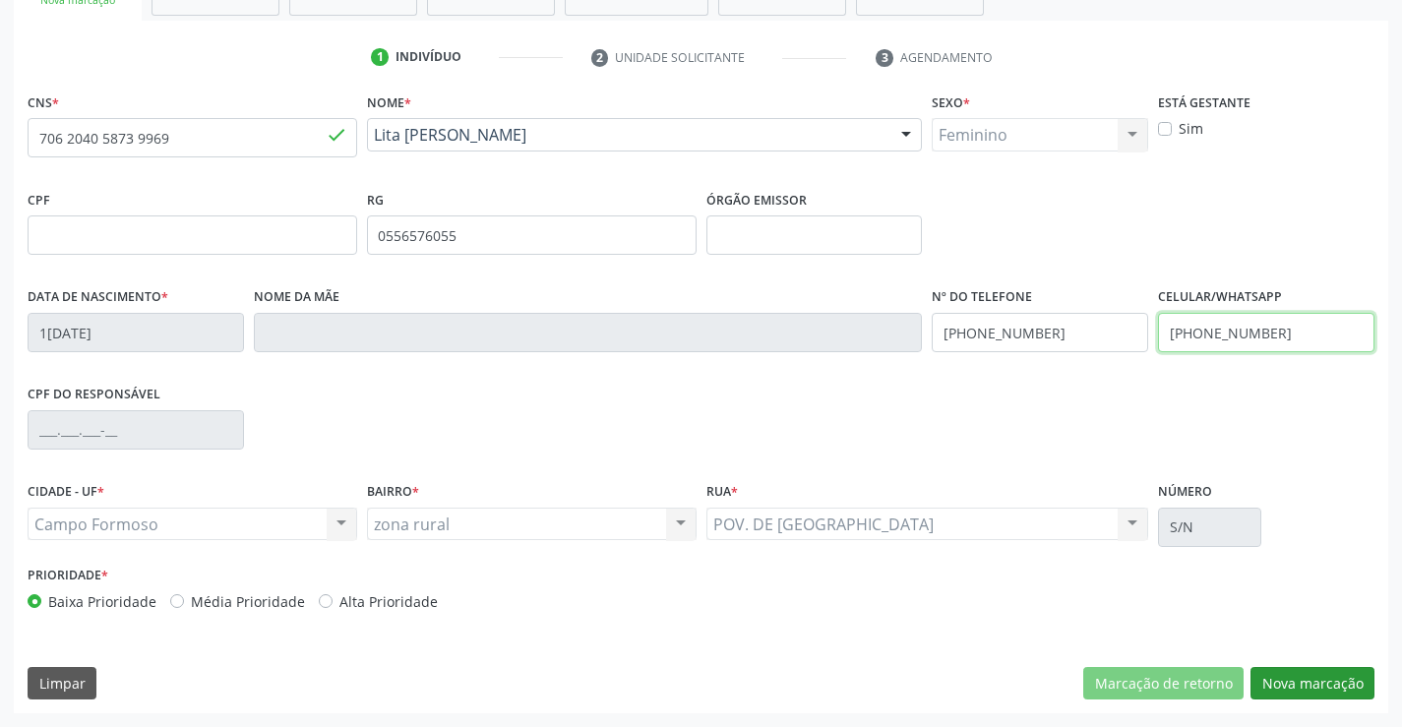
type input "[PHONE_NUMBER]"
click at [1320, 683] on button "Nova marcação" at bounding box center [1312, 683] width 124 height 33
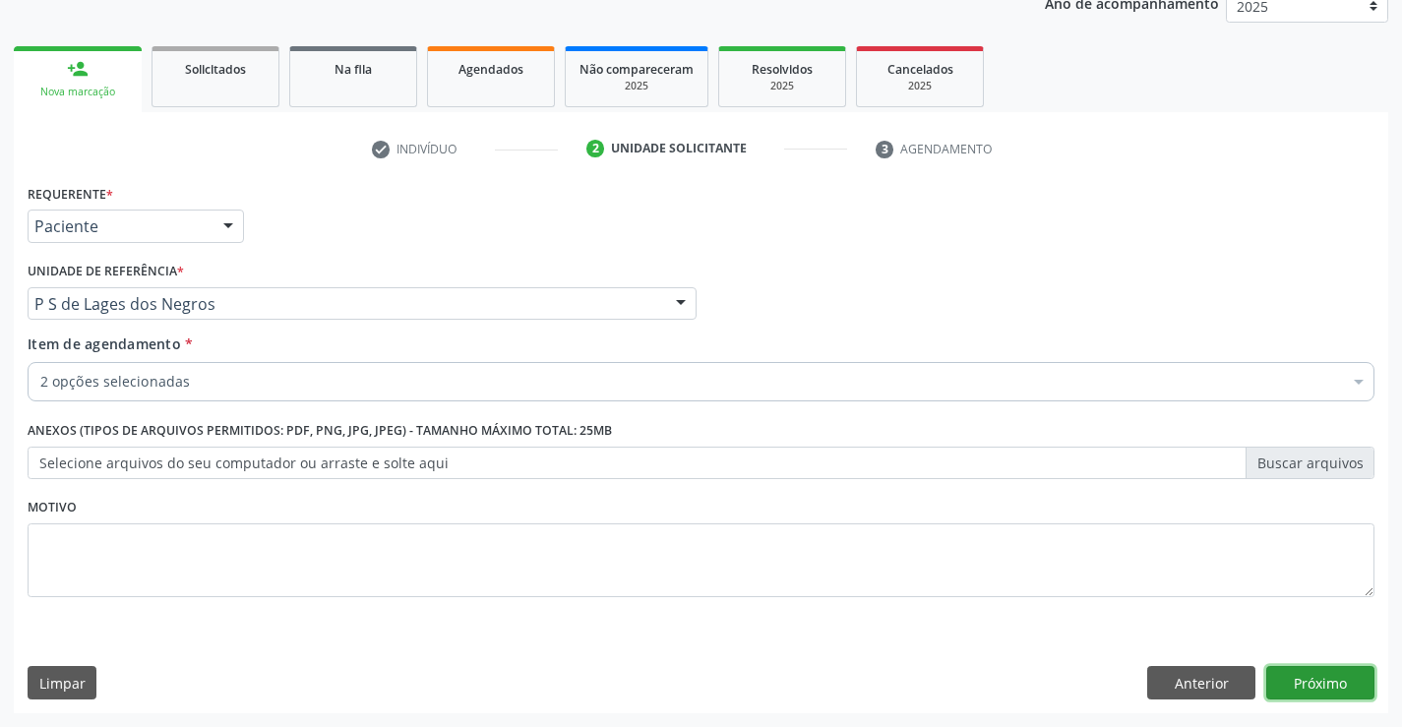
click at [1320, 683] on button "Próximo" at bounding box center [1320, 682] width 108 height 33
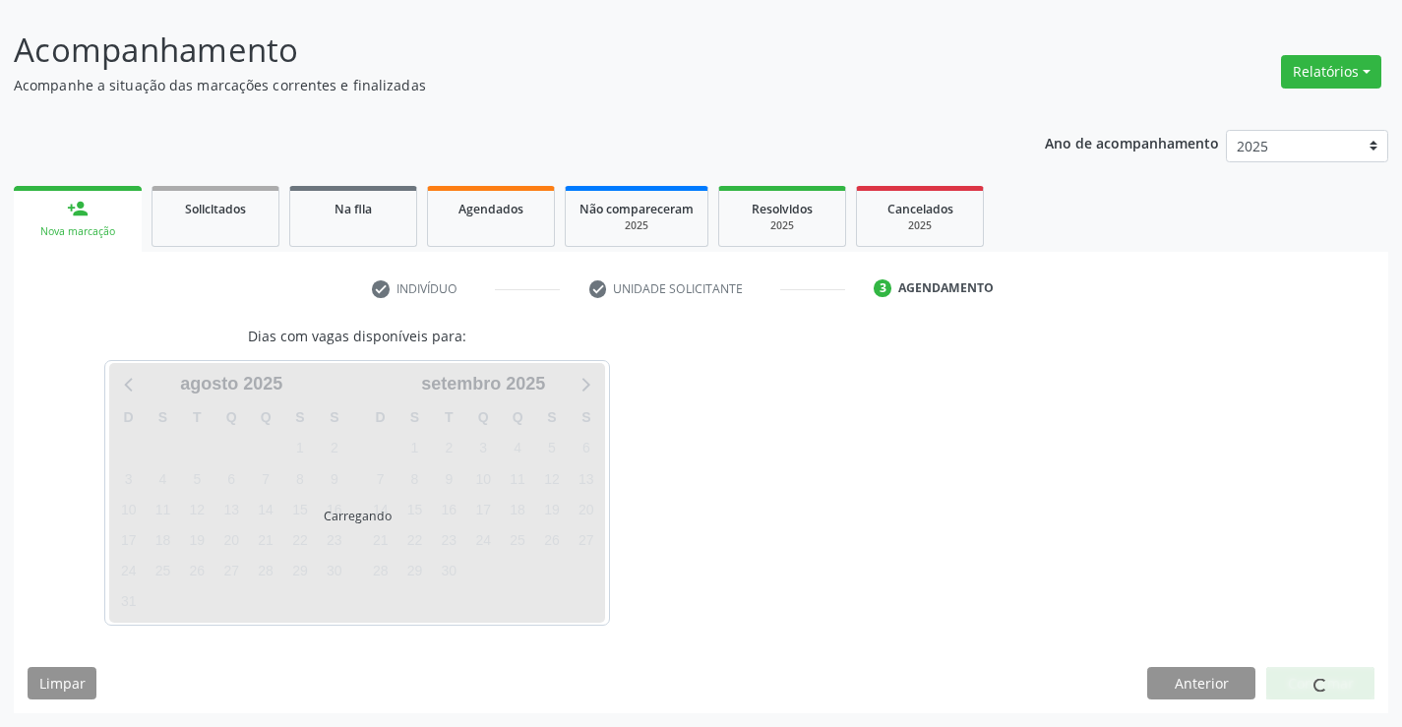
scroll to position [166, 0]
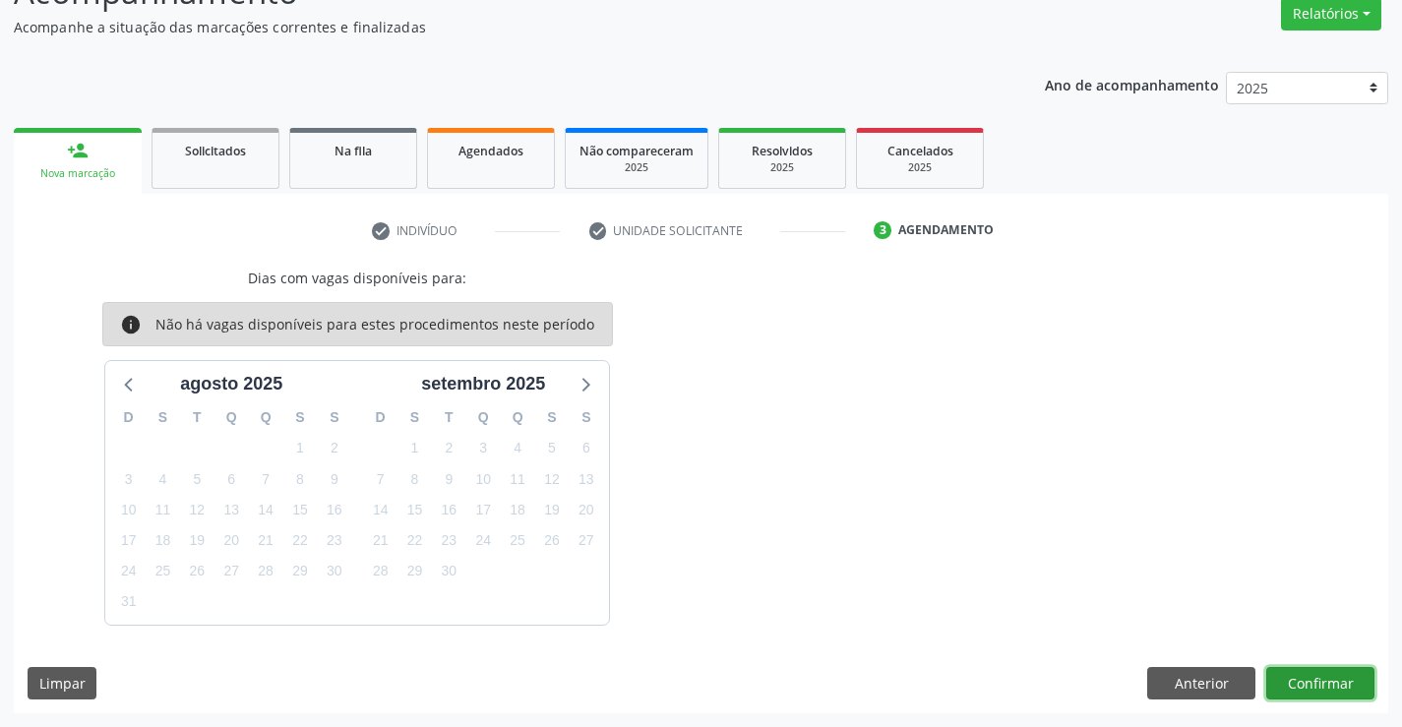
click at [1320, 683] on button "Confirmar" at bounding box center [1320, 683] width 108 height 33
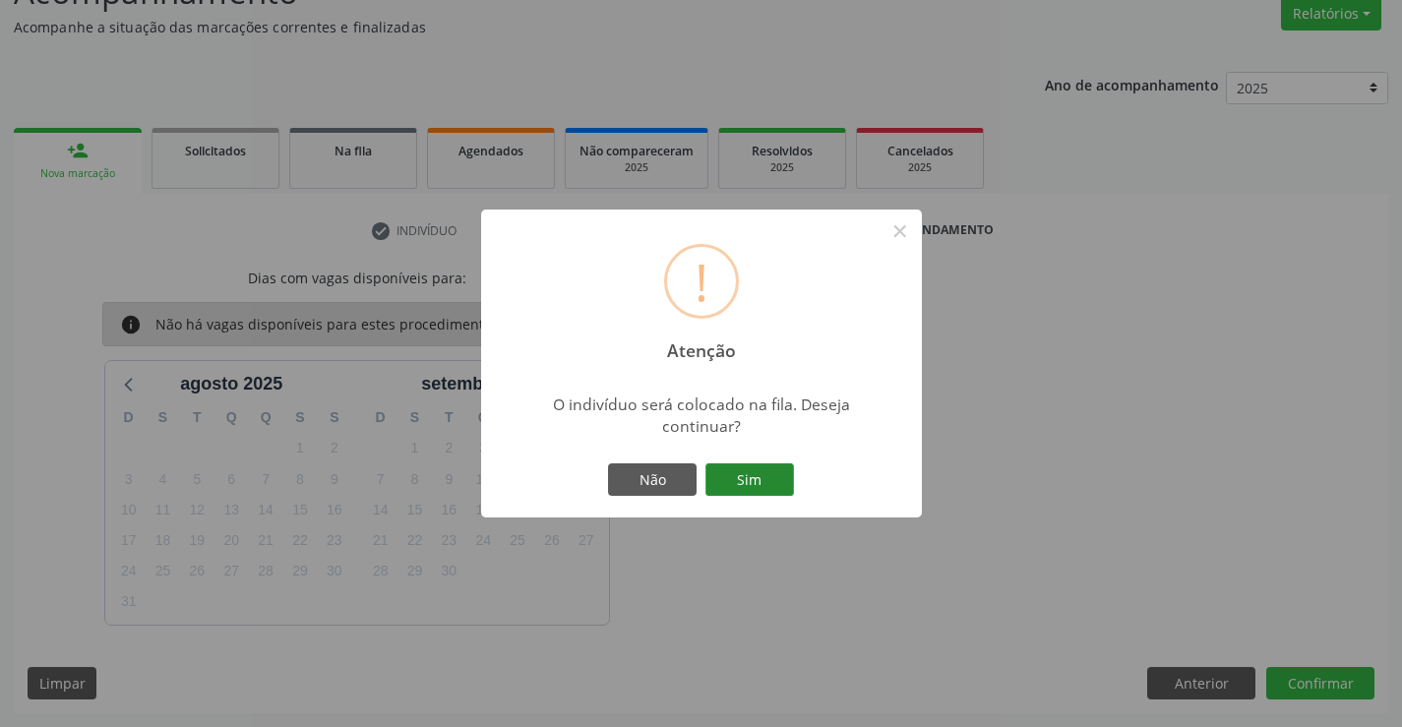
click at [759, 476] on button "Sim" at bounding box center [749, 479] width 89 height 33
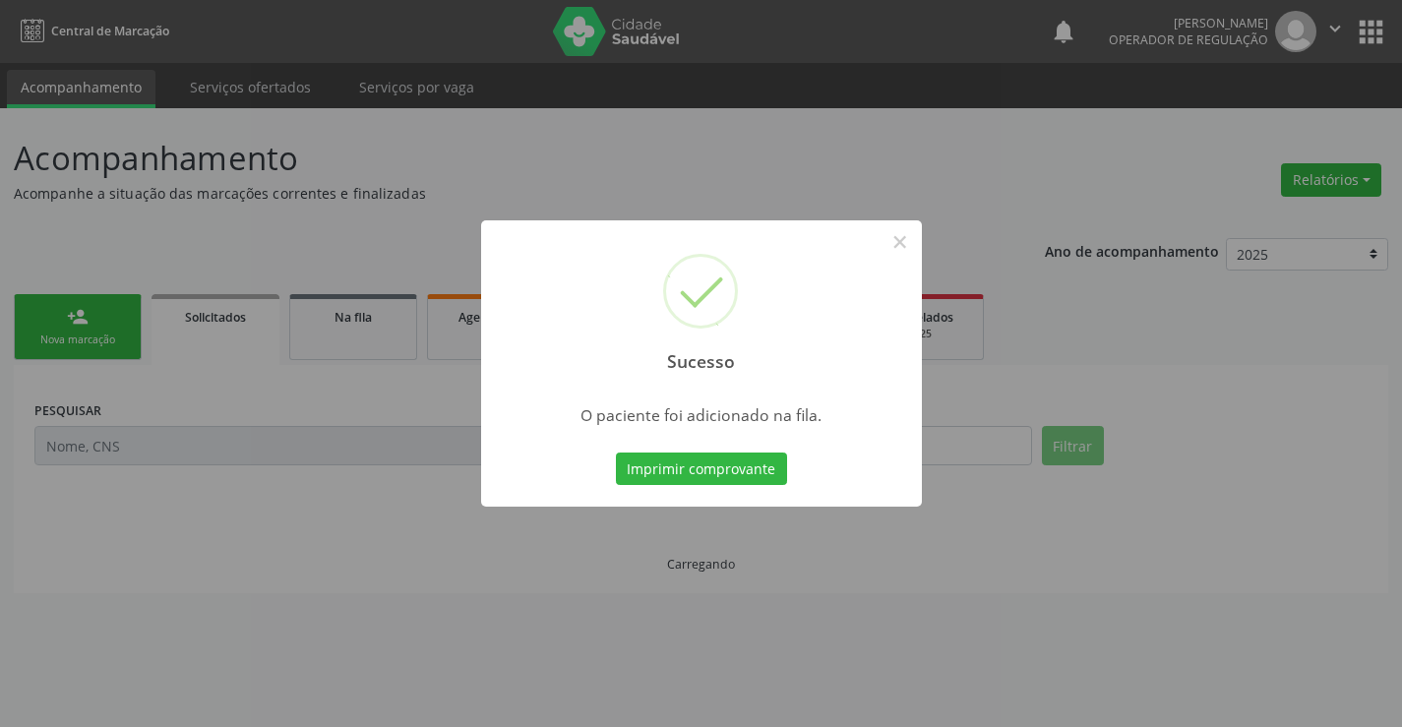
scroll to position [0, 0]
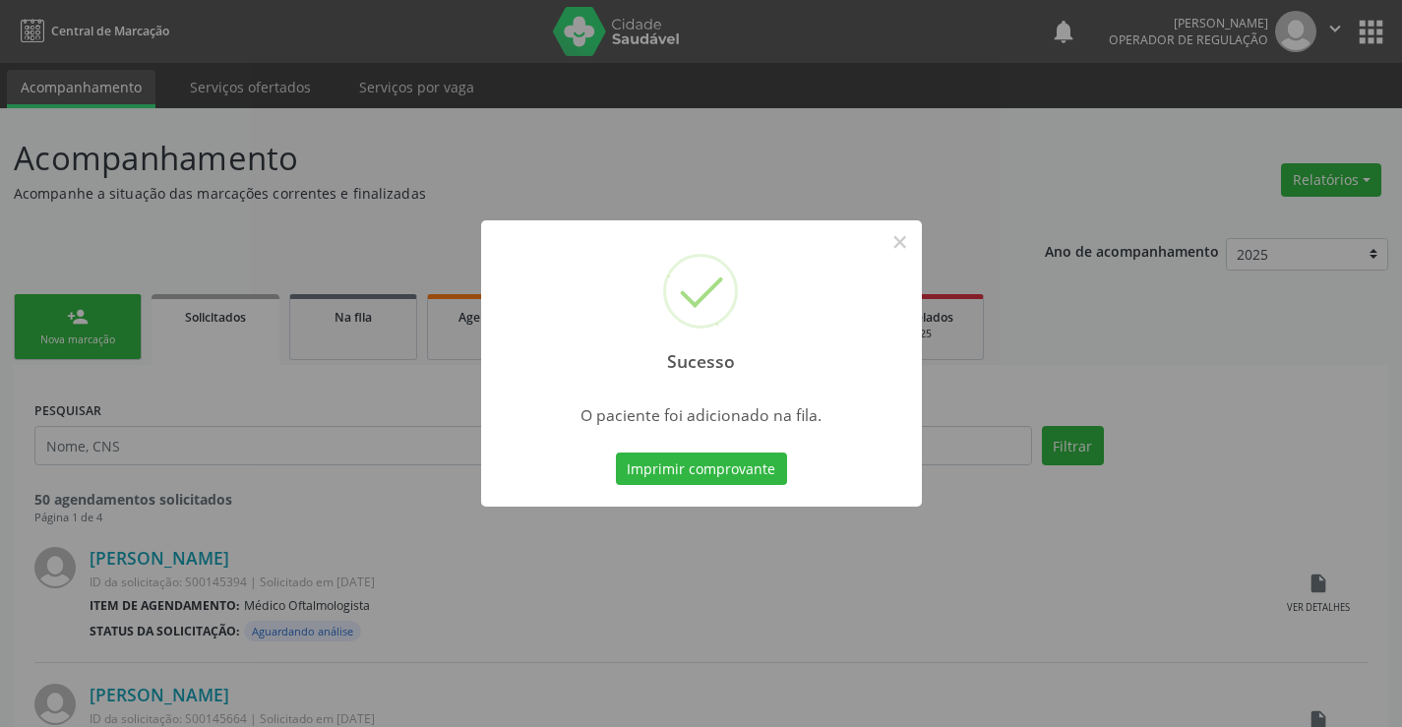
click at [616, 453] on button "Imprimir comprovante" at bounding box center [701, 469] width 171 height 33
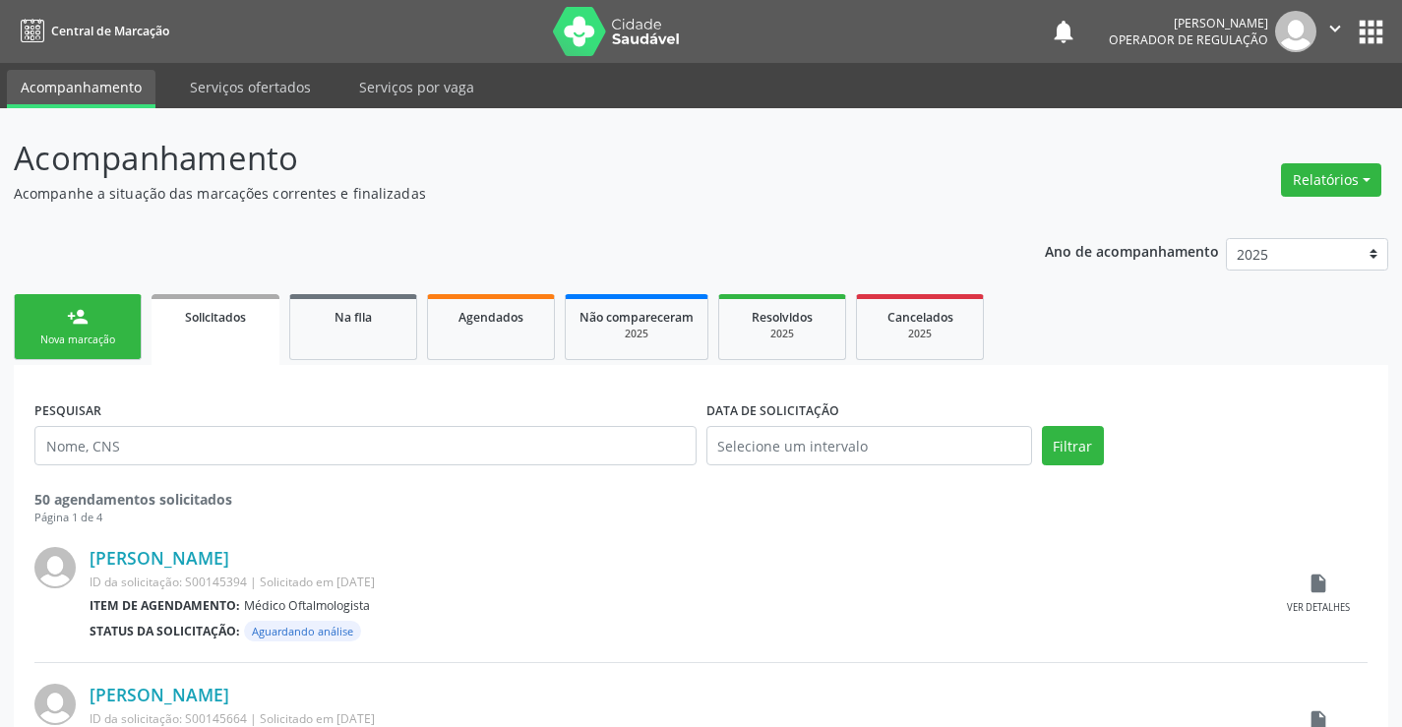
click at [121, 333] on div "Nova marcação" at bounding box center [78, 340] width 98 height 15
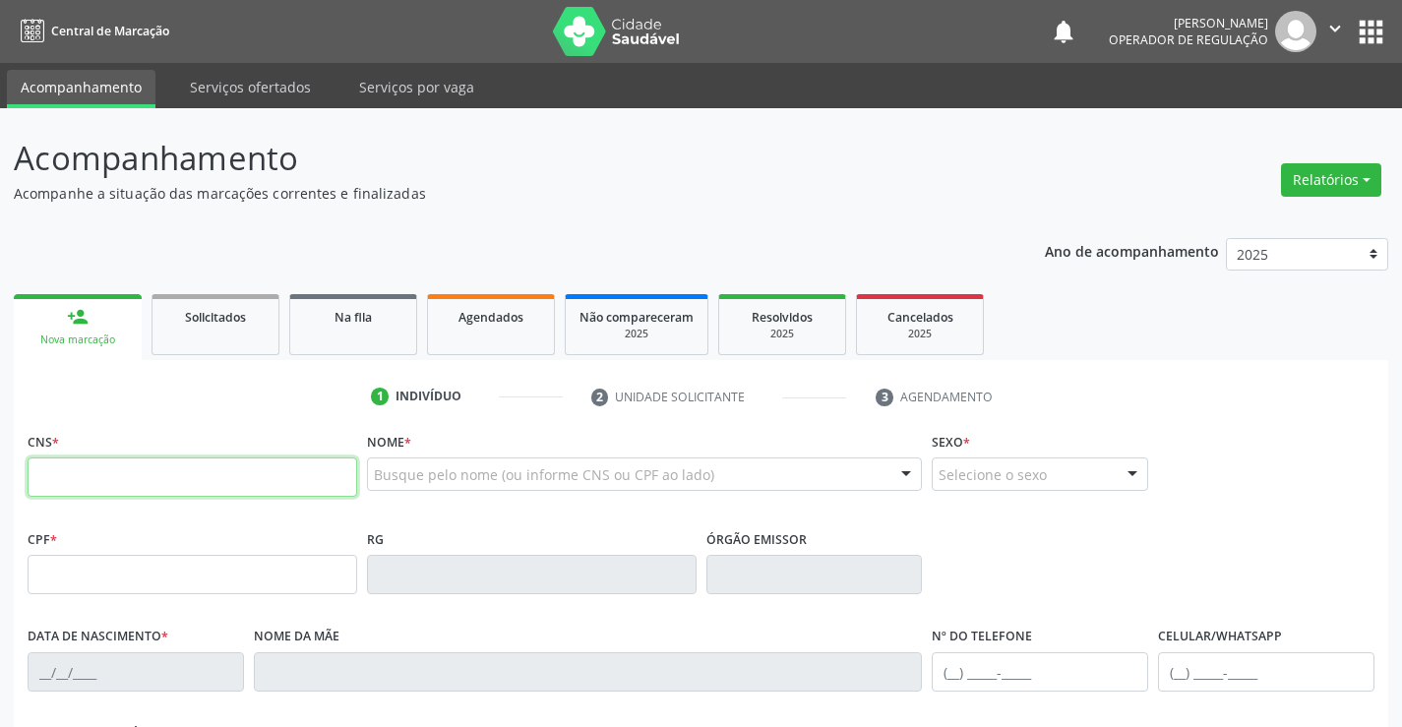
click at [152, 472] on input "text" at bounding box center [193, 476] width 330 height 39
type input "708 0098 7662 8828"
type input "3042290"
type input "[DATE]"
type input "[PHONE_NUMBER]"
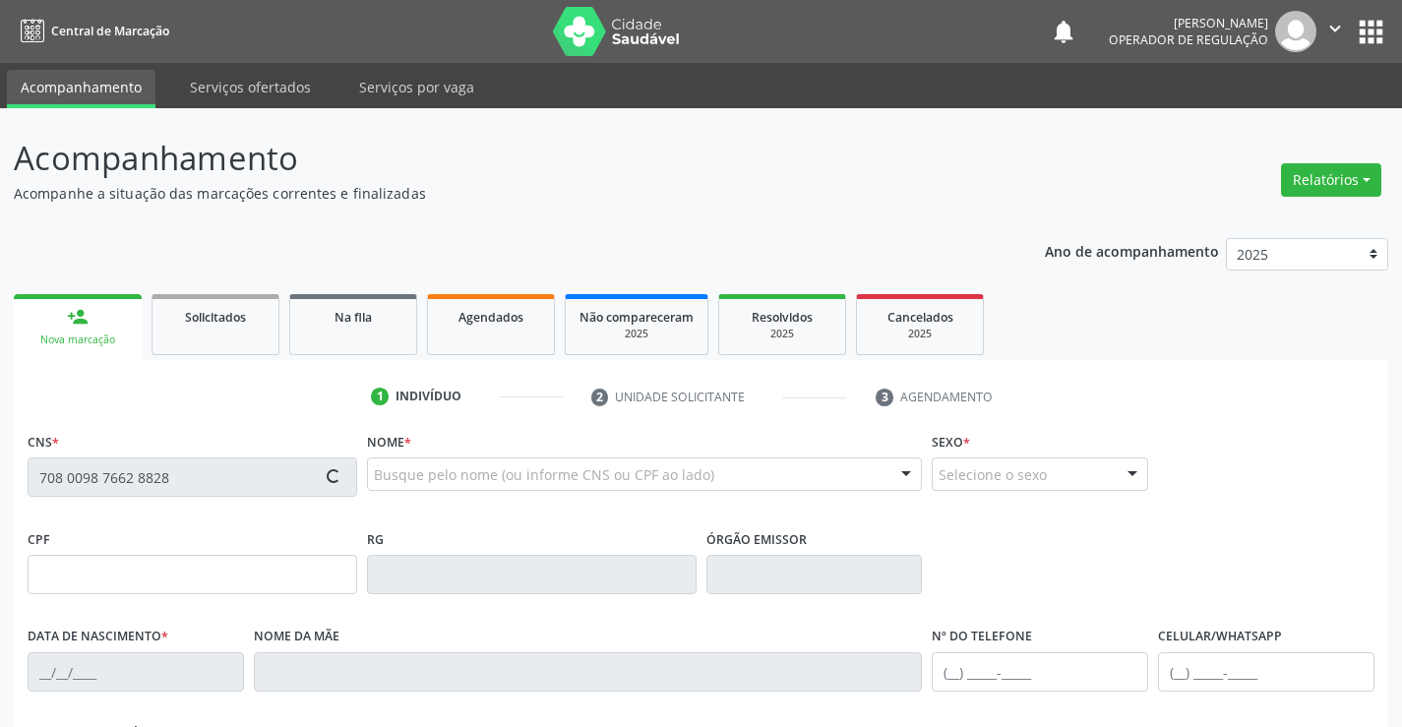
type input "[PHONE_NUMBER]"
type input "116.652.138-92"
type input "SN"
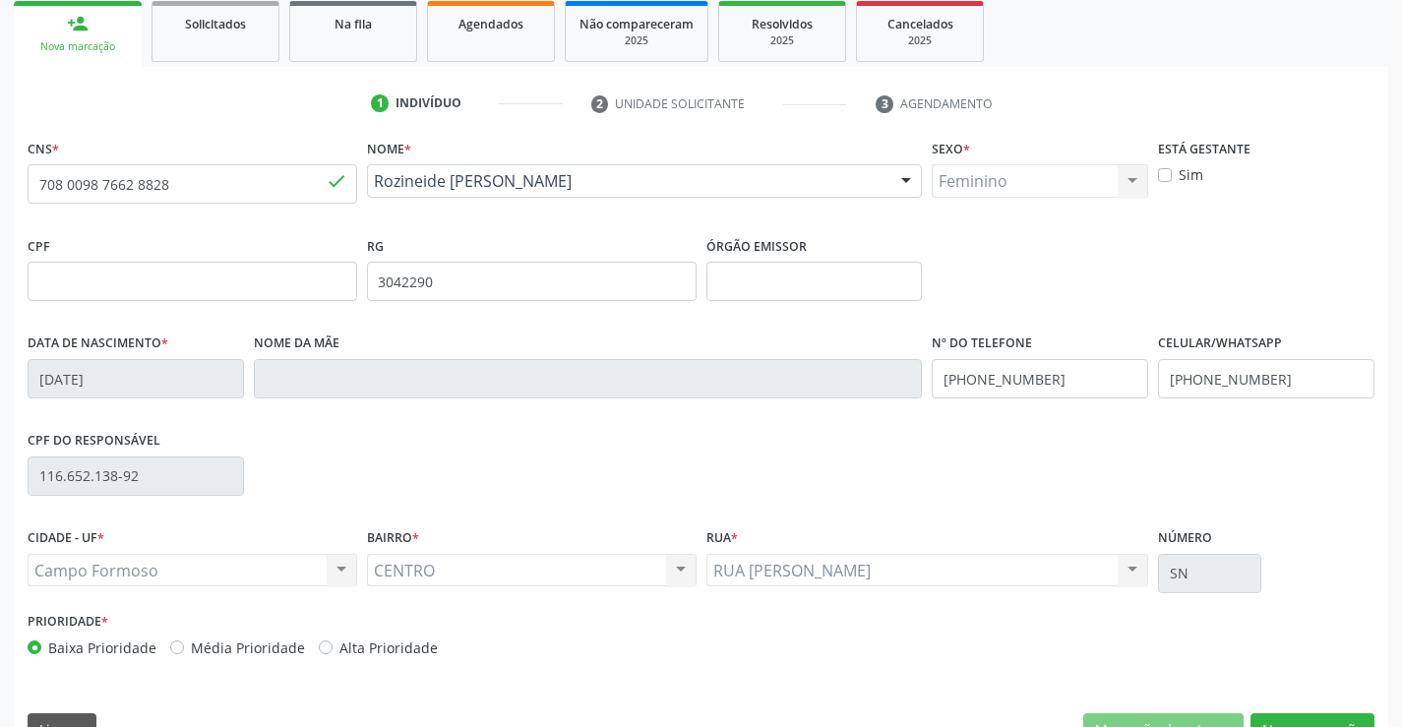
scroll to position [295, 0]
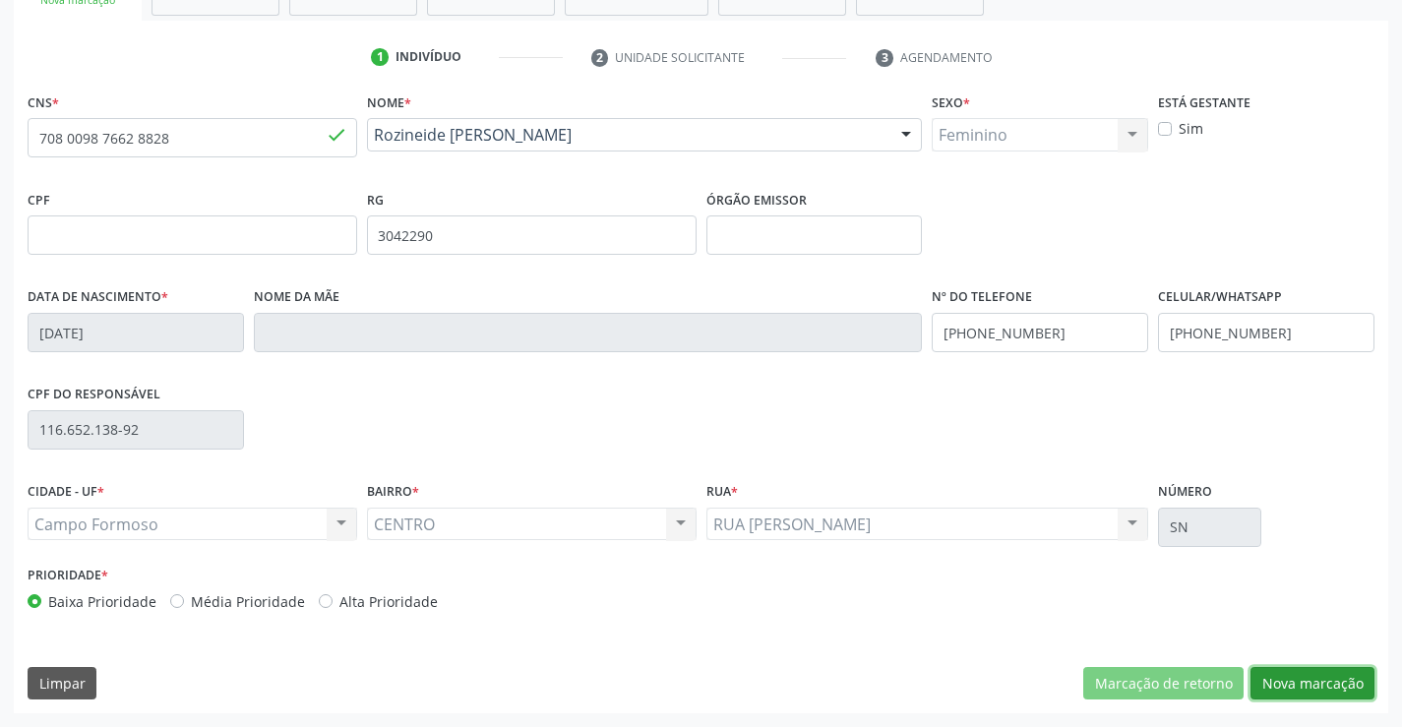
click at [1282, 683] on button "Nova marcação" at bounding box center [1312, 683] width 124 height 33
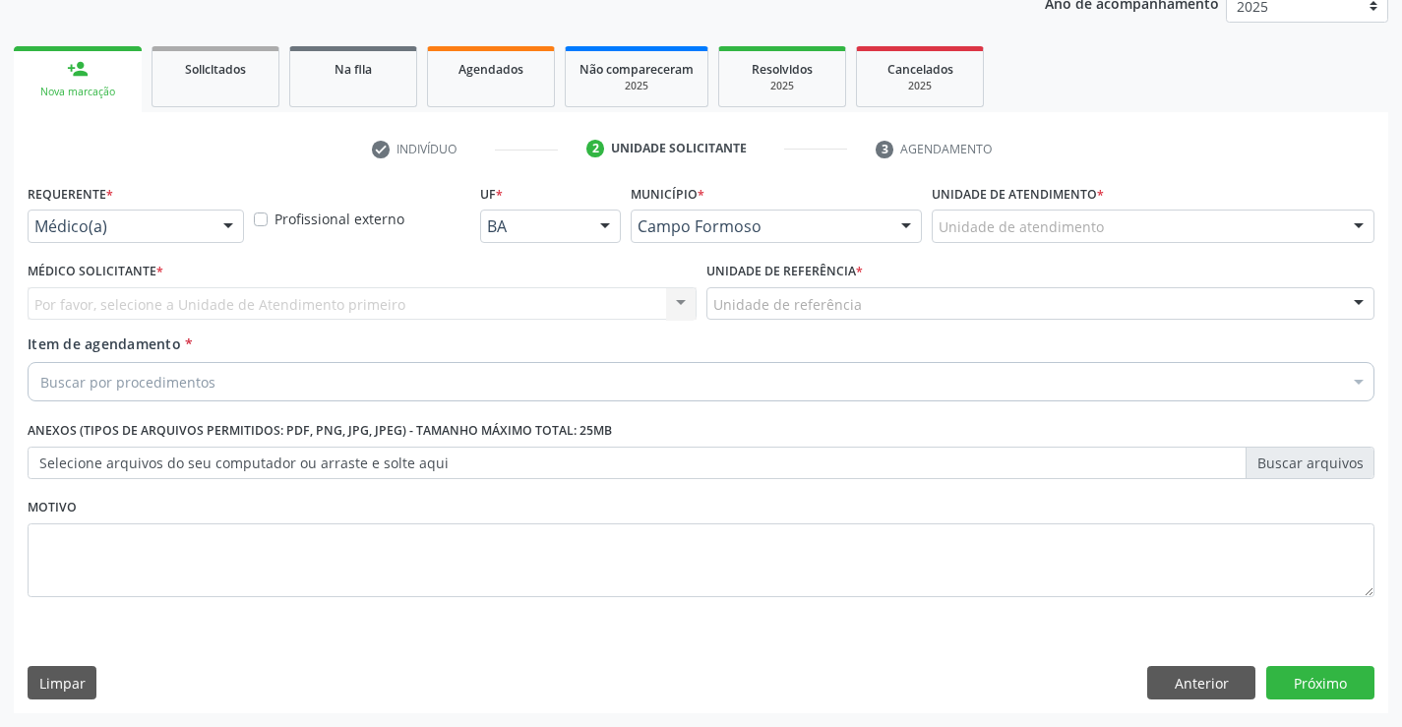
scroll to position [248, 0]
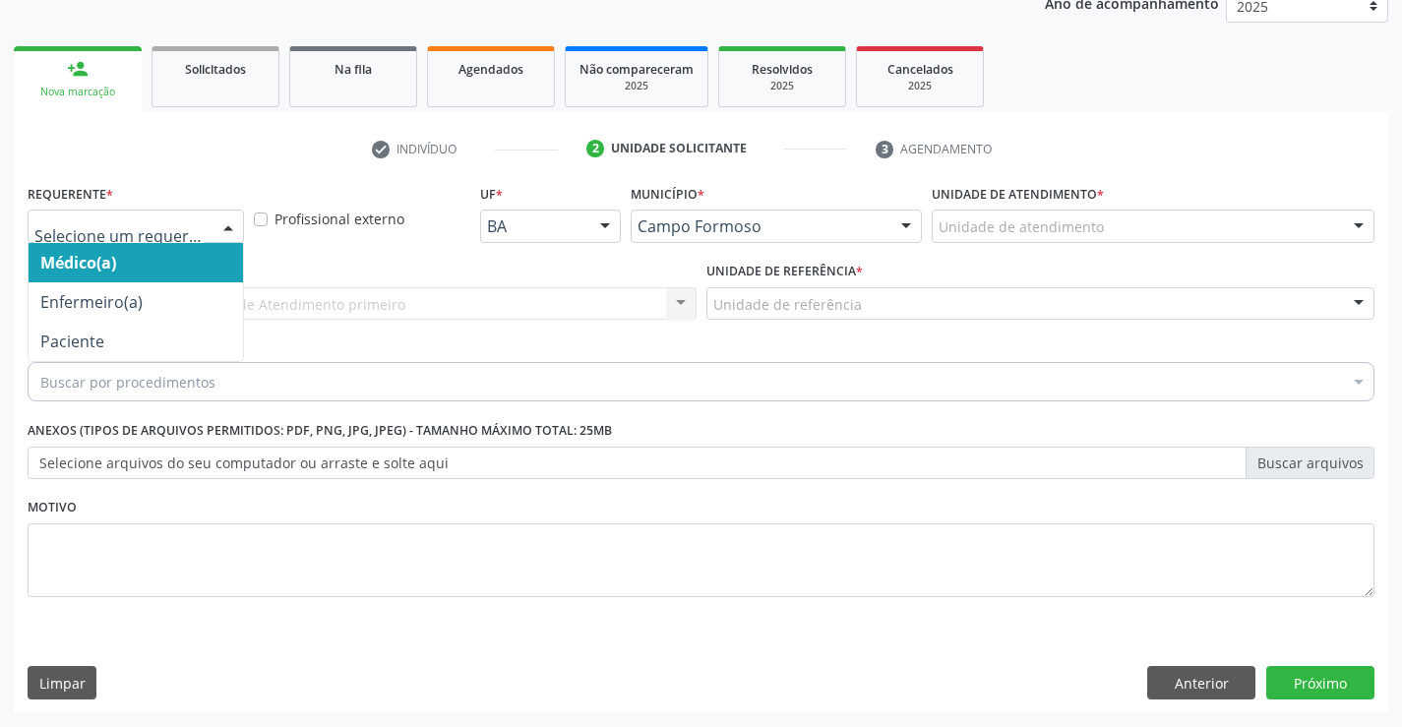
click at [222, 225] on div at bounding box center [228, 227] width 30 height 33
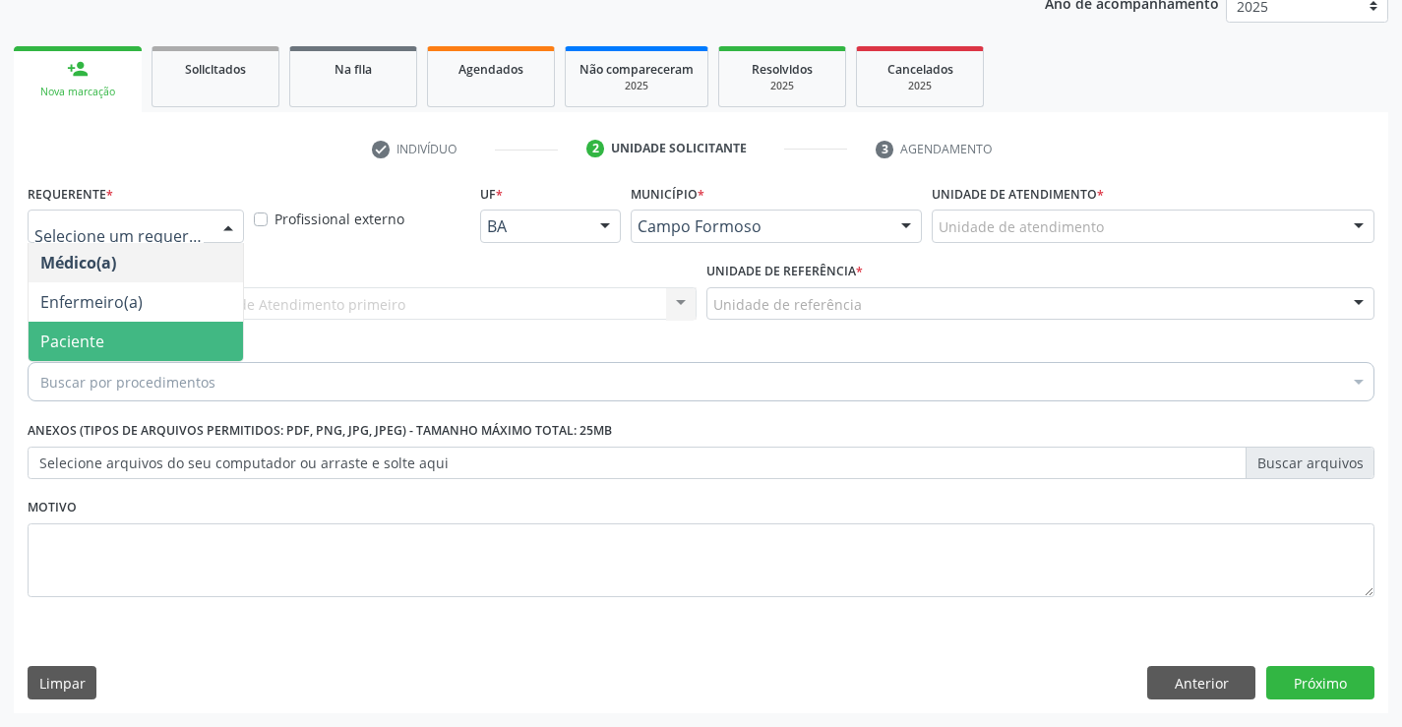
drag, startPoint x: 129, startPoint y: 351, endPoint x: 178, endPoint y: 314, distance: 61.8
click at [134, 350] on span "Paciente" at bounding box center [136, 341] width 214 height 39
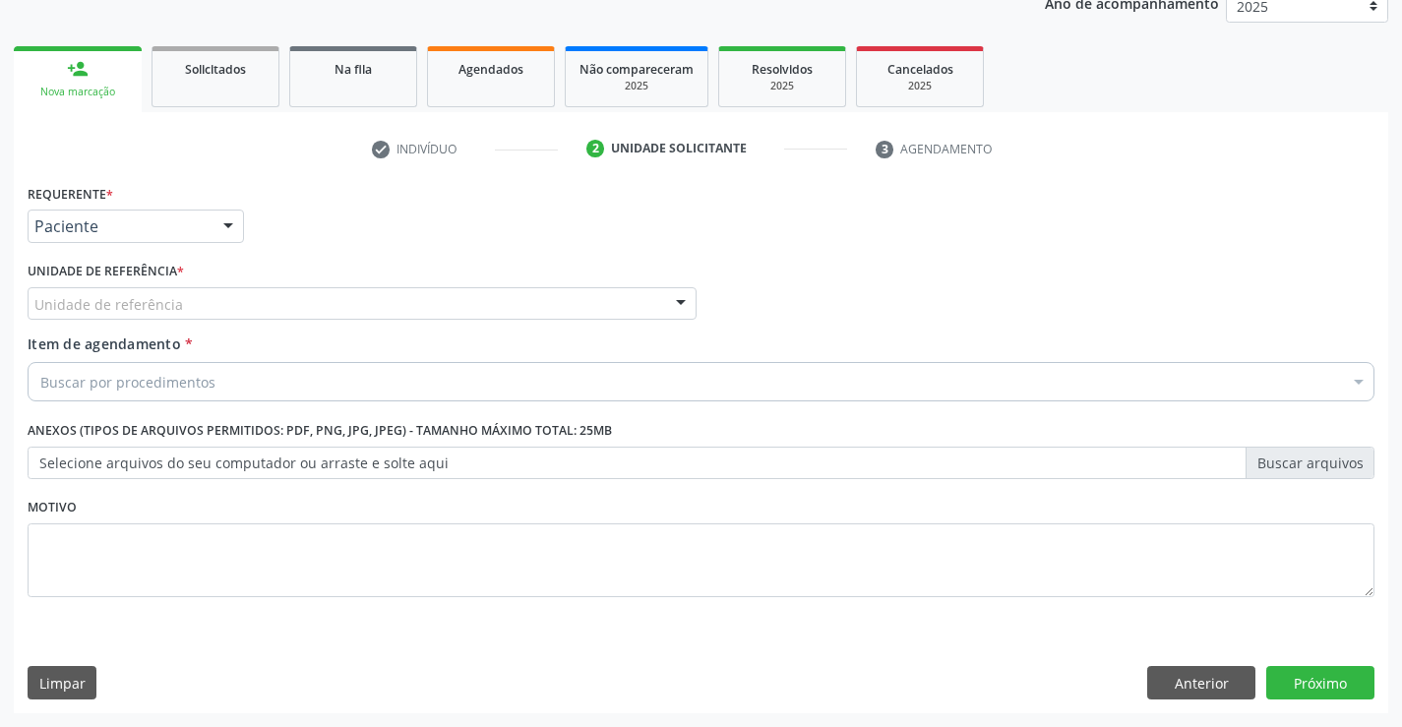
click at [192, 306] on div "Unidade de referência" at bounding box center [362, 303] width 669 height 33
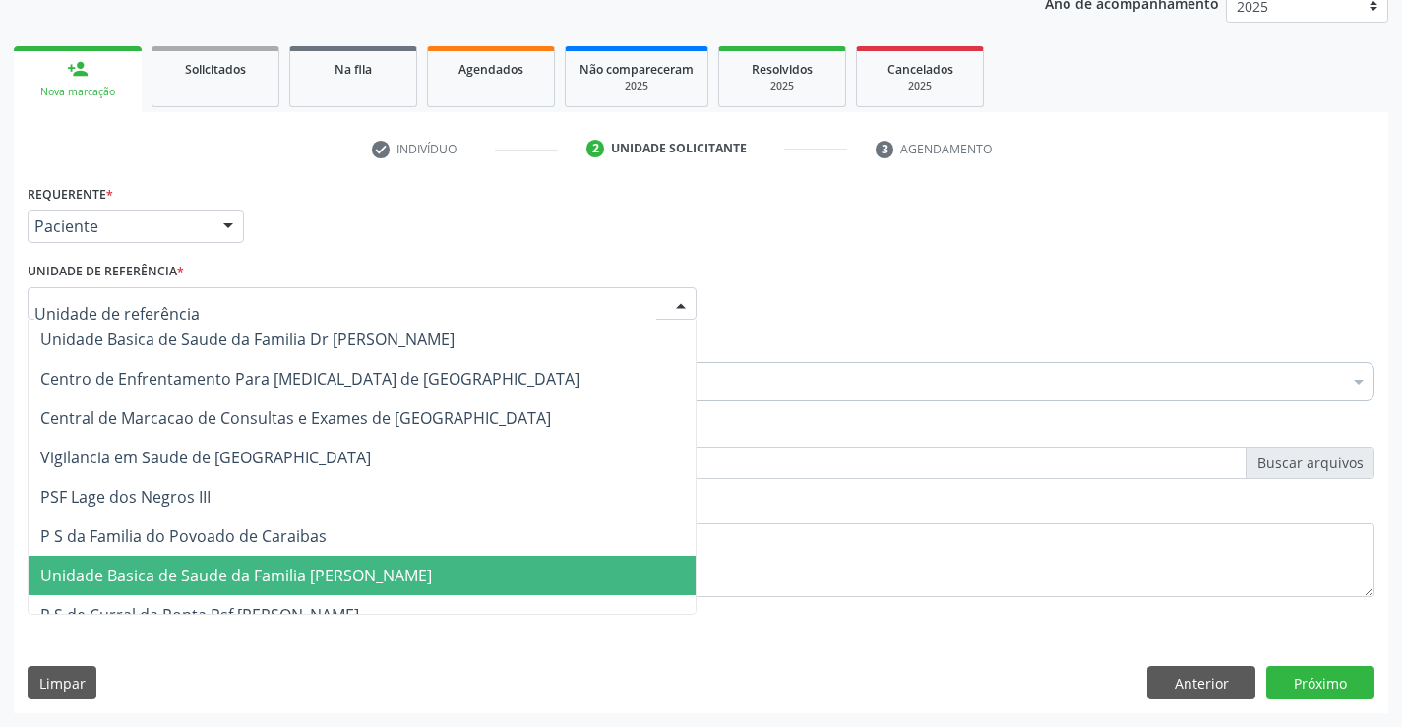
click at [264, 567] on span "Unidade Basica de Saude da Familia [PERSON_NAME]" at bounding box center [236, 576] width 392 height 22
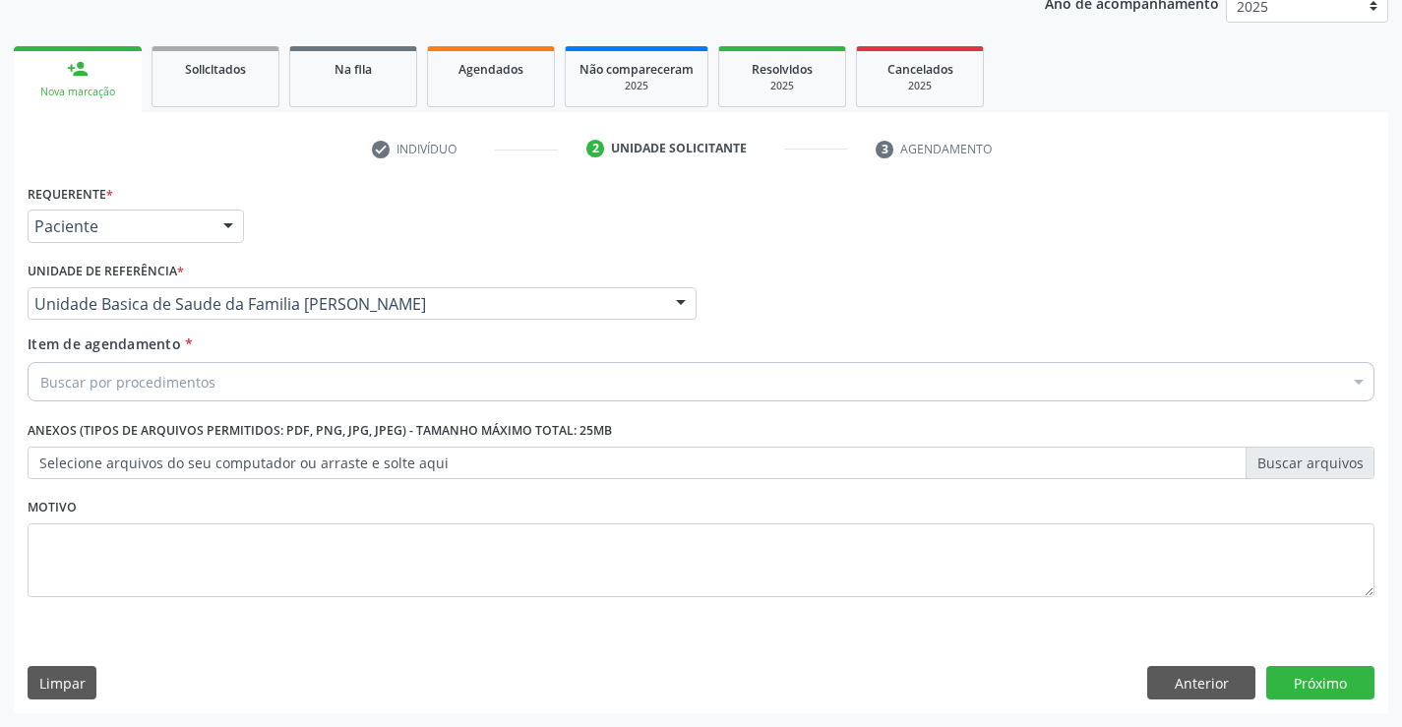
click at [236, 389] on div "Buscar por procedimentos" at bounding box center [701, 381] width 1347 height 39
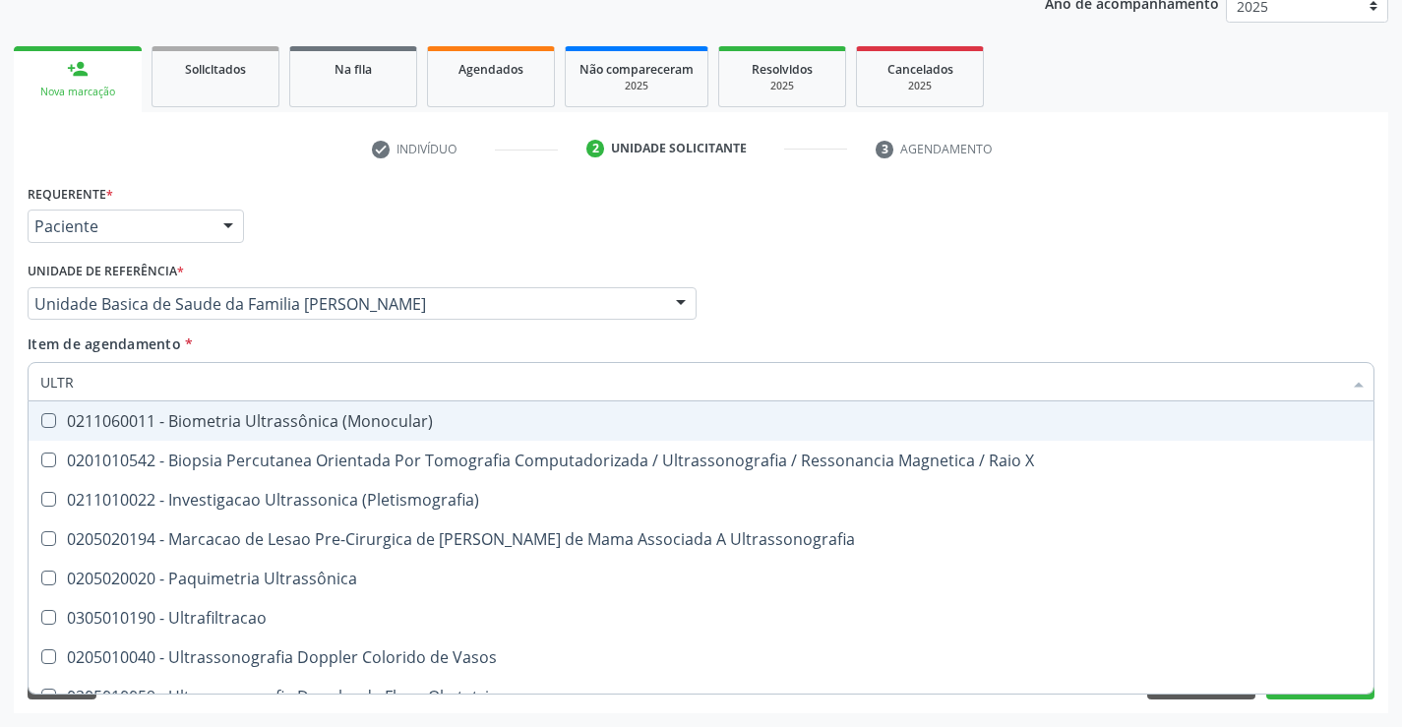
type input "ULTRA"
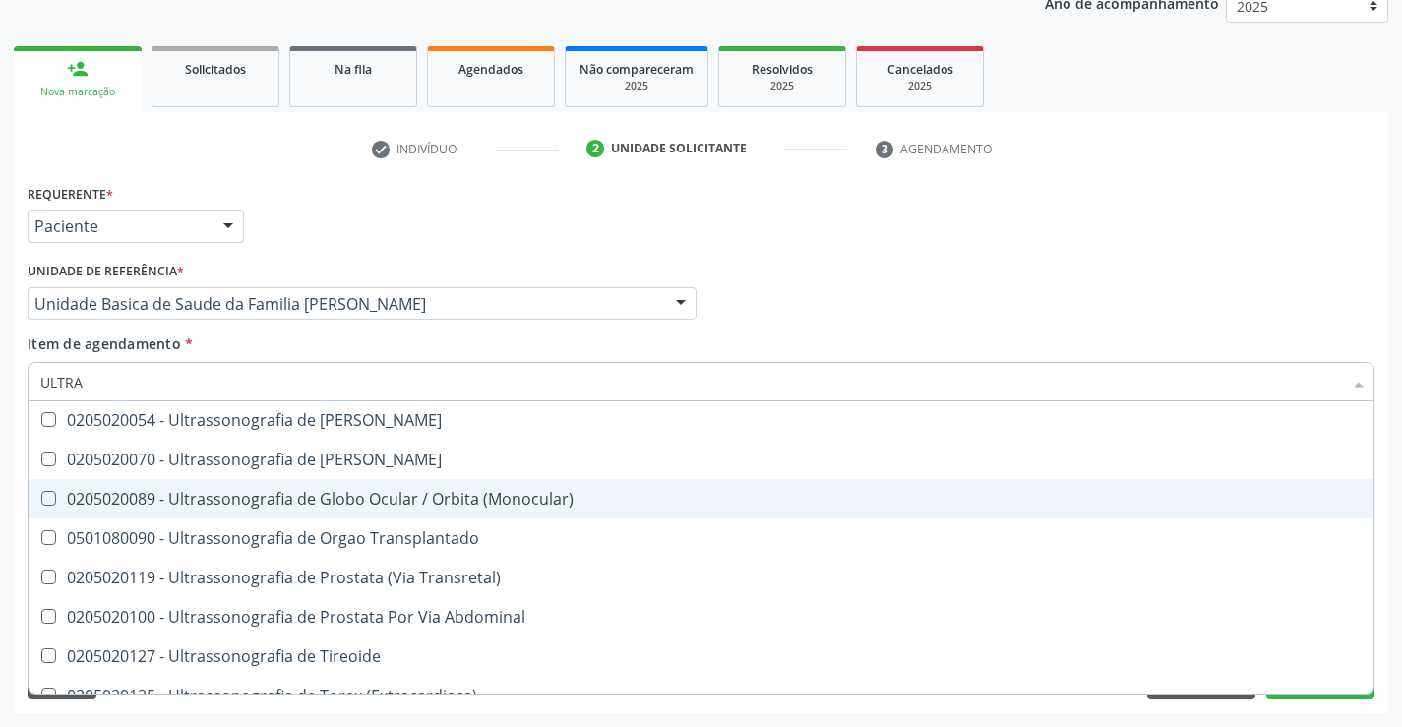
scroll to position [652, 0]
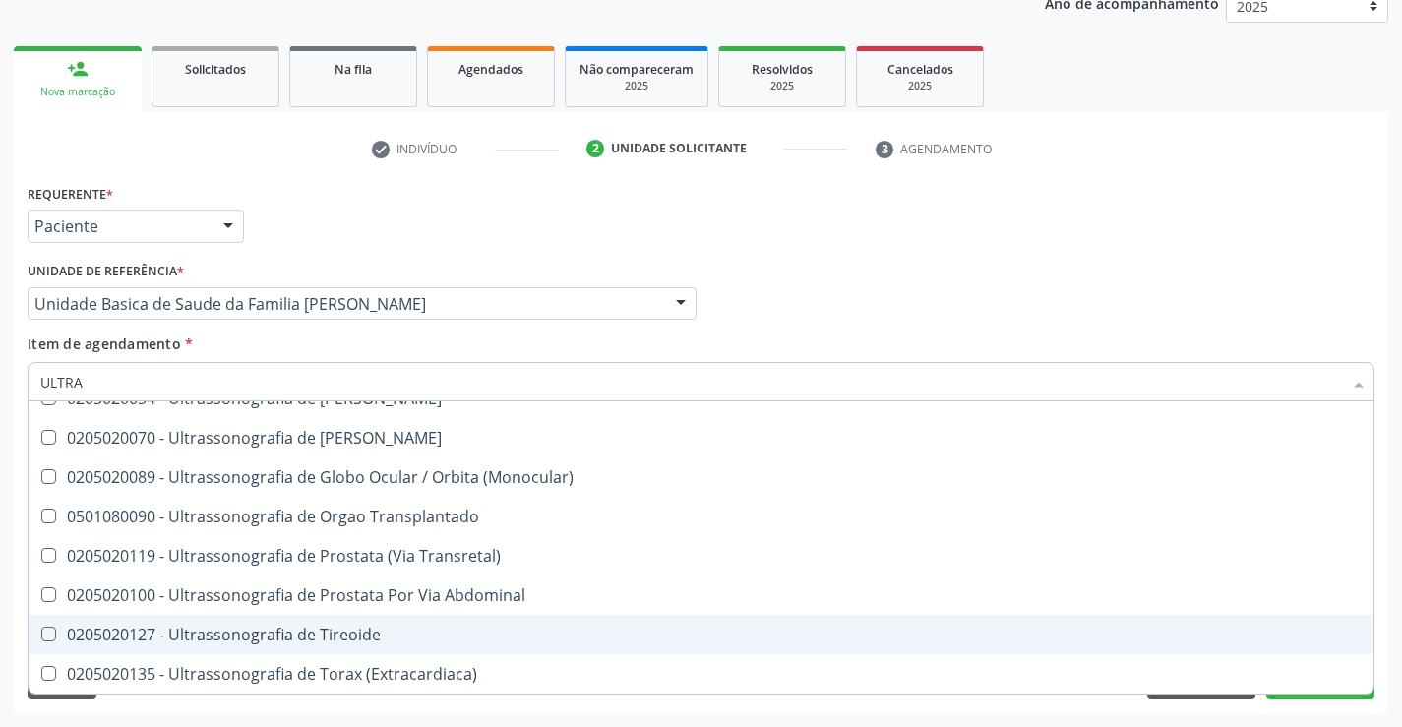
click at [290, 627] on div "0205020127 - Ultrassonografia de Tireoide" at bounding box center [700, 635] width 1321 height 16
checkbox Tireoide "true"
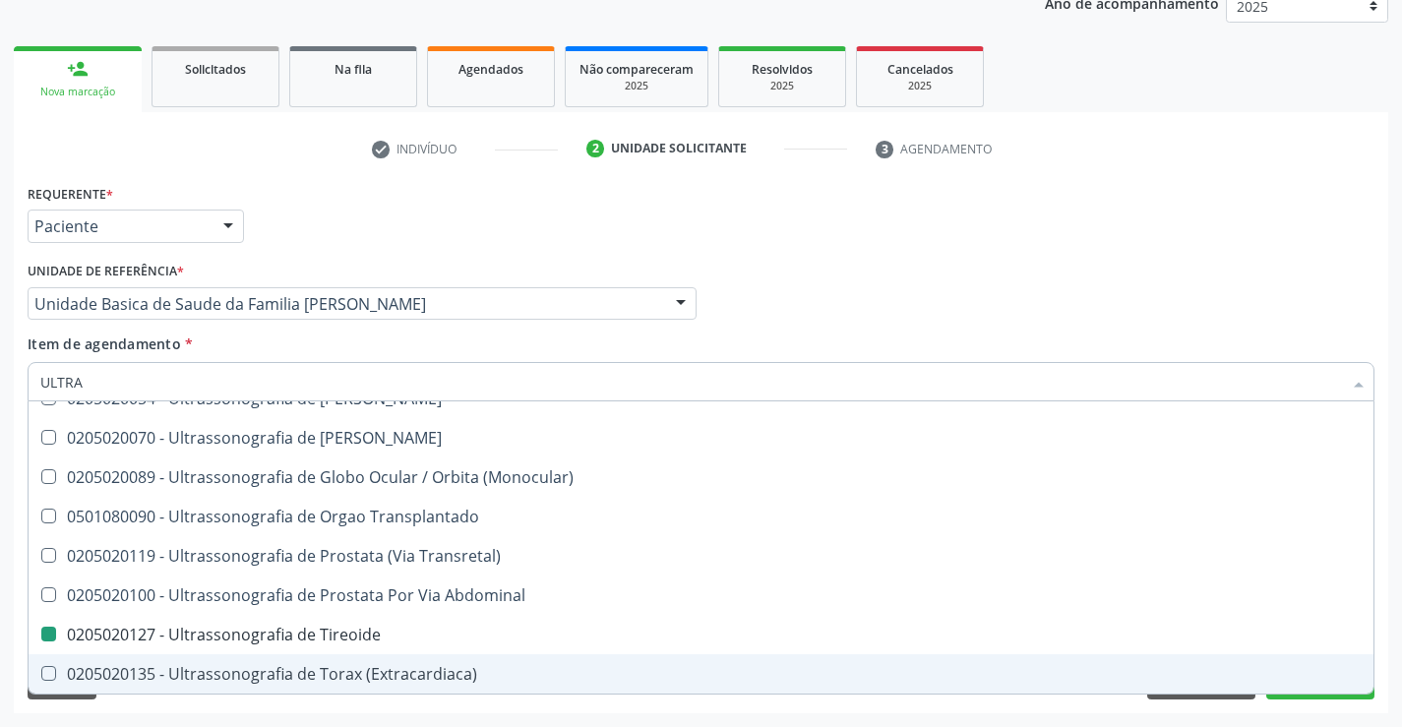
click at [372, 717] on div "Acompanhamento Acompanhe a situação das marcações correntes e finalizadas Relat…" at bounding box center [701, 293] width 1402 height 867
checkbox X "true"
checkbox Tireoide "false"
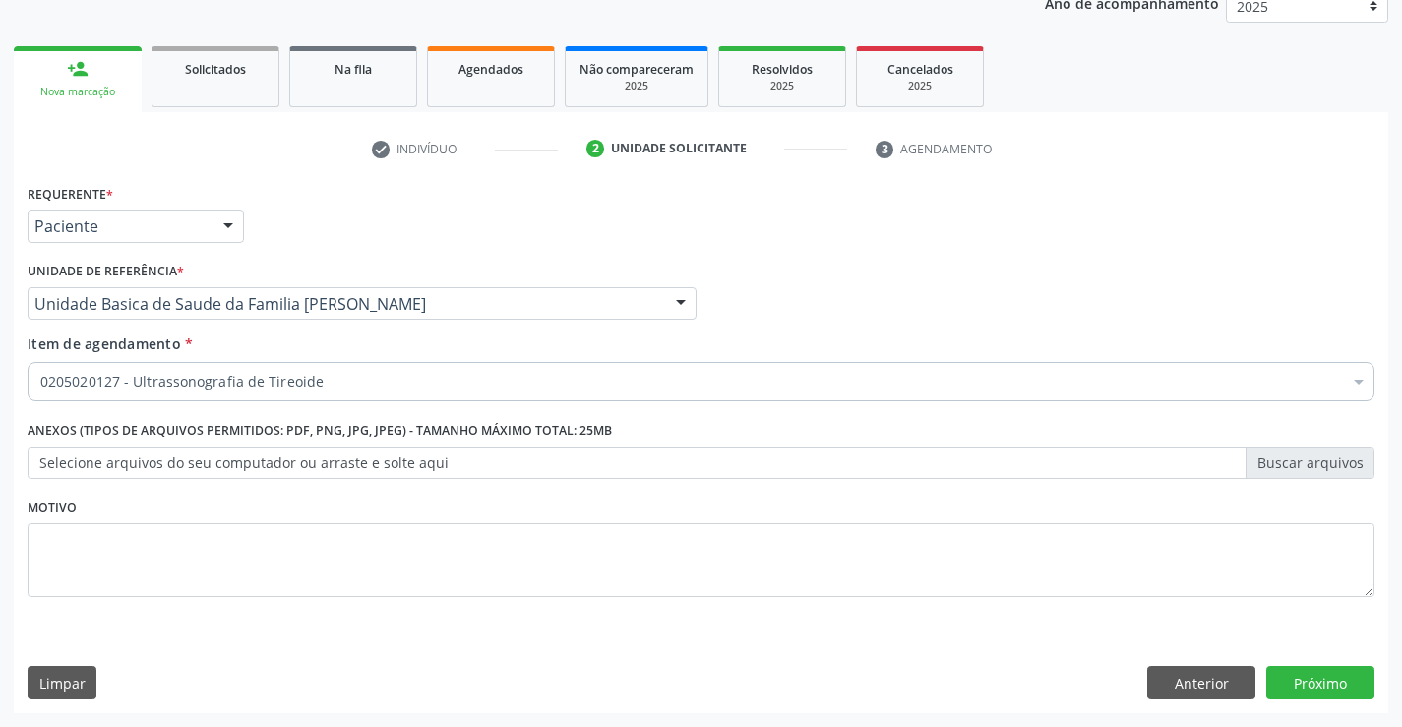
scroll to position [0, 0]
click at [1327, 683] on button "Próximo" at bounding box center [1320, 682] width 108 height 33
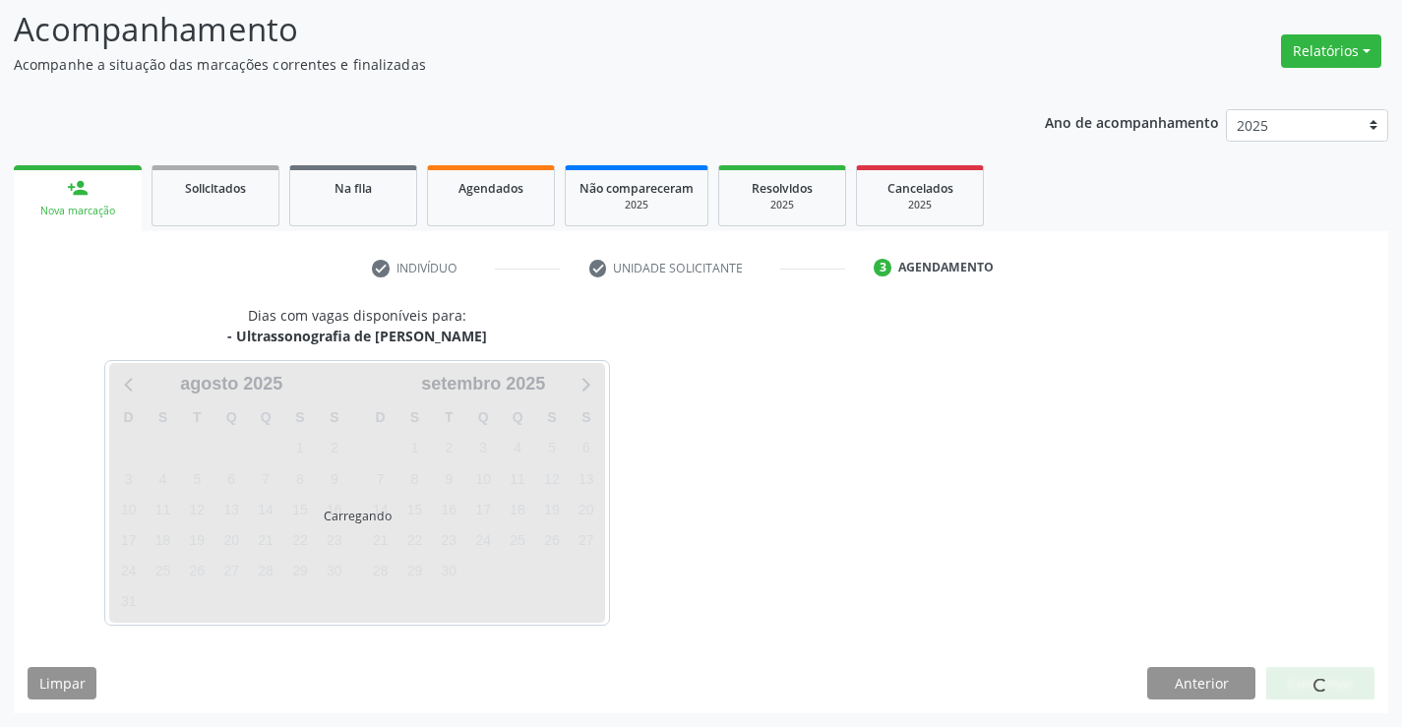
scroll to position [129, 0]
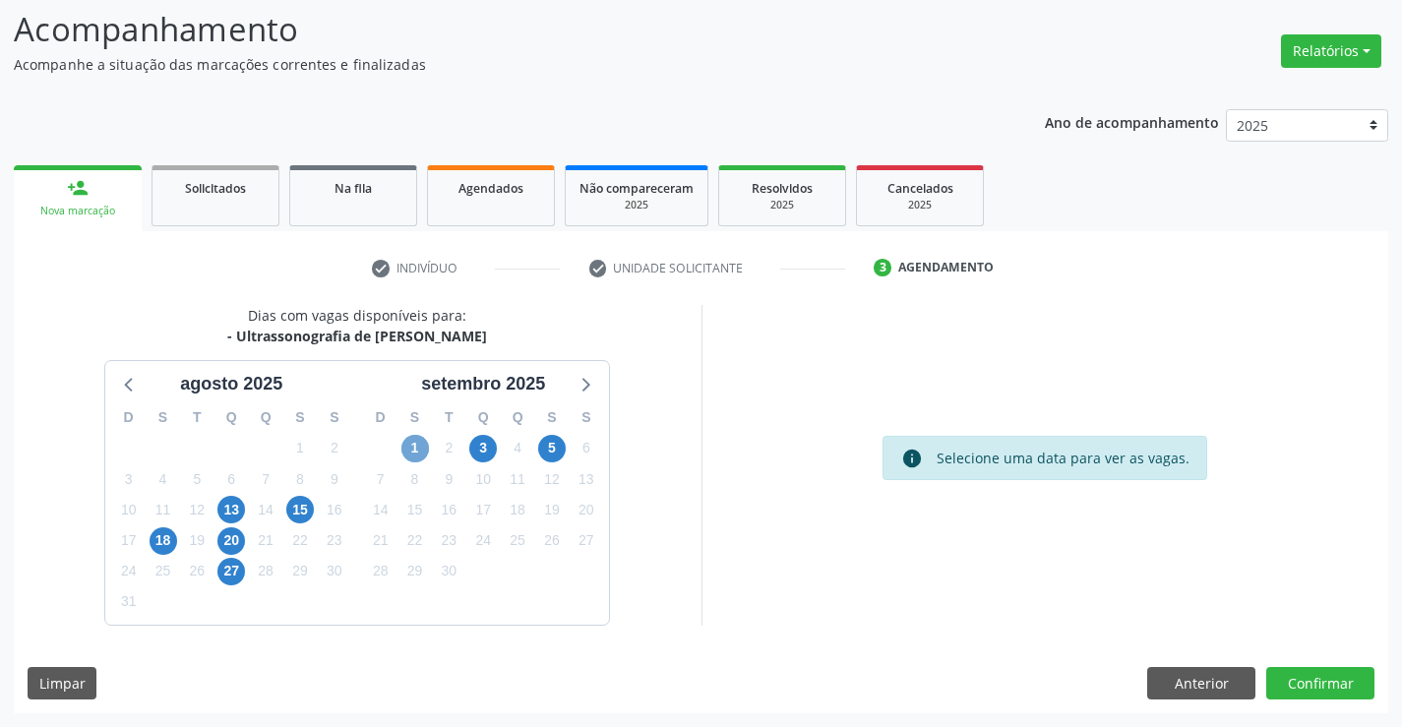
click at [414, 438] on span "1" at bounding box center [415, 449] width 28 height 28
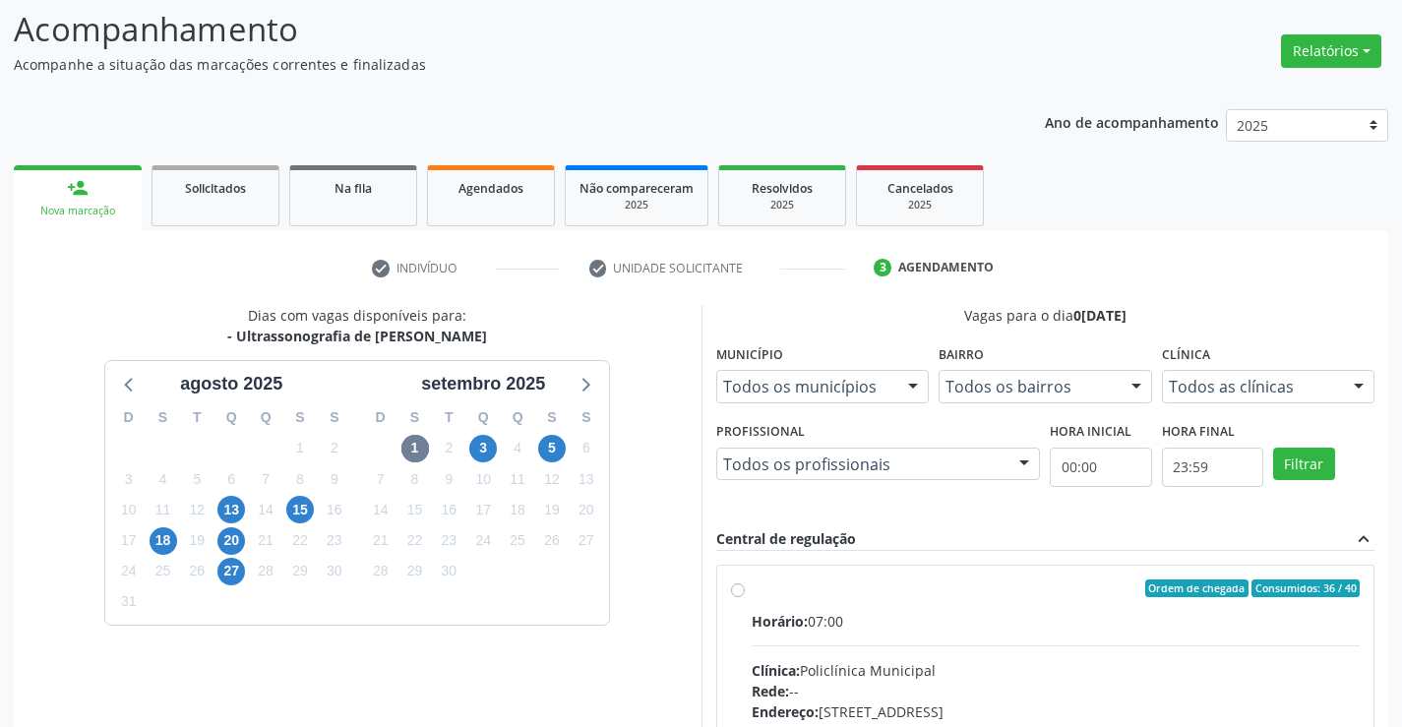
click at [752, 587] on label "Ordem de chegada Consumidos: 36 / 40 Horário: 07:00 Clínica: Policlínica Munici…" at bounding box center [1056, 730] width 609 height 302
click at [739, 587] on input "Ordem de chegada Consumidos: 36 / 40 Horário: 07:00 Clínica: Policlínica Munici…" at bounding box center [738, 588] width 14 height 18
radio input "true"
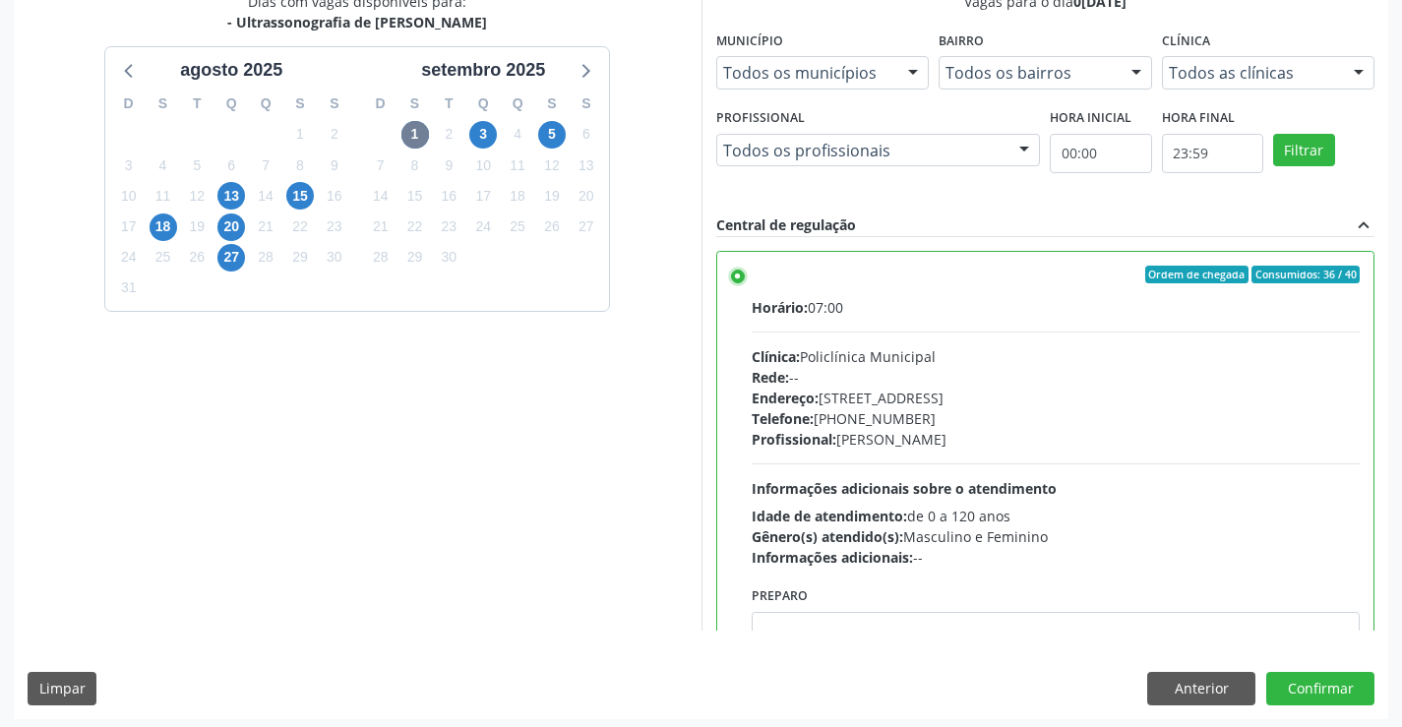
scroll to position [449, 0]
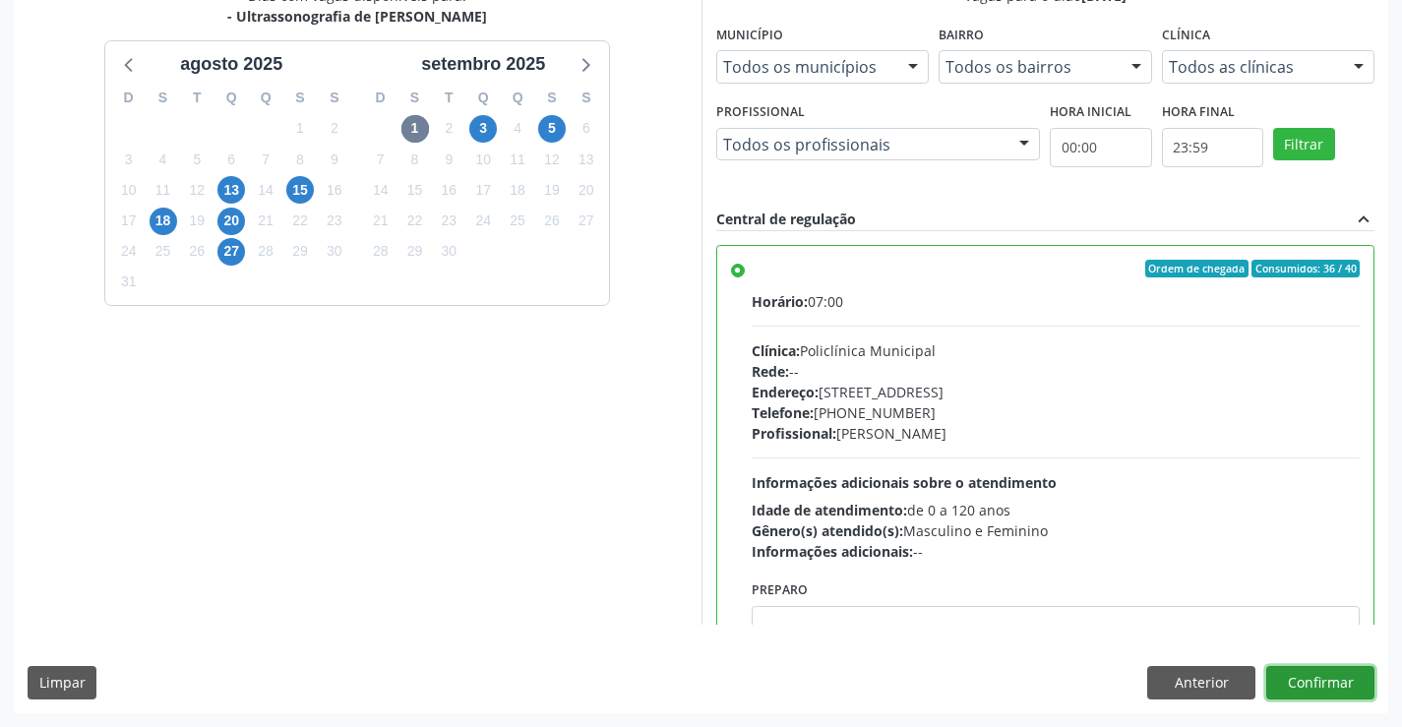
click at [1300, 677] on button "Confirmar" at bounding box center [1320, 682] width 108 height 33
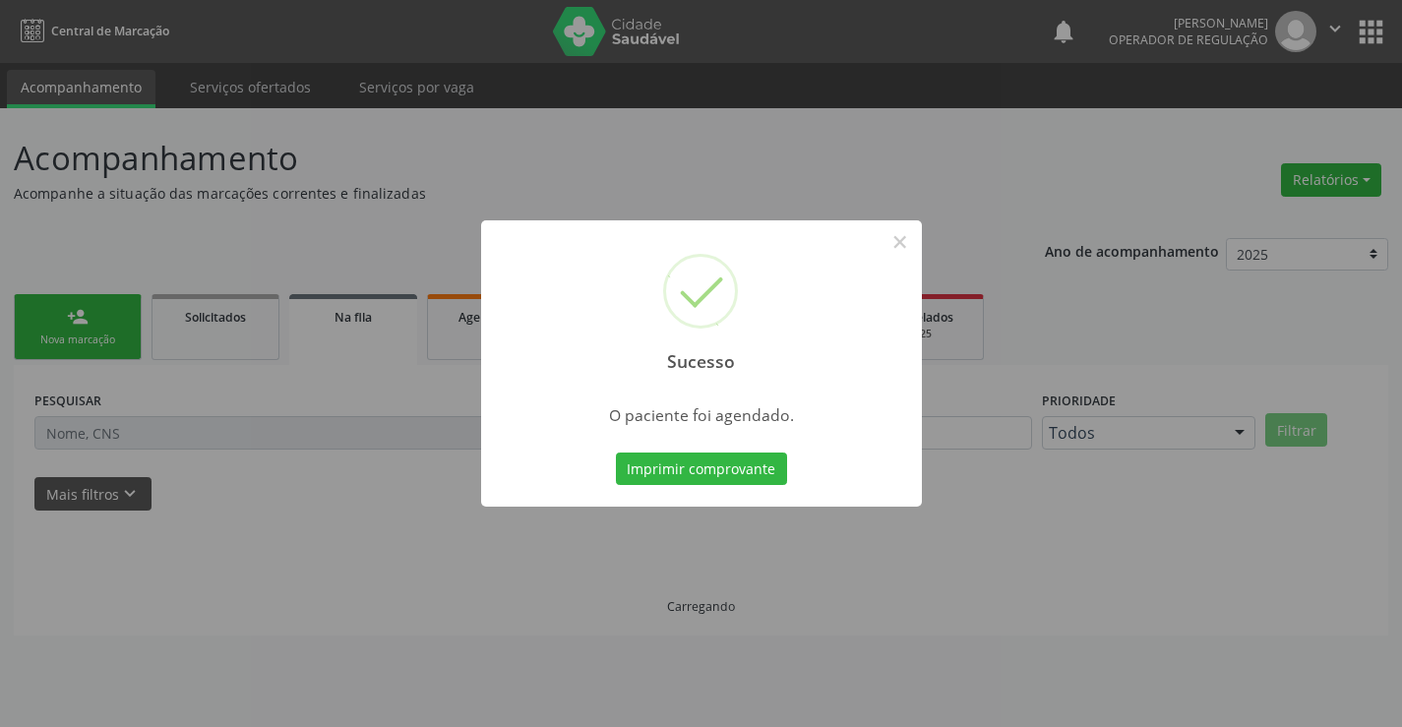
scroll to position [0, 0]
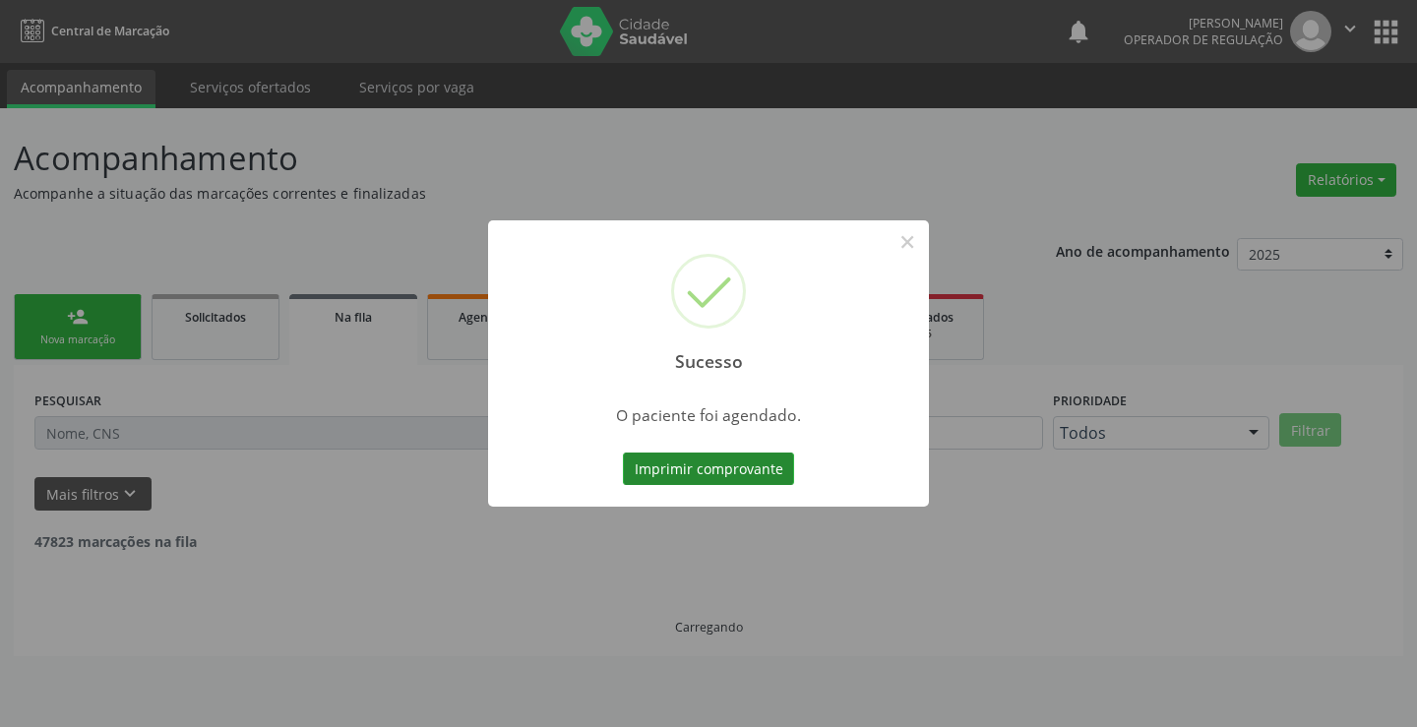
click at [757, 462] on button "Imprimir comprovante" at bounding box center [708, 469] width 171 height 33
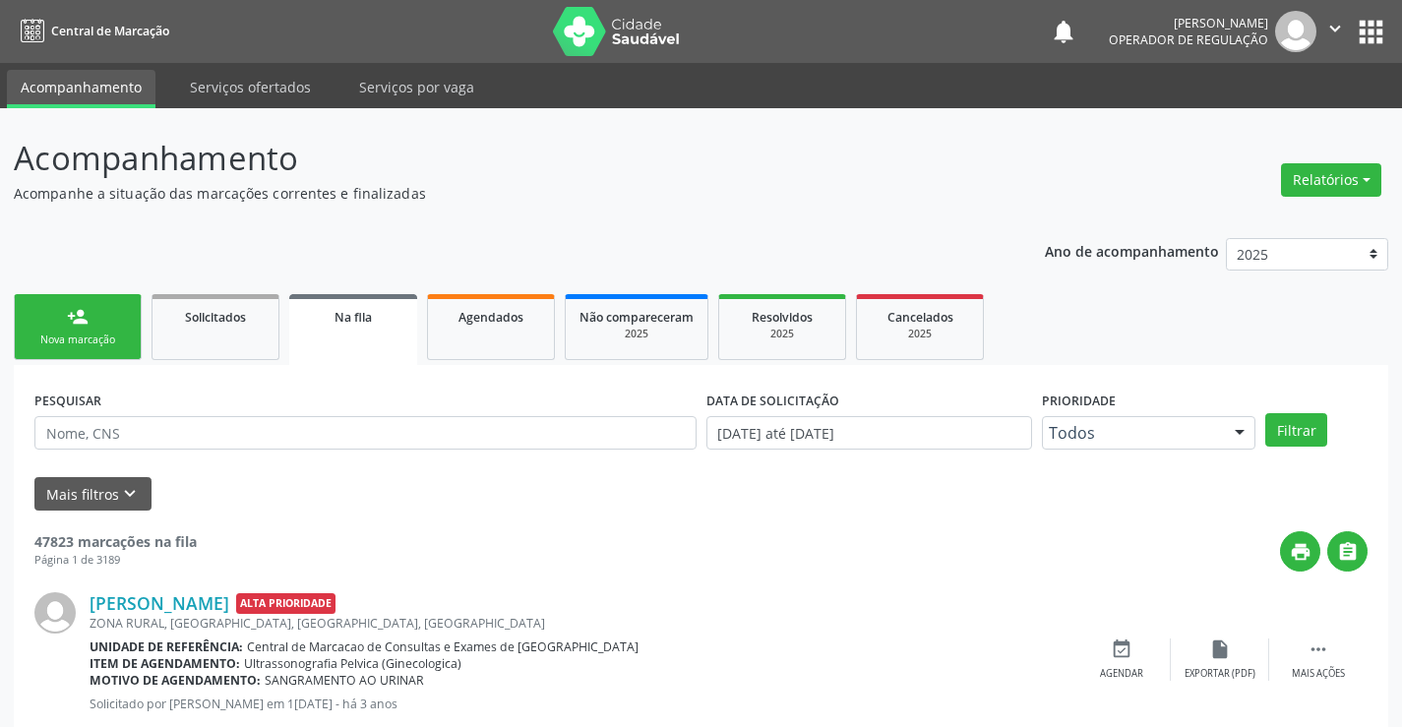
click at [116, 324] on link "person_add Nova marcação" at bounding box center [78, 327] width 128 height 66
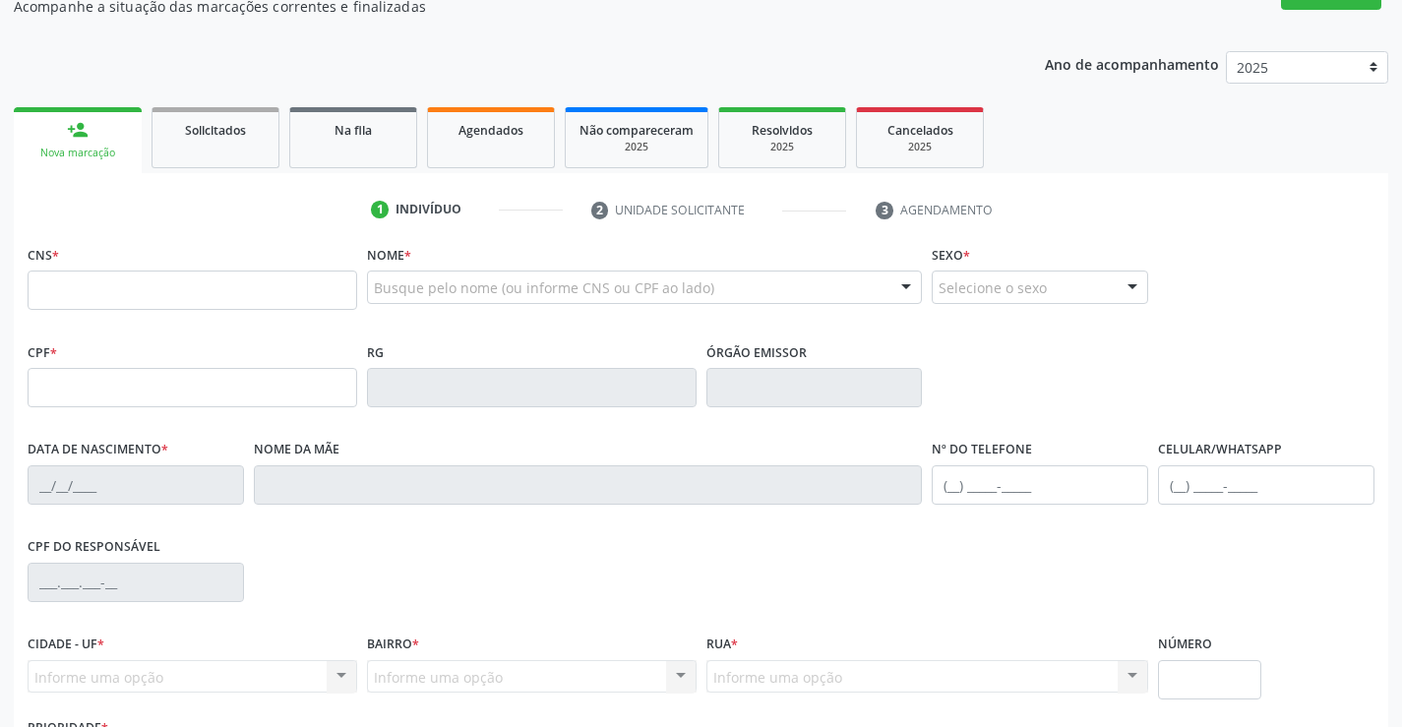
scroll to position [197, 0]
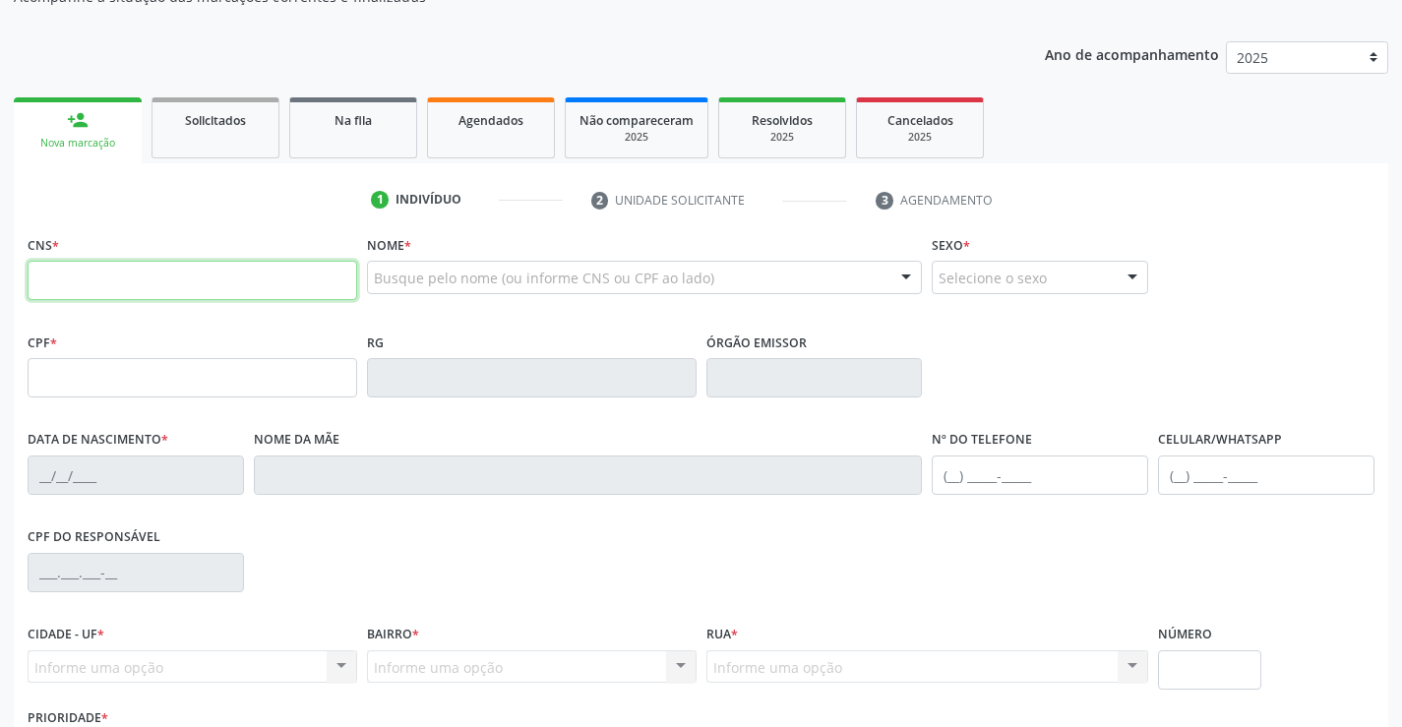
click at [98, 281] on input "text" at bounding box center [193, 280] width 330 height 39
type input "704 7037 0726 9435"
type input "0308088808"
type input "10[DATE]"
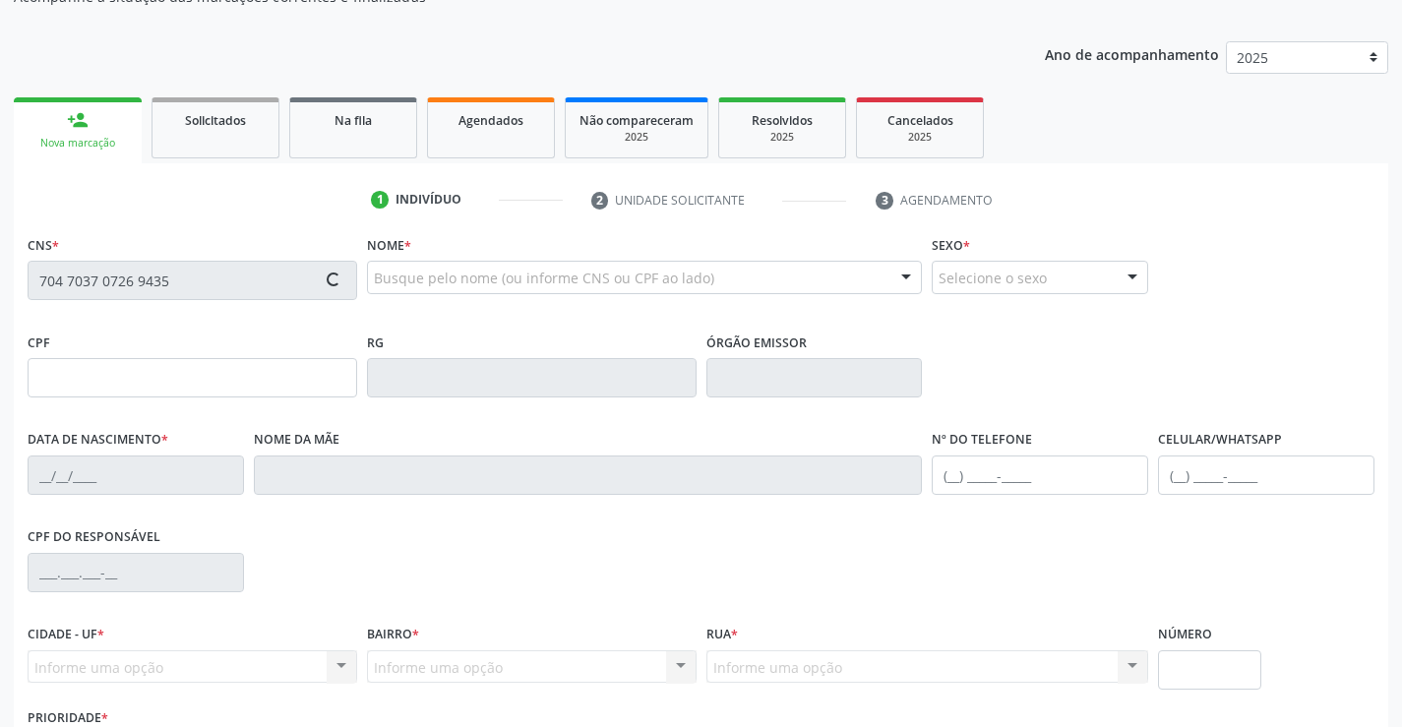
type input "[PHONE_NUMBER]"
type input "427.200.105-10"
type input "S/N"
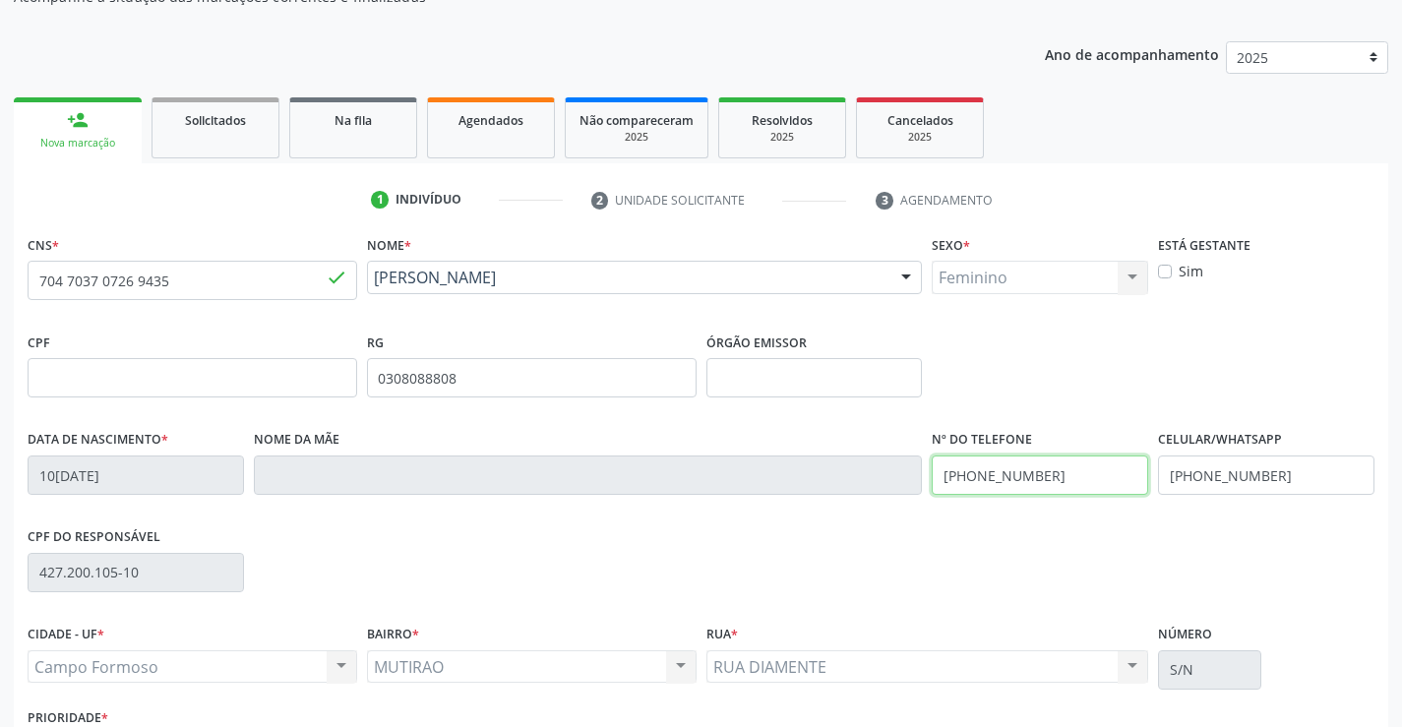
click at [1053, 466] on input "[PHONE_NUMBER]" at bounding box center [1040, 474] width 216 height 39
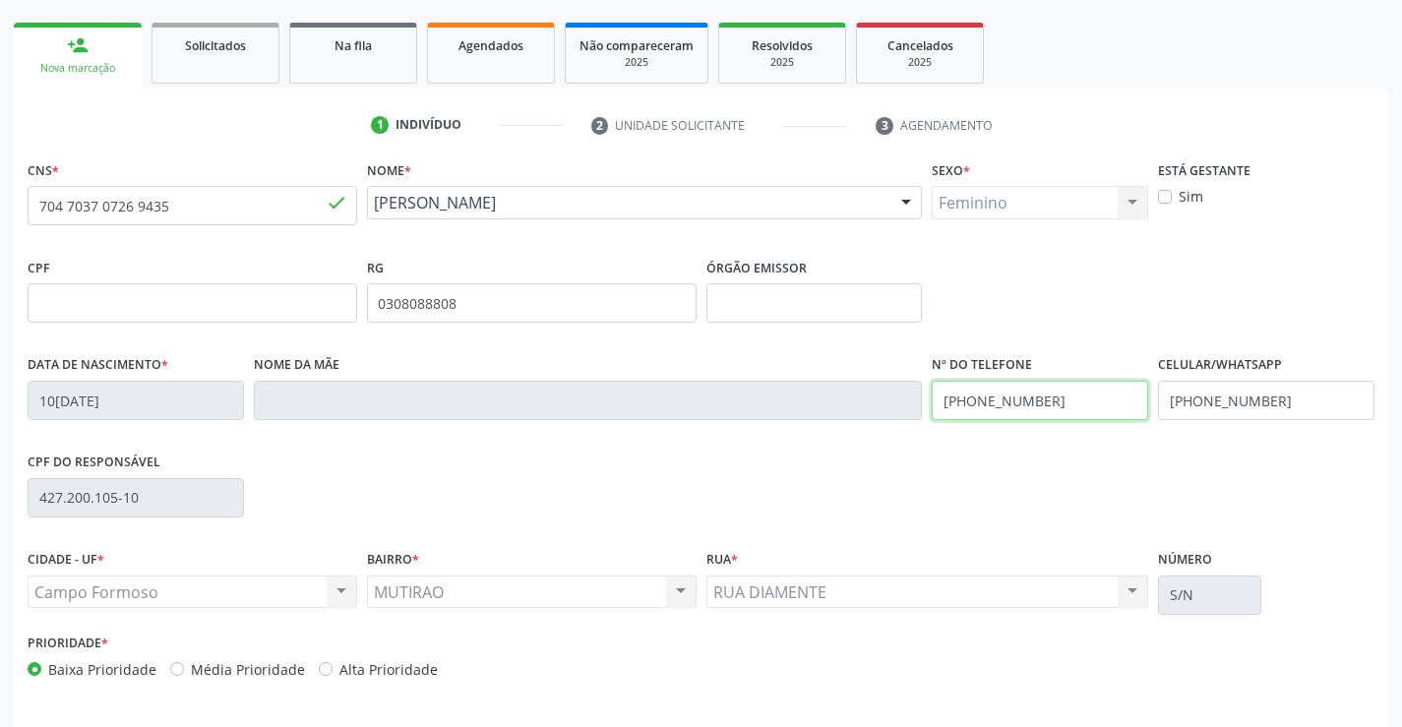
scroll to position [339, 0]
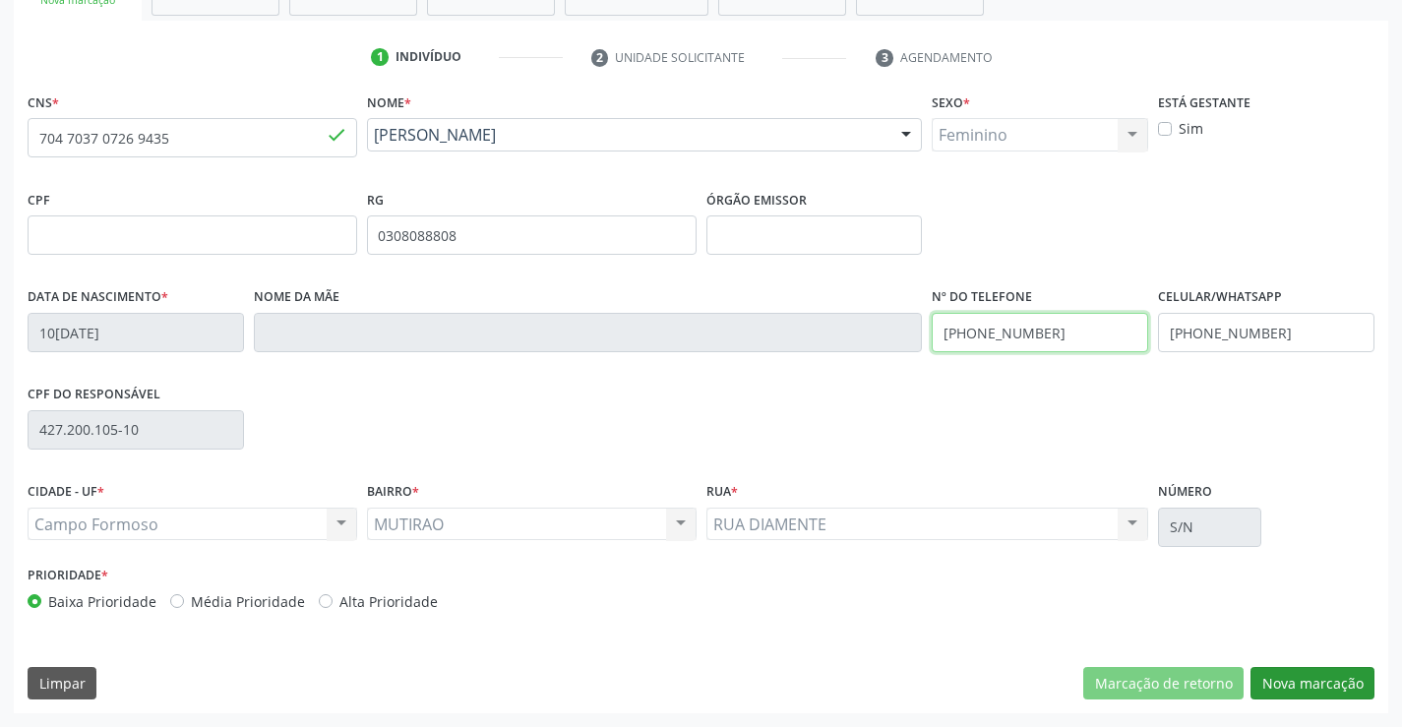
type input "[PHONE_NUMBER]"
click at [1266, 679] on button "Nova marcação" at bounding box center [1312, 683] width 124 height 33
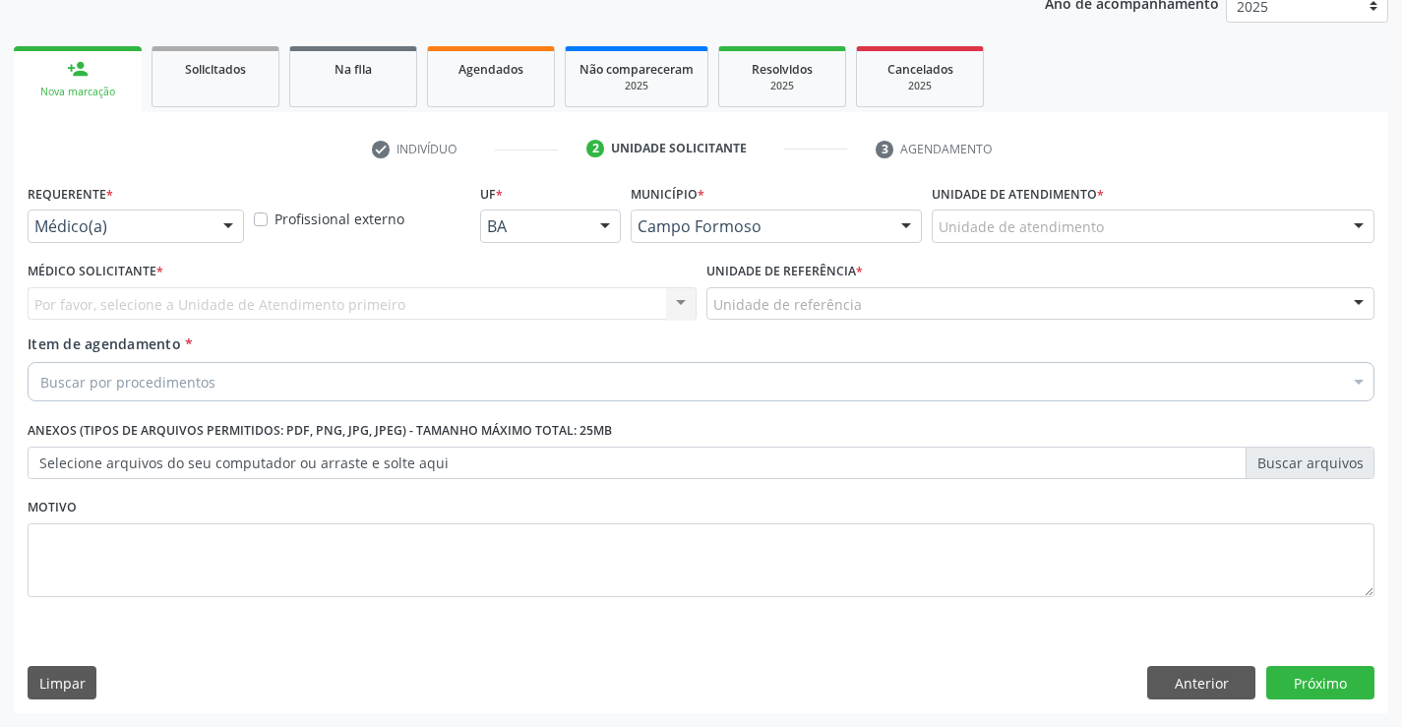
scroll to position [248, 0]
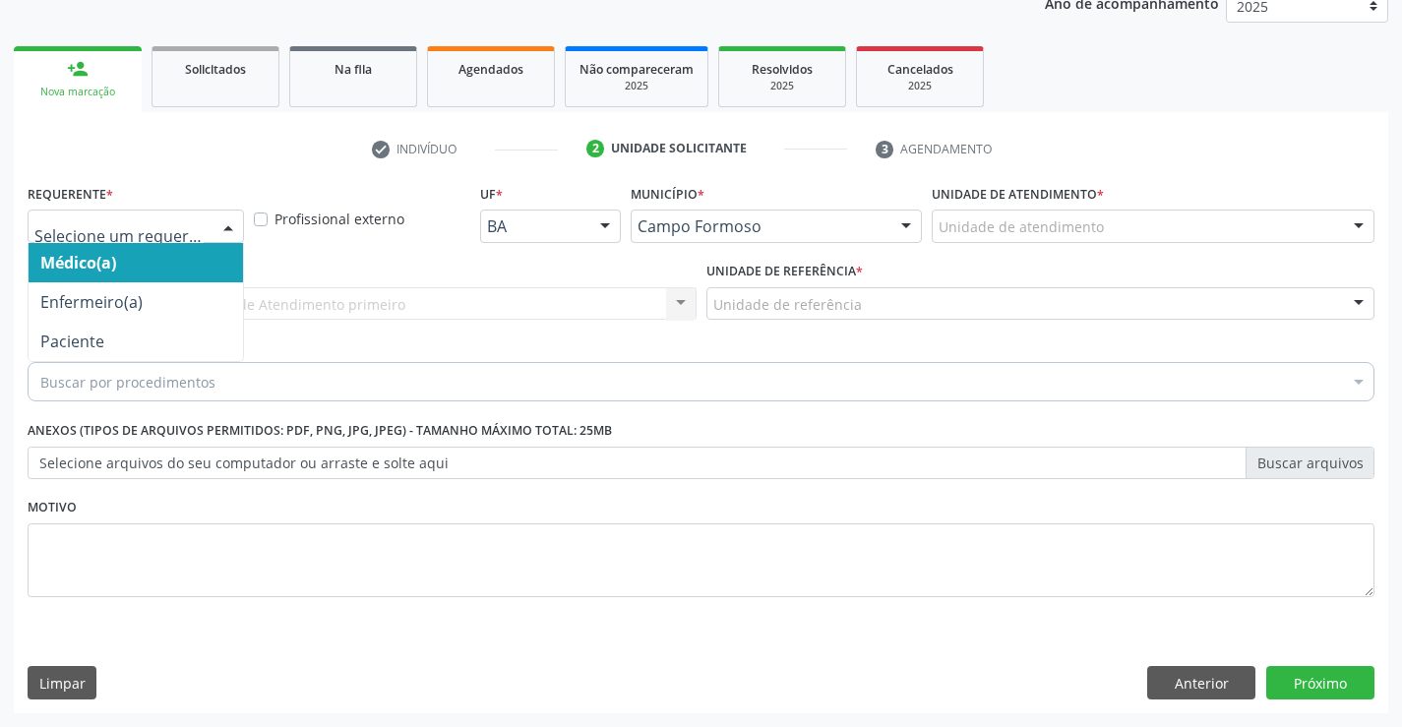
click at [211, 227] on div at bounding box center [136, 226] width 216 height 33
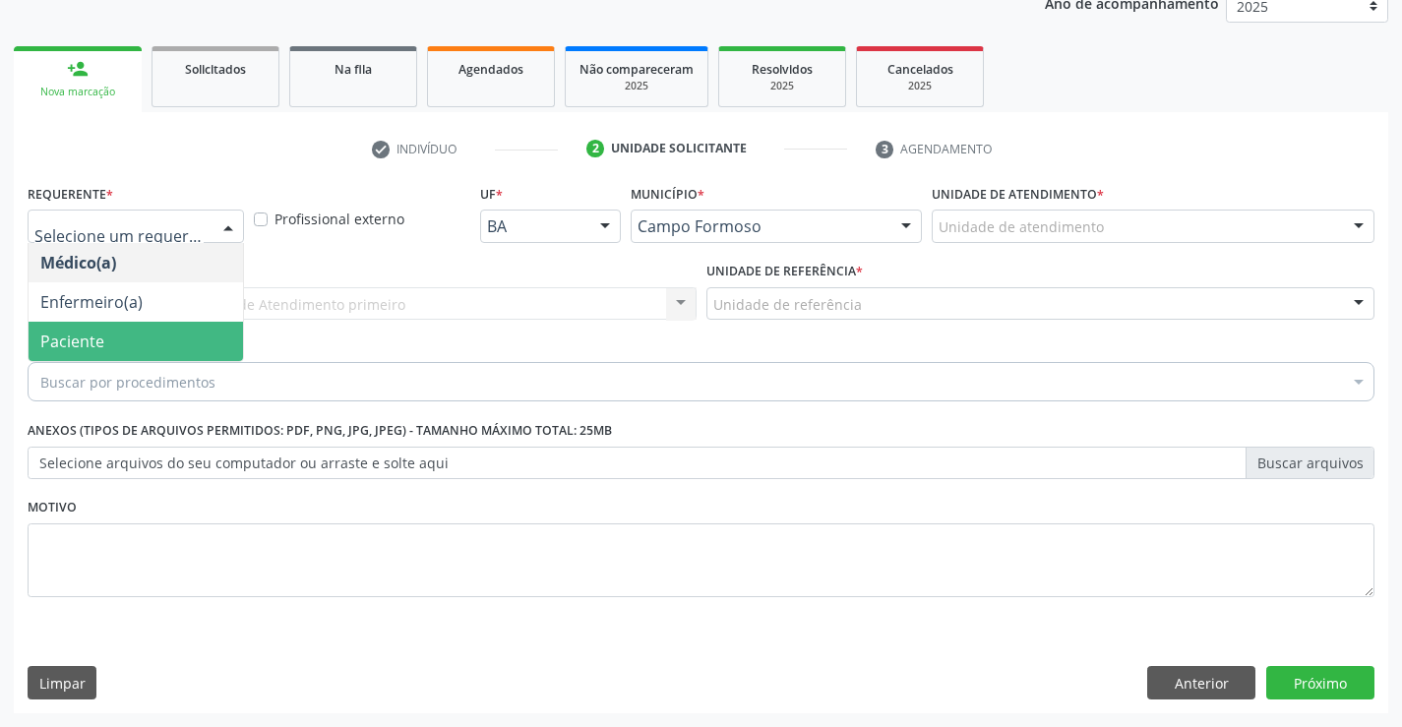
click at [206, 333] on span "Paciente" at bounding box center [136, 341] width 214 height 39
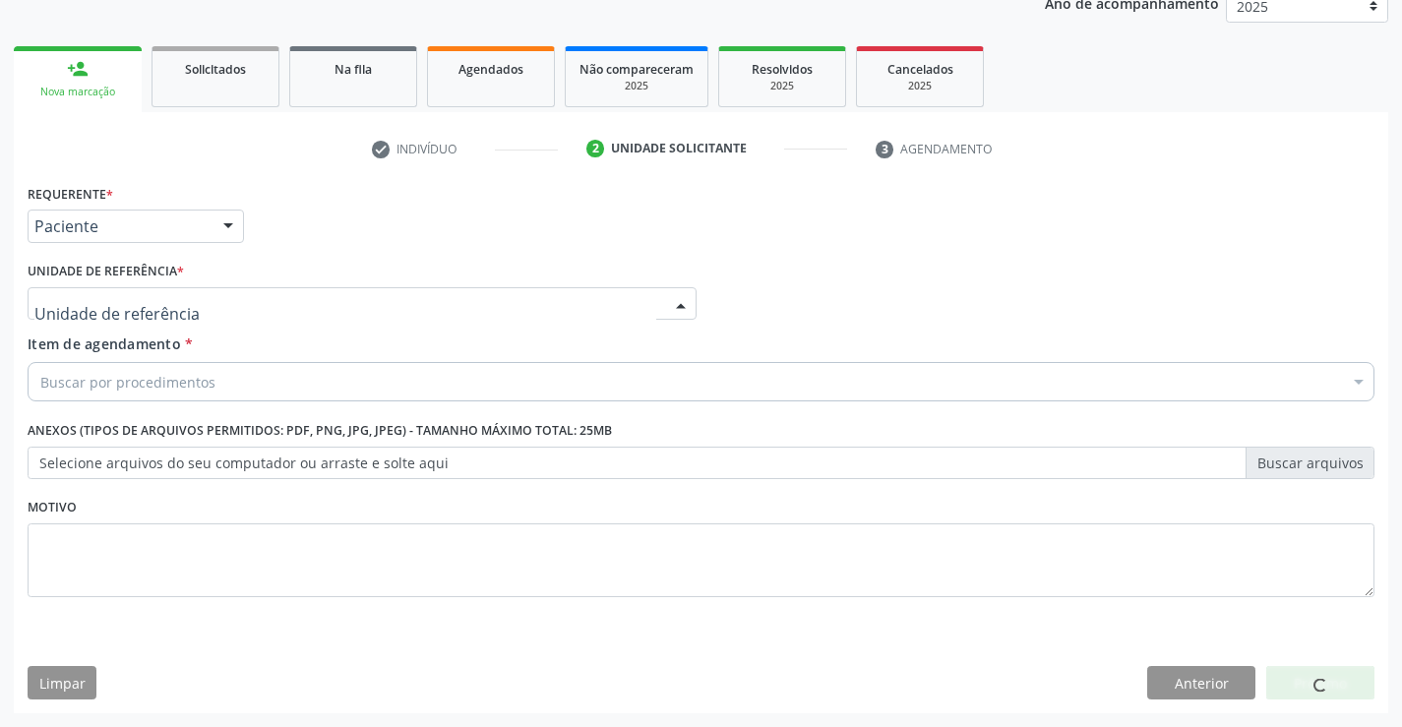
click at [253, 302] on div at bounding box center [362, 303] width 669 height 33
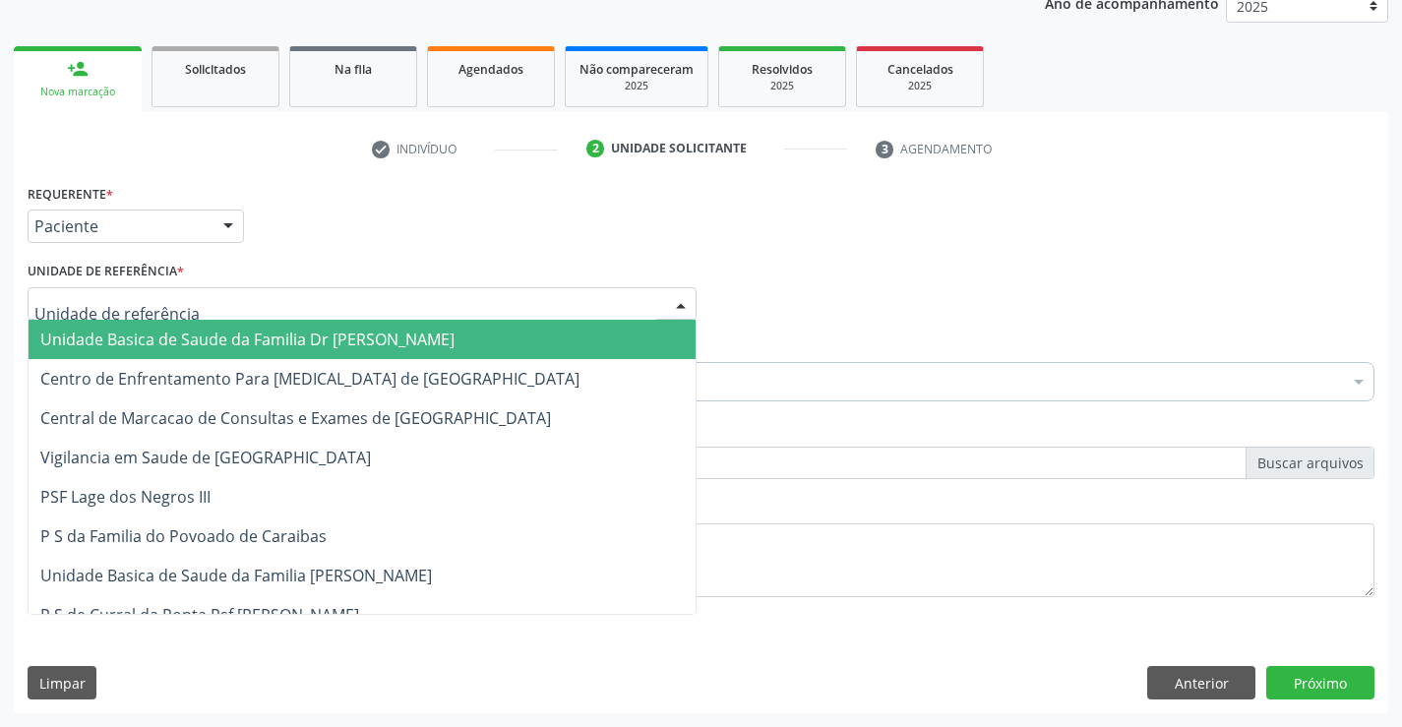
click at [296, 333] on span "Unidade Basica de Saude da Familia Dr [PERSON_NAME]" at bounding box center [247, 340] width 414 height 22
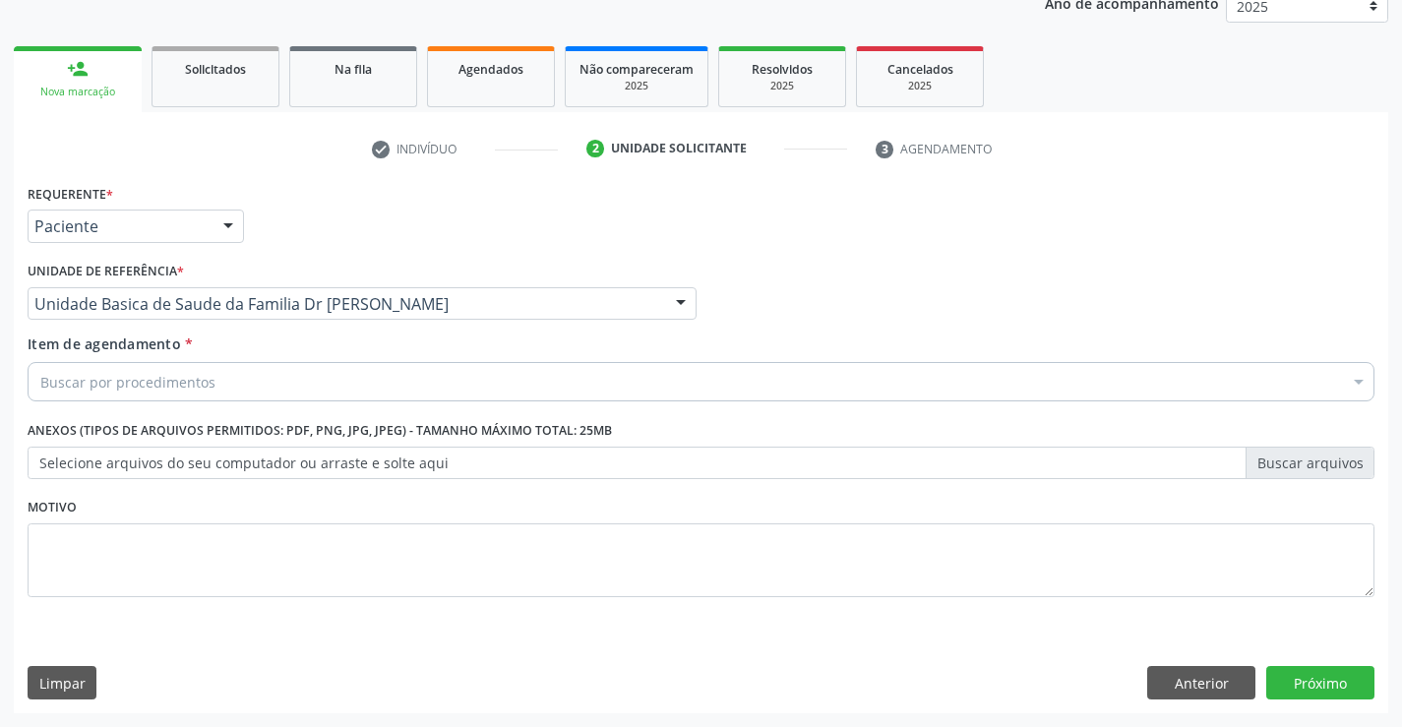
click at [305, 379] on div "Buscar por procedimentos" at bounding box center [701, 381] width 1347 height 39
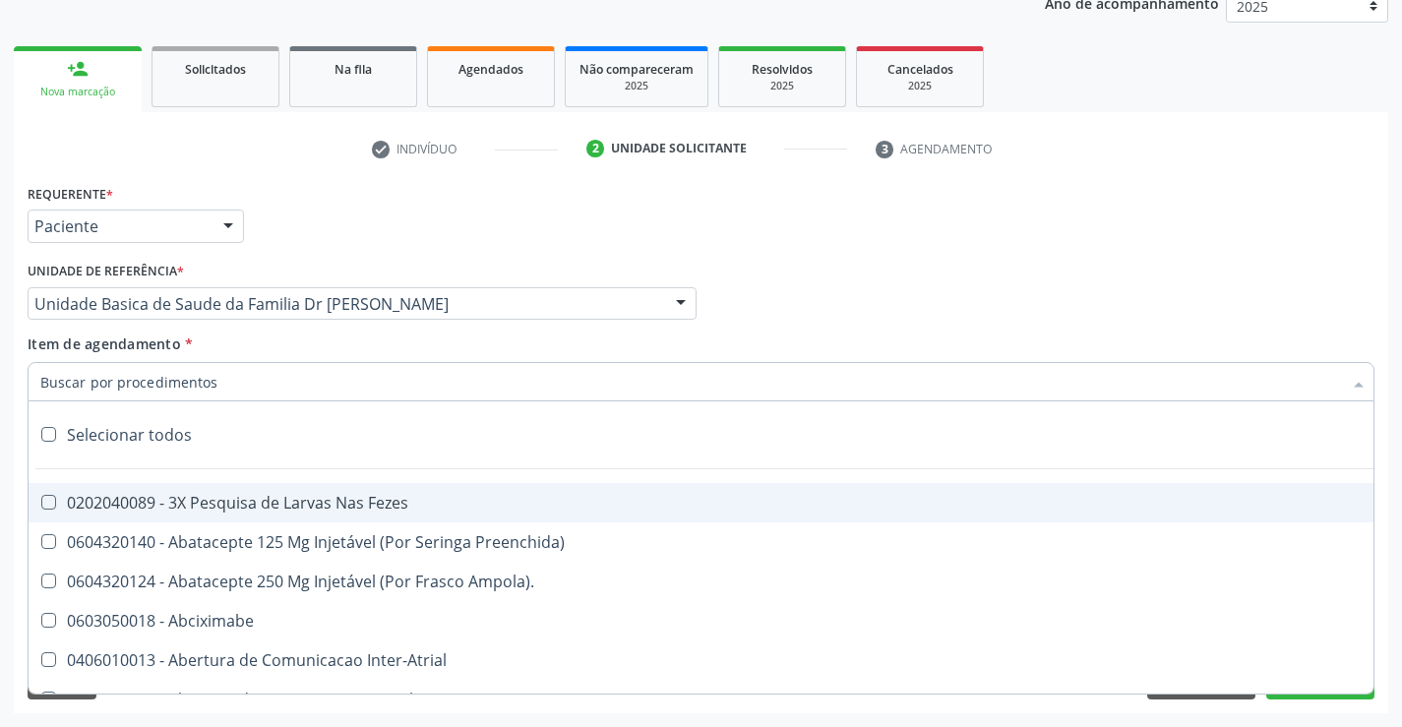
click at [305, 379] on input "Item de agendamento *" at bounding box center [691, 381] width 1302 height 39
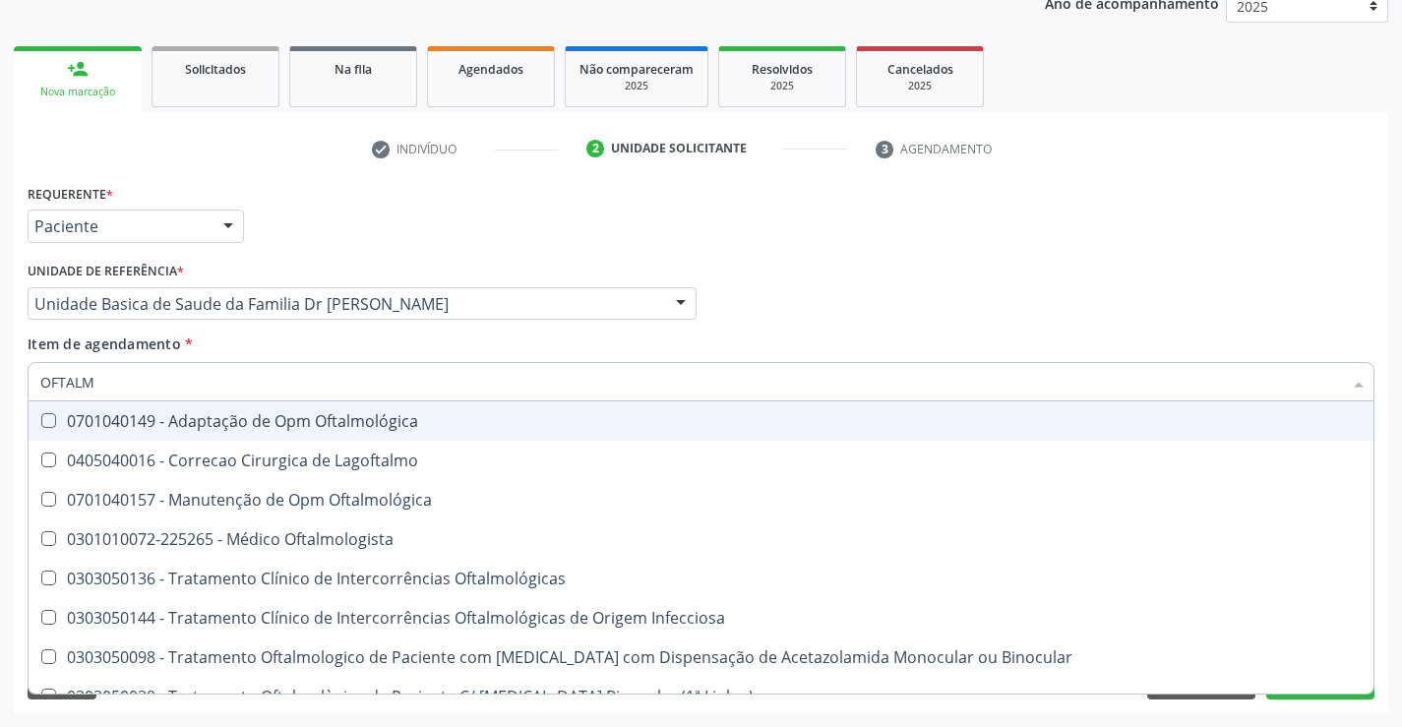
type input "OFTALMO"
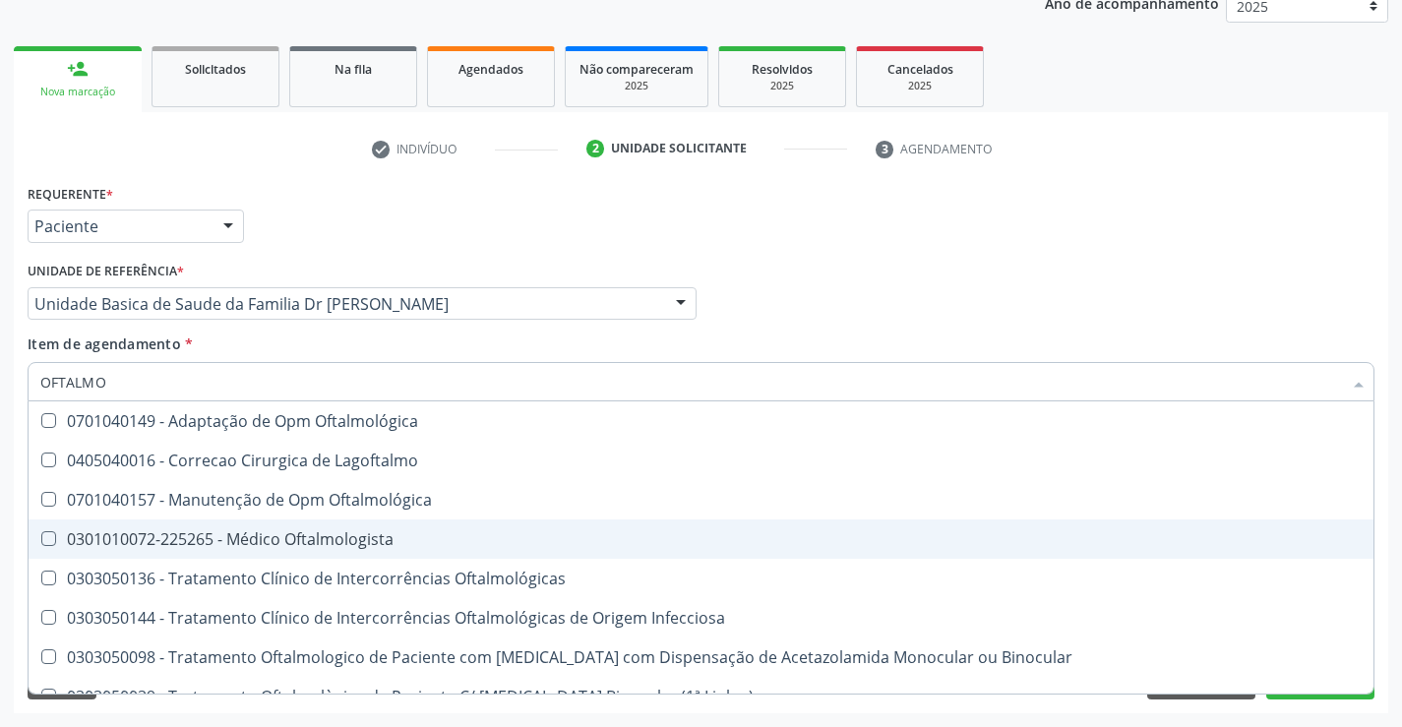
click at [362, 541] on div "0301010072-225265 - Médico Oftalmologista" at bounding box center [700, 539] width 1321 height 16
checkbox Oftalmologista "true"
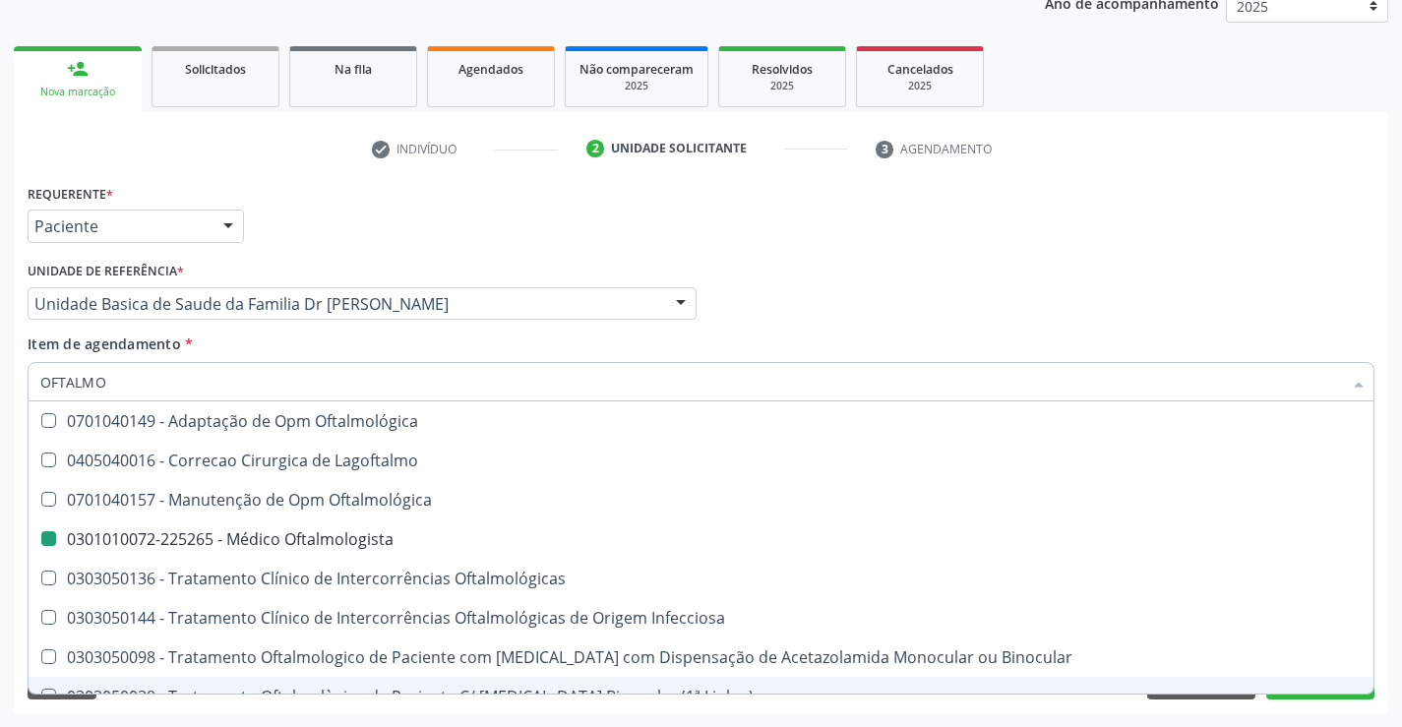
click at [398, 711] on div "Requerente * Paciente Médico(a) Enfermeiro(a) Paciente Nenhum resultado encontr…" at bounding box center [701, 446] width 1374 height 534
checkbox Lagoftalmo "true"
checkbox Oftalmologista "false"
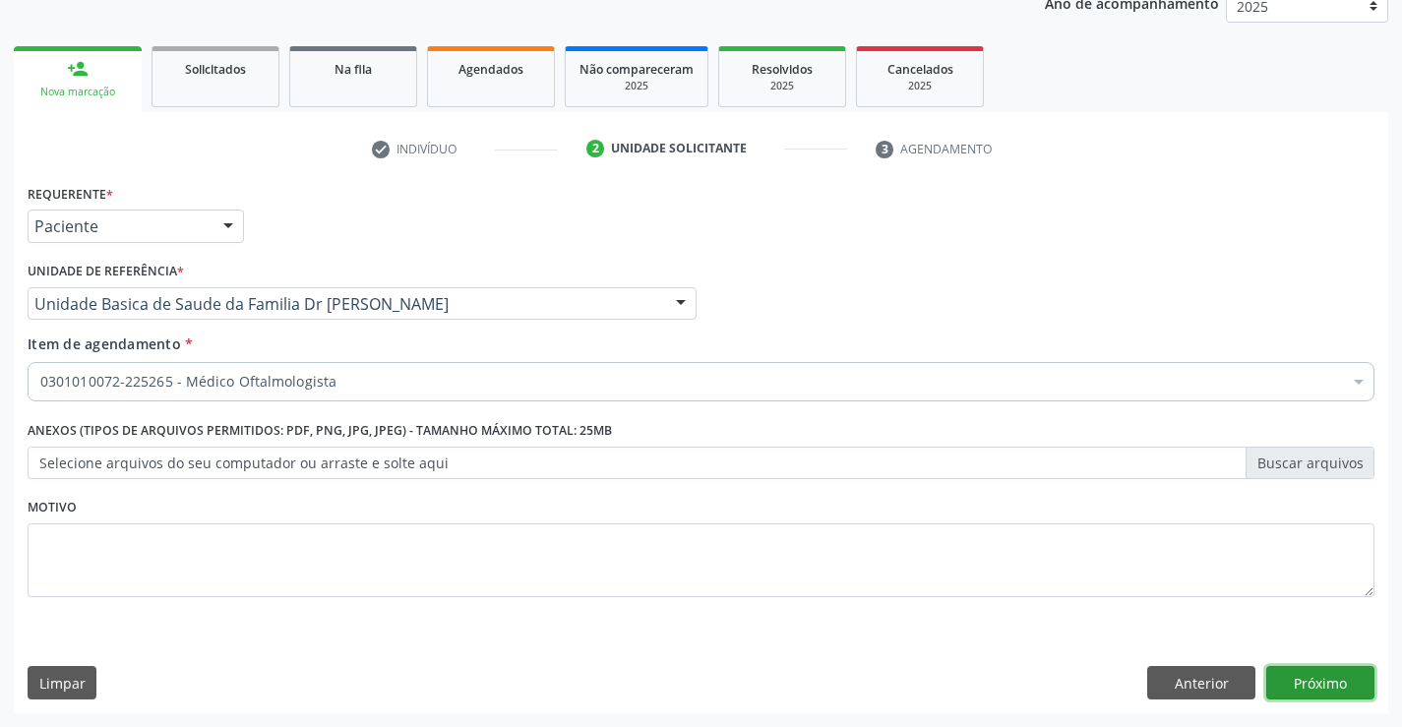
click at [1288, 676] on button "Próximo" at bounding box center [1320, 682] width 108 height 33
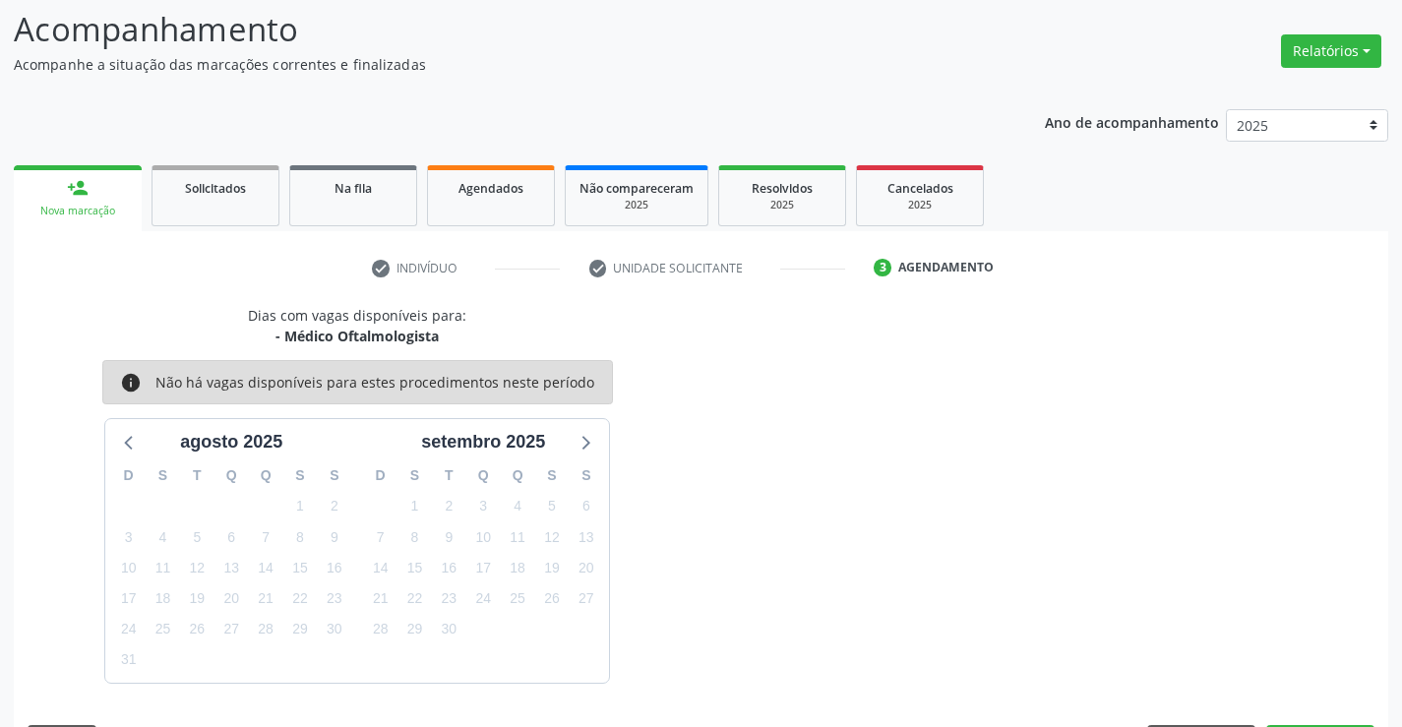
scroll to position [187, 0]
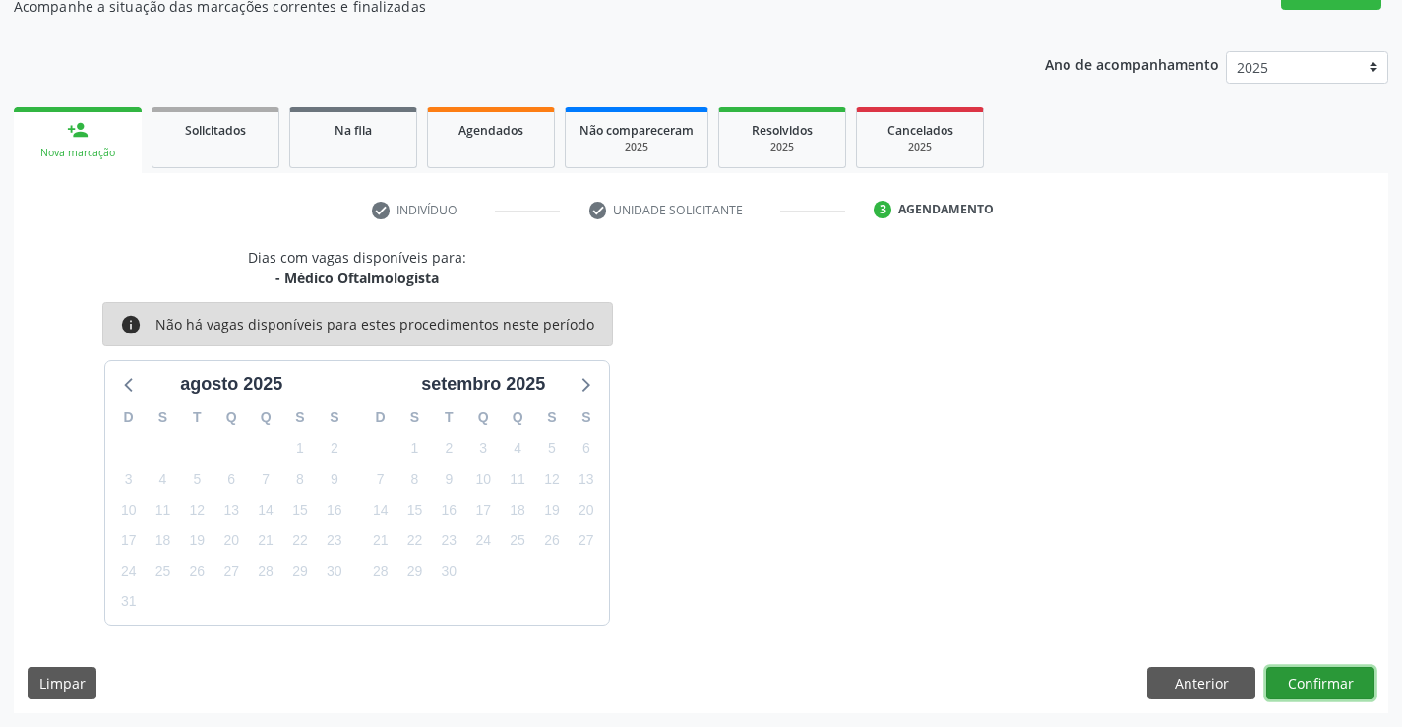
click at [1288, 676] on button "Confirmar" at bounding box center [1320, 683] width 108 height 33
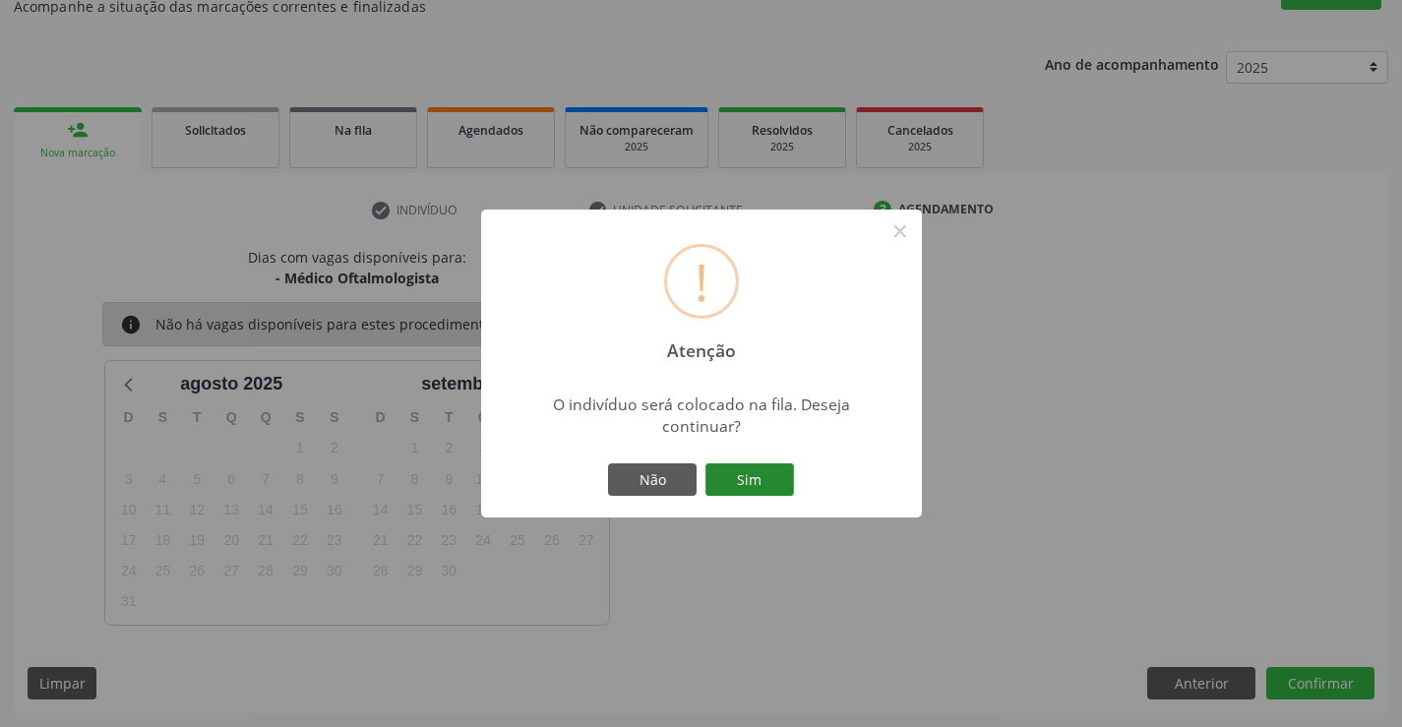
click at [767, 476] on button "Sim" at bounding box center [749, 479] width 89 height 33
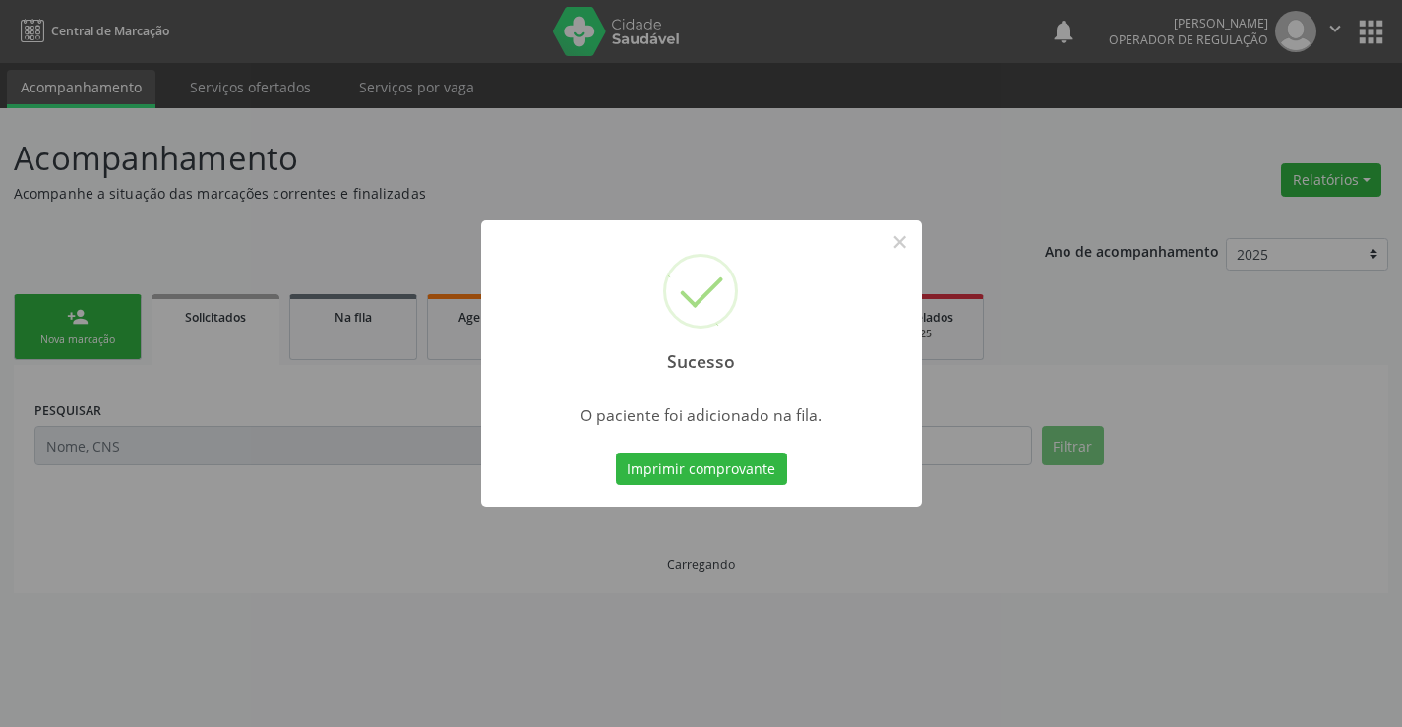
scroll to position [0, 0]
click at [742, 465] on button "Imprimir comprovante" at bounding box center [701, 469] width 171 height 33
